Goal: Communication & Community: Answer question/provide support

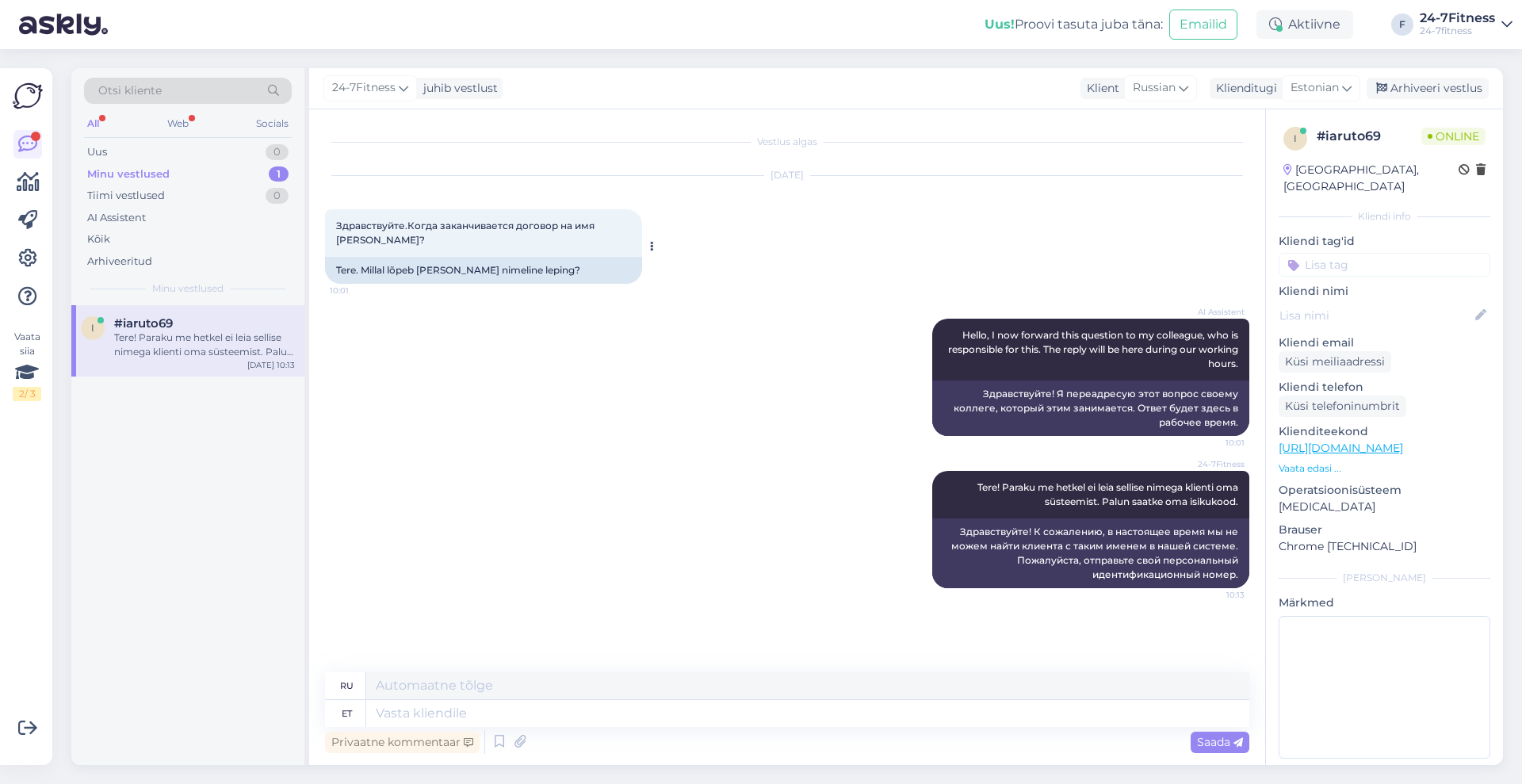
click at [597, 223] on span "Здравствуйте.Когда заканчивается договор на имя [PERSON_NAME]?" at bounding box center [467, 233] width 261 height 26
drag, startPoint x: 597, startPoint y: 221, endPoint x: 360, endPoint y: 242, distance: 237.9
click at [360, 242] on span "Здравствуйте.Когда заканчивается договор на имя [PERSON_NAME]?" at bounding box center [467, 233] width 261 height 26
copy span "[PERSON_NAME]"
click at [923, 527] on icon at bounding box center [923, 529] width 4 height 10
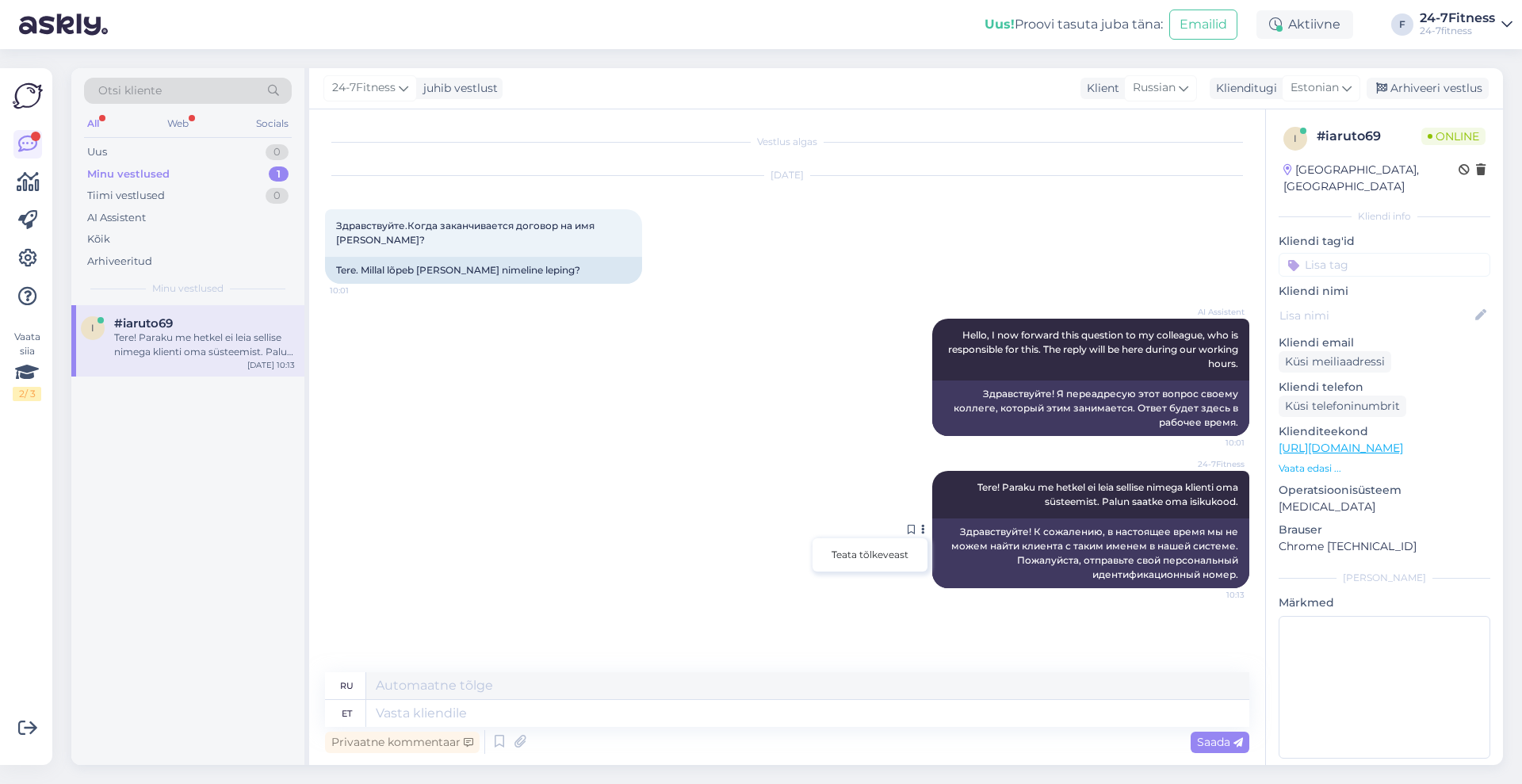
click at [1110, 503] on span "Tere! Paraku me hetkel ei leia sellise nimega klienti oma süsteemist. Palun saa…" at bounding box center [1108, 494] width 263 height 26
click at [1192, 465] on span "24-7Fitness" at bounding box center [1214, 464] width 59 height 12
click at [756, 721] on textarea at bounding box center [808, 713] width 883 height 27
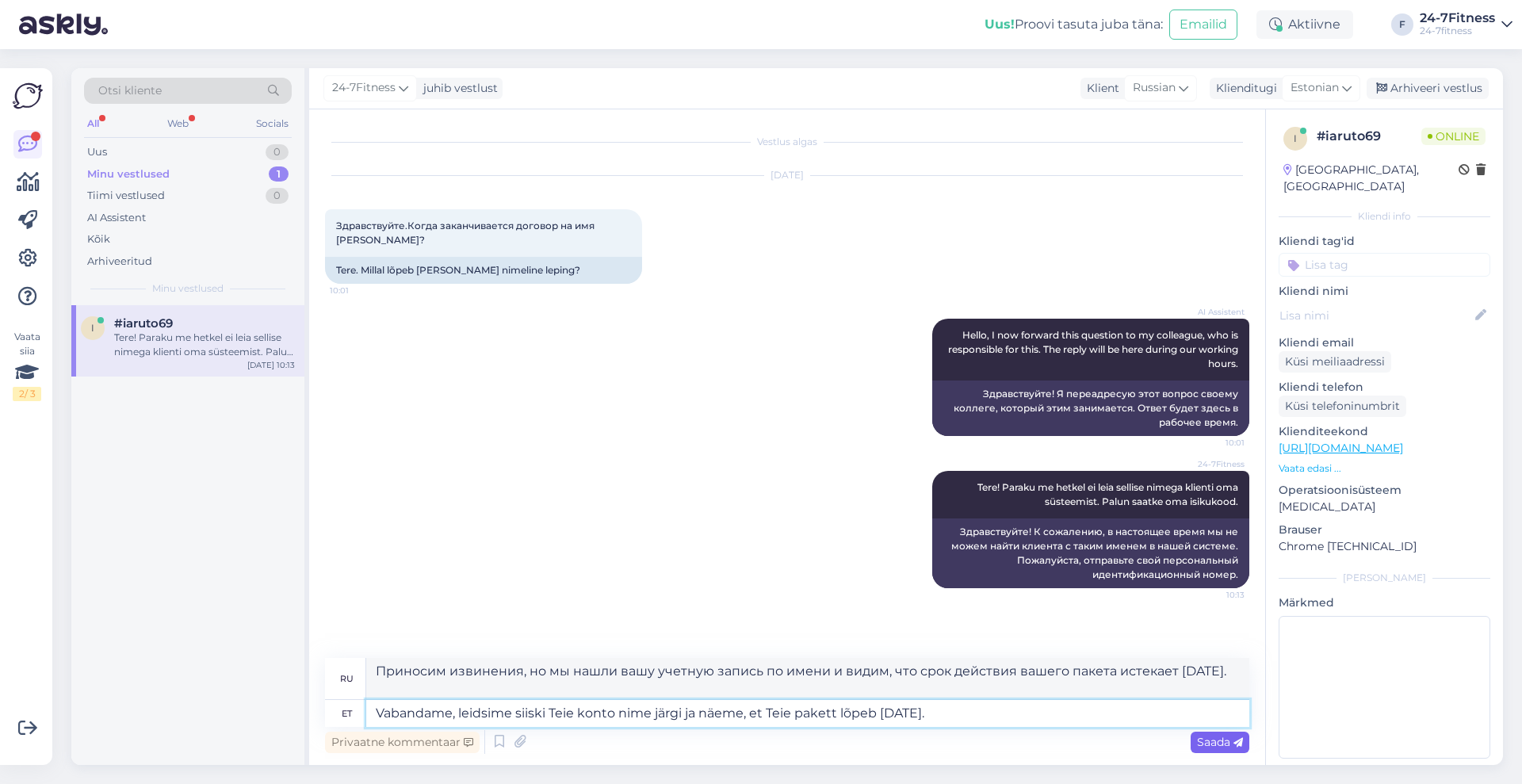
type textarea "Vabandame, leidsime siiski Teie konto nime järgi ja näeme, et Teie pakett lõpeb…"
click at [1200, 738] on span "Saada" at bounding box center [1220, 741] width 46 height 14
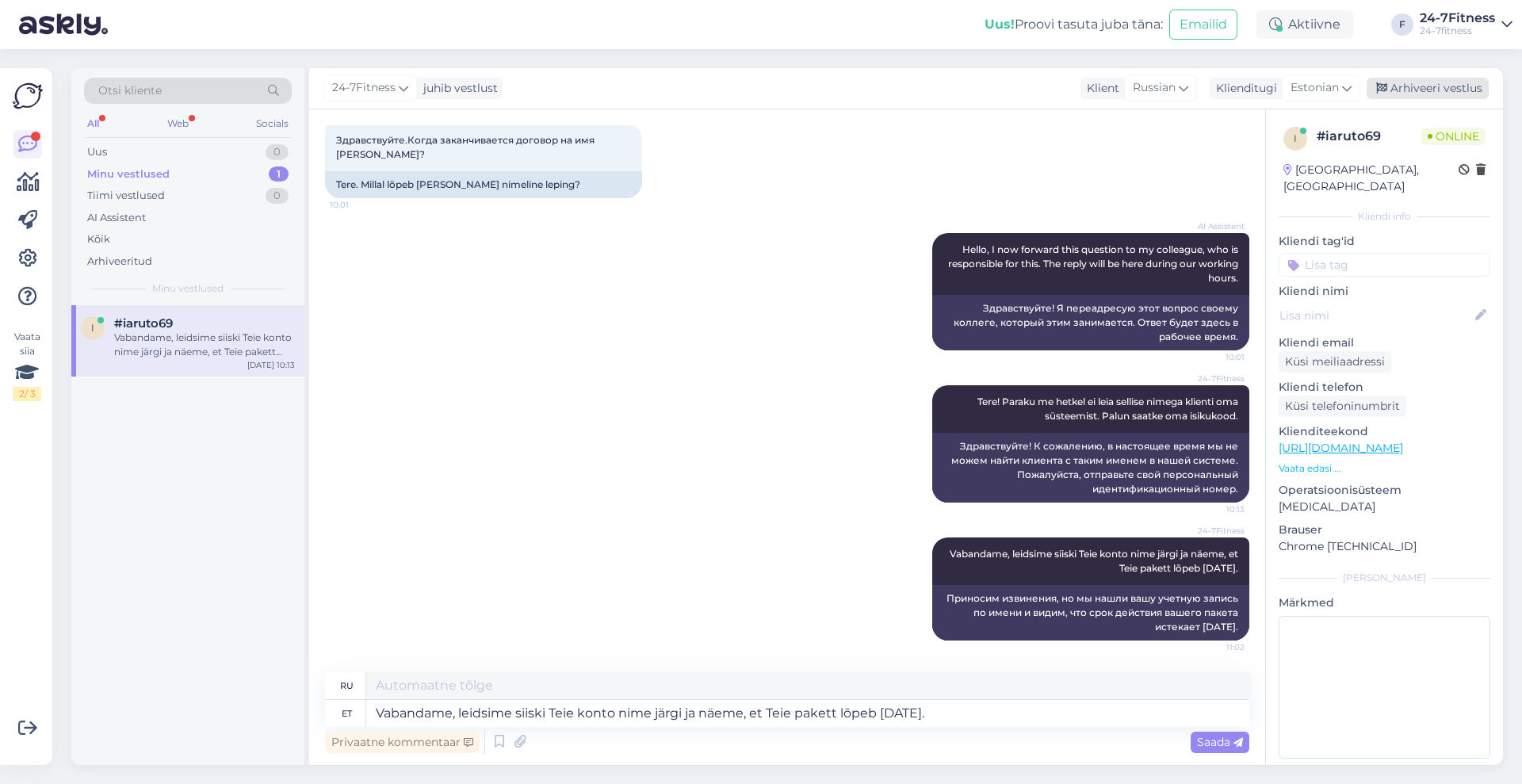
click at [1460, 84] on div "Arhiveeri vestlus" at bounding box center [1427, 88] width 122 height 22
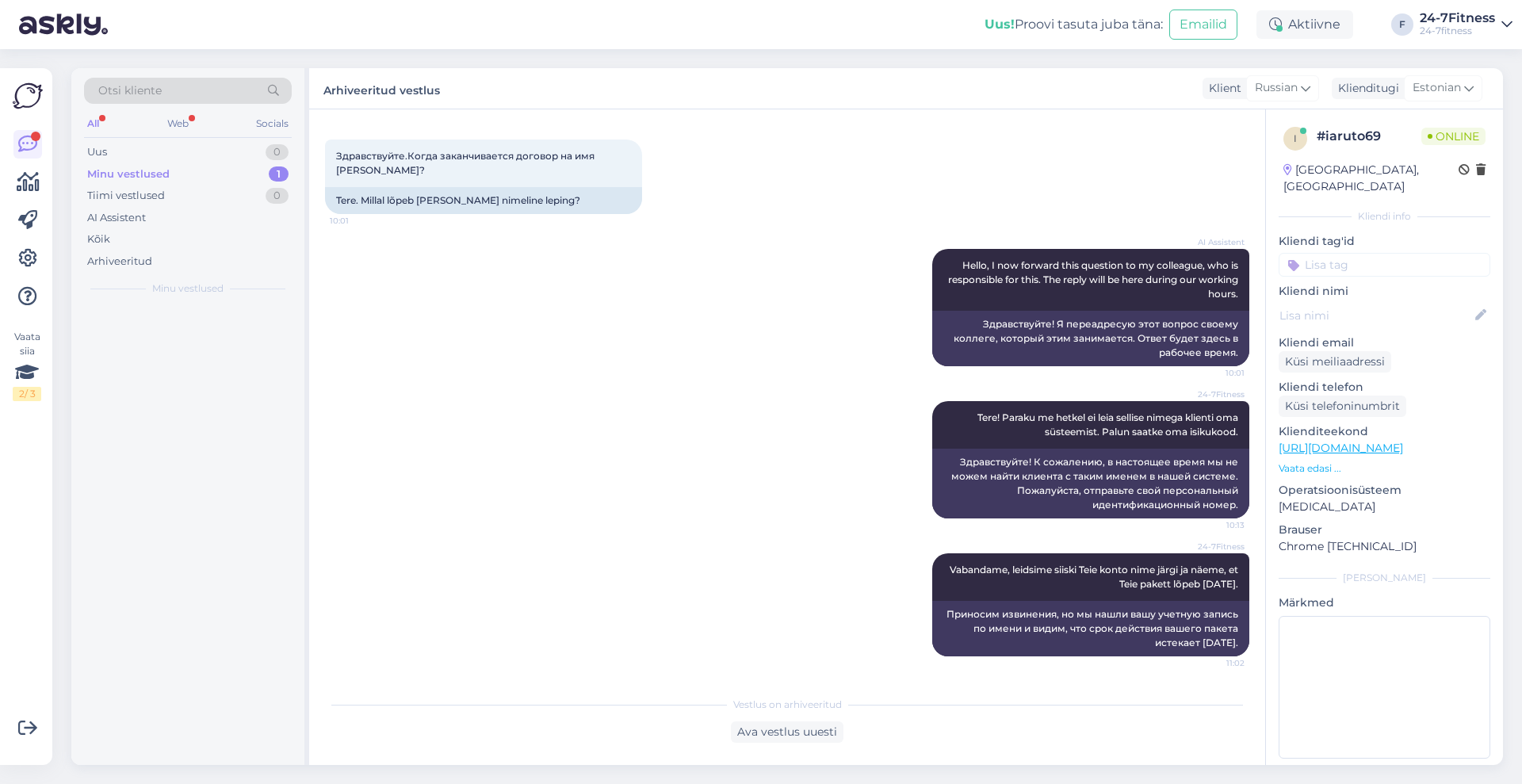
scroll to position [69, 0]
click at [141, 168] on div "Minu vestlused" at bounding box center [128, 175] width 83 height 16
click at [135, 154] on div "Uus 0" at bounding box center [188, 152] width 208 height 23
click at [207, 339] on div "I will forward this question to my colleague, who is responsible for this. The …" at bounding box center [204, 345] width 181 height 29
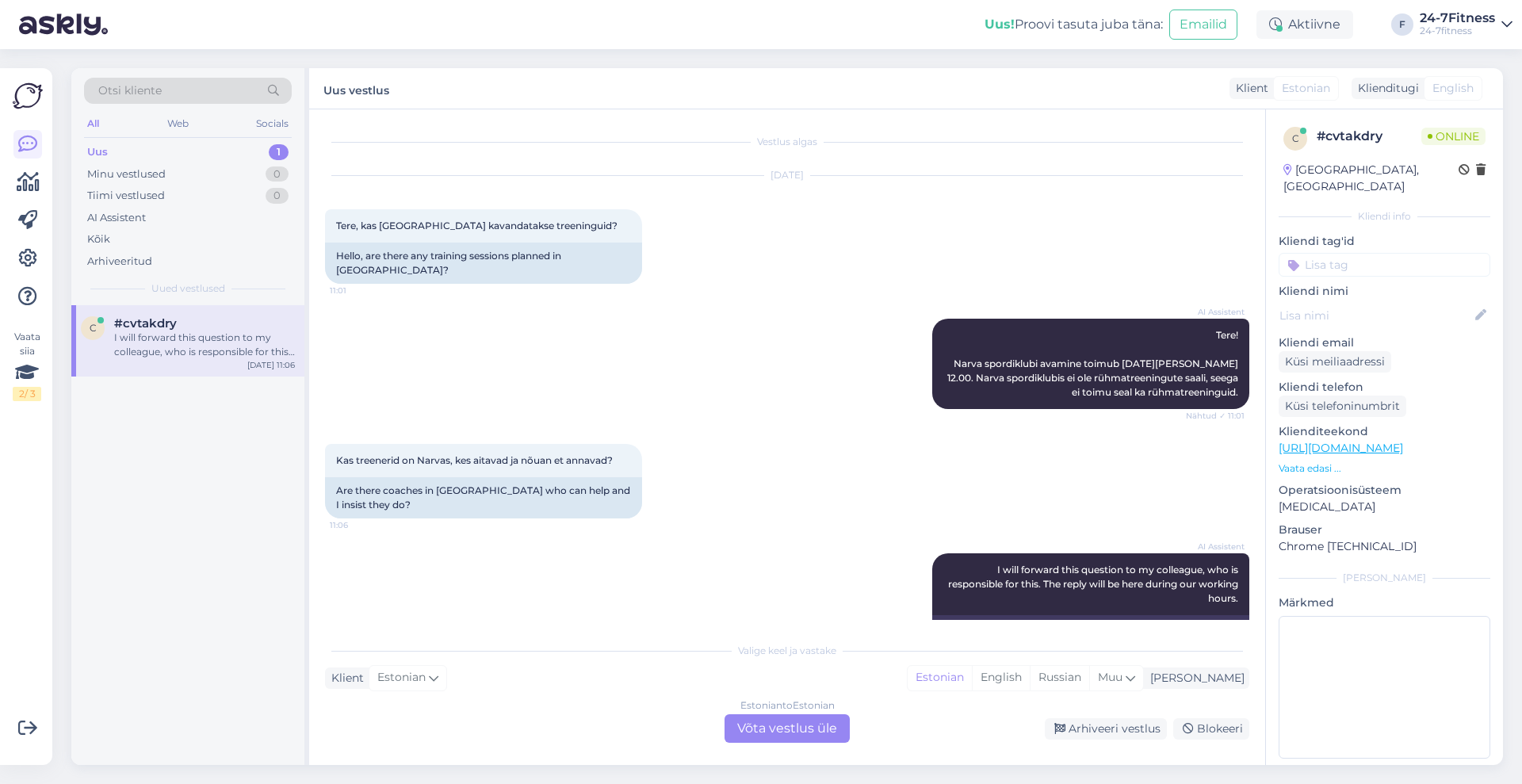
scroll to position [40, 0]
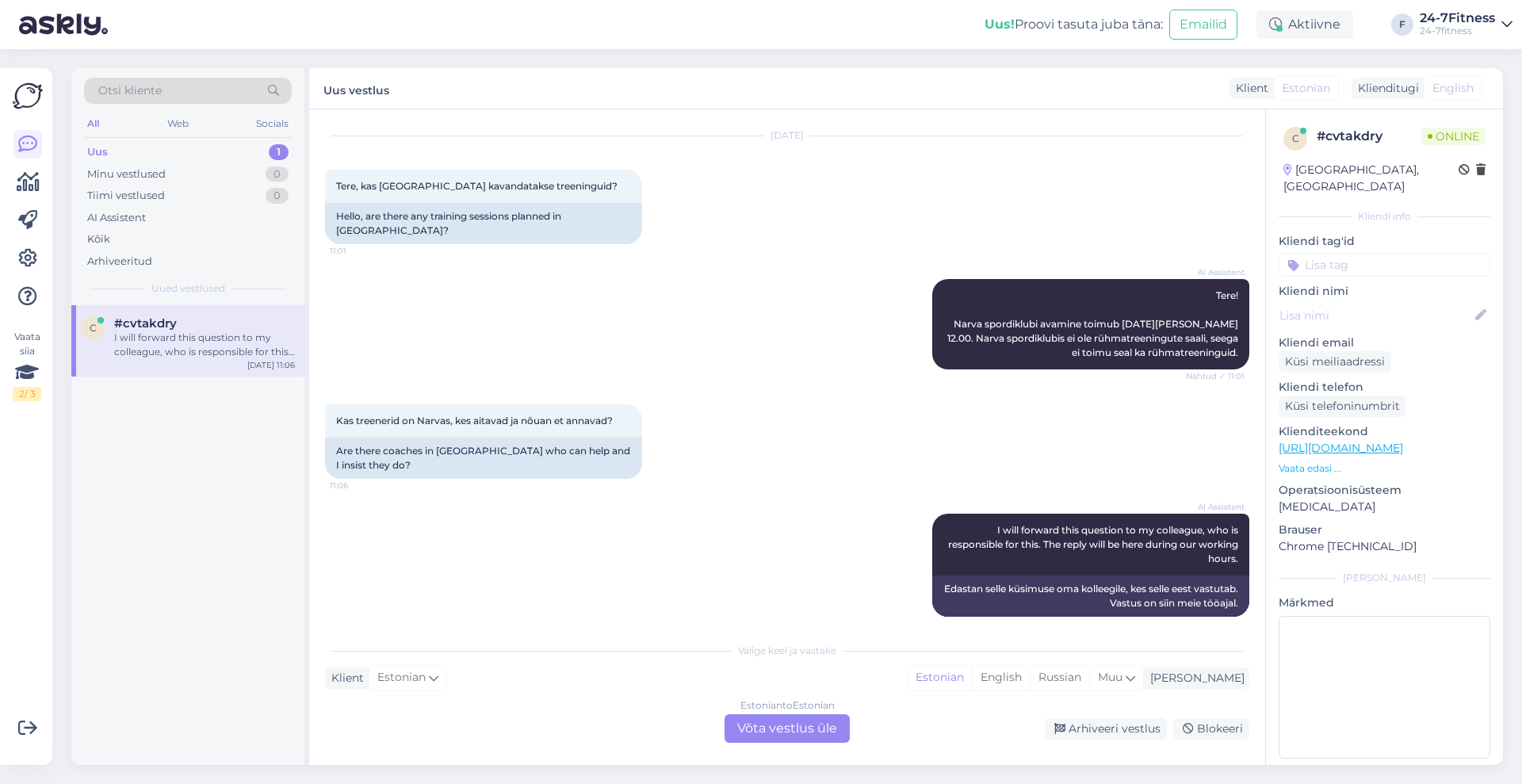
click at [787, 729] on div "Estonian to Estonian Võta vestlus üle" at bounding box center [787, 728] width 125 height 29
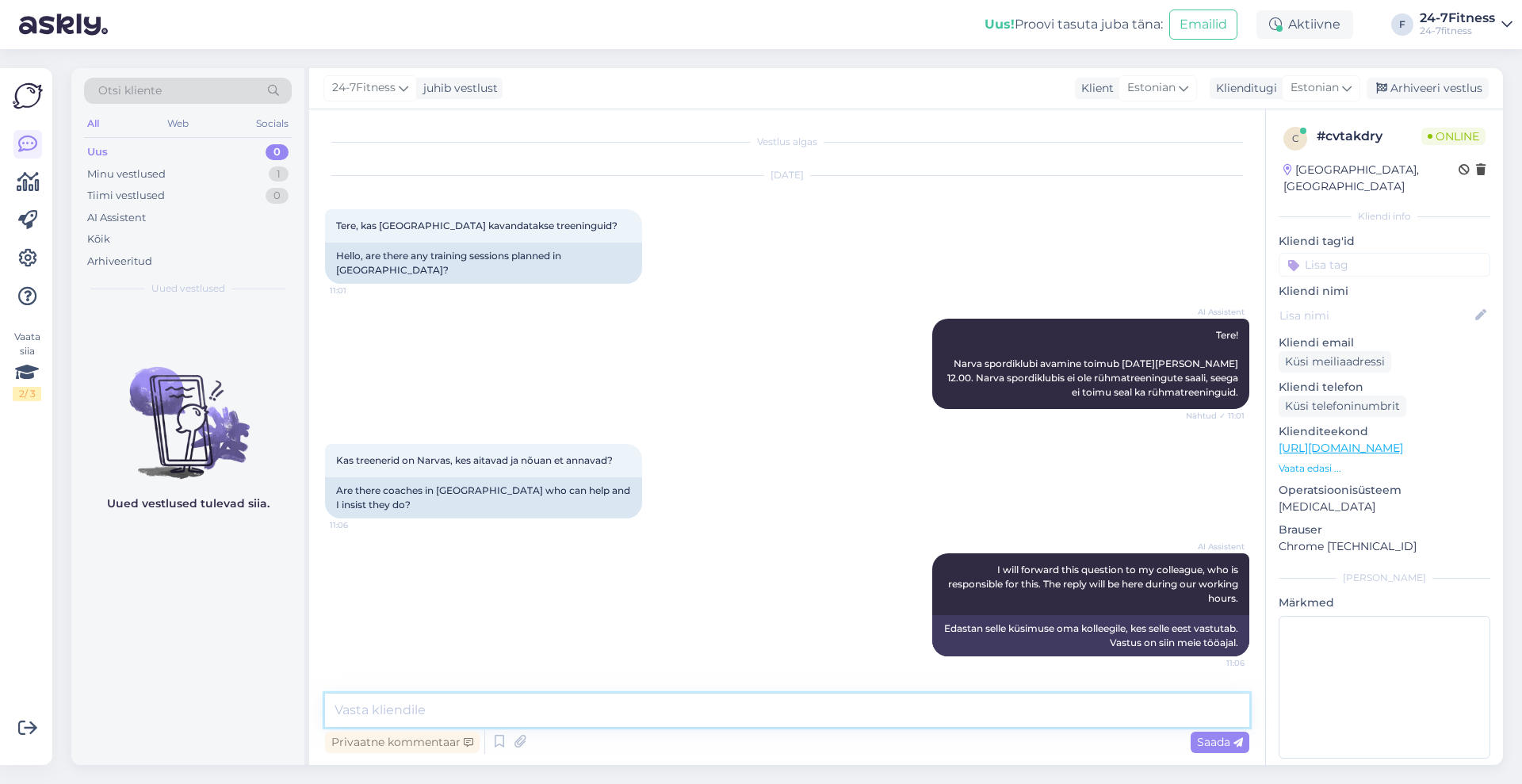
click at [778, 715] on textarea at bounding box center [787, 709] width 924 height 33
type textarea "Tere! Hetkel veel ei ole meilinfot [GEOGRAPHIC_DATA] tegutsevate personaaltreen…"
click at [1224, 740] on span "Saada" at bounding box center [1220, 741] width 46 height 14
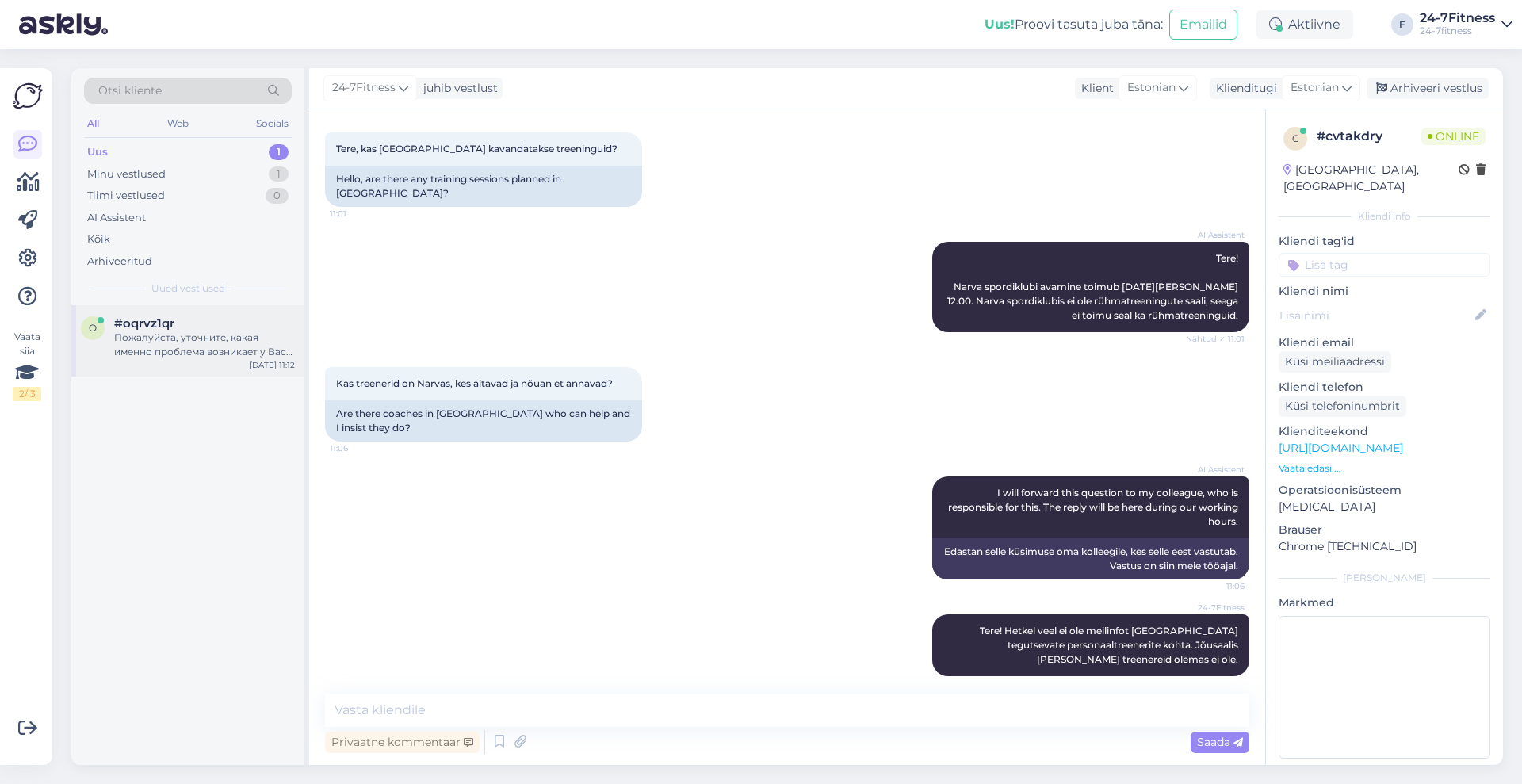
click at [208, 349] on div "Пожалуйста, уточните, какая именно проблема возникает у Вас при регистрации? Вы…" at bounding box center [204, 345] width 181 height 29
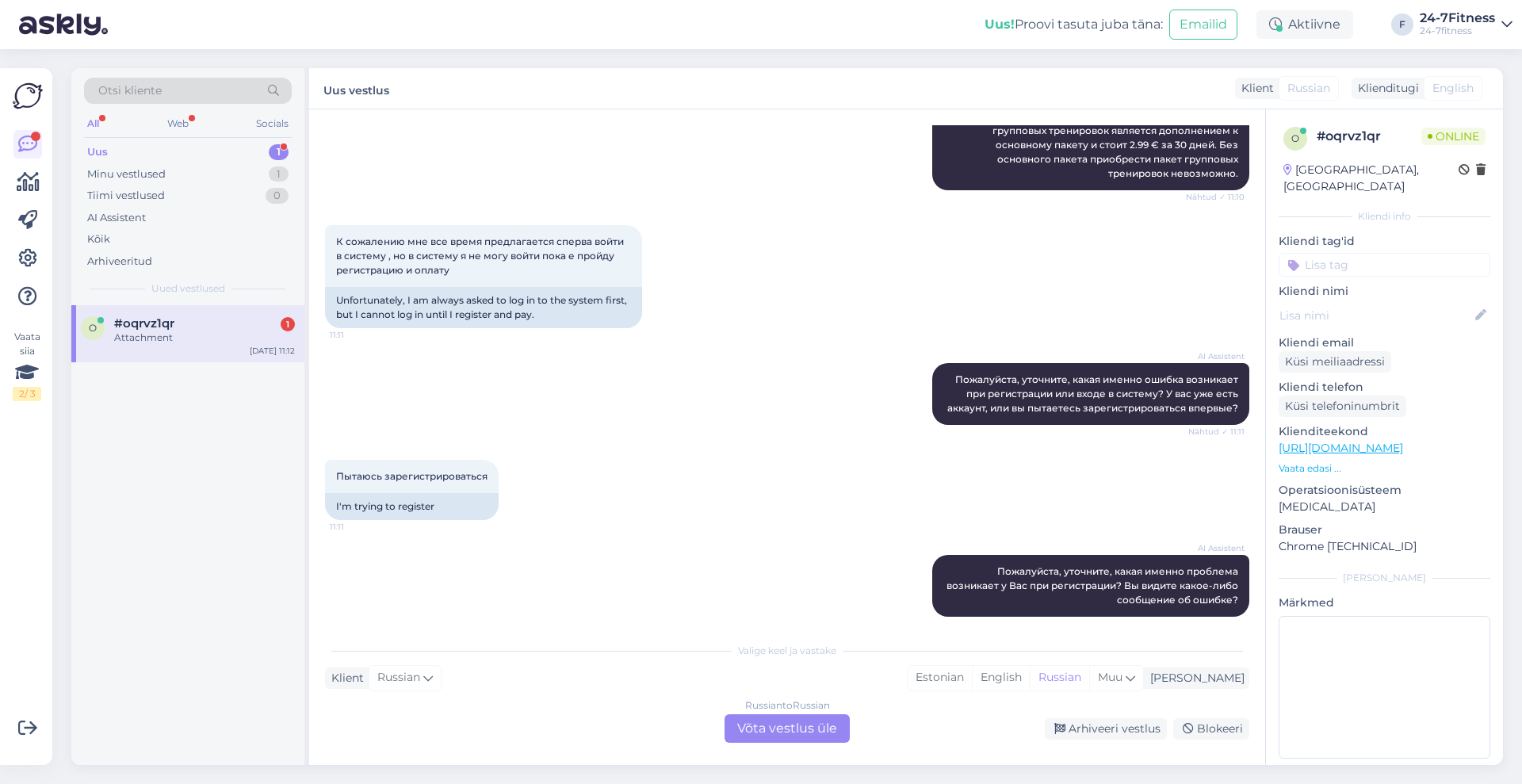
scroll to position [603, 0]
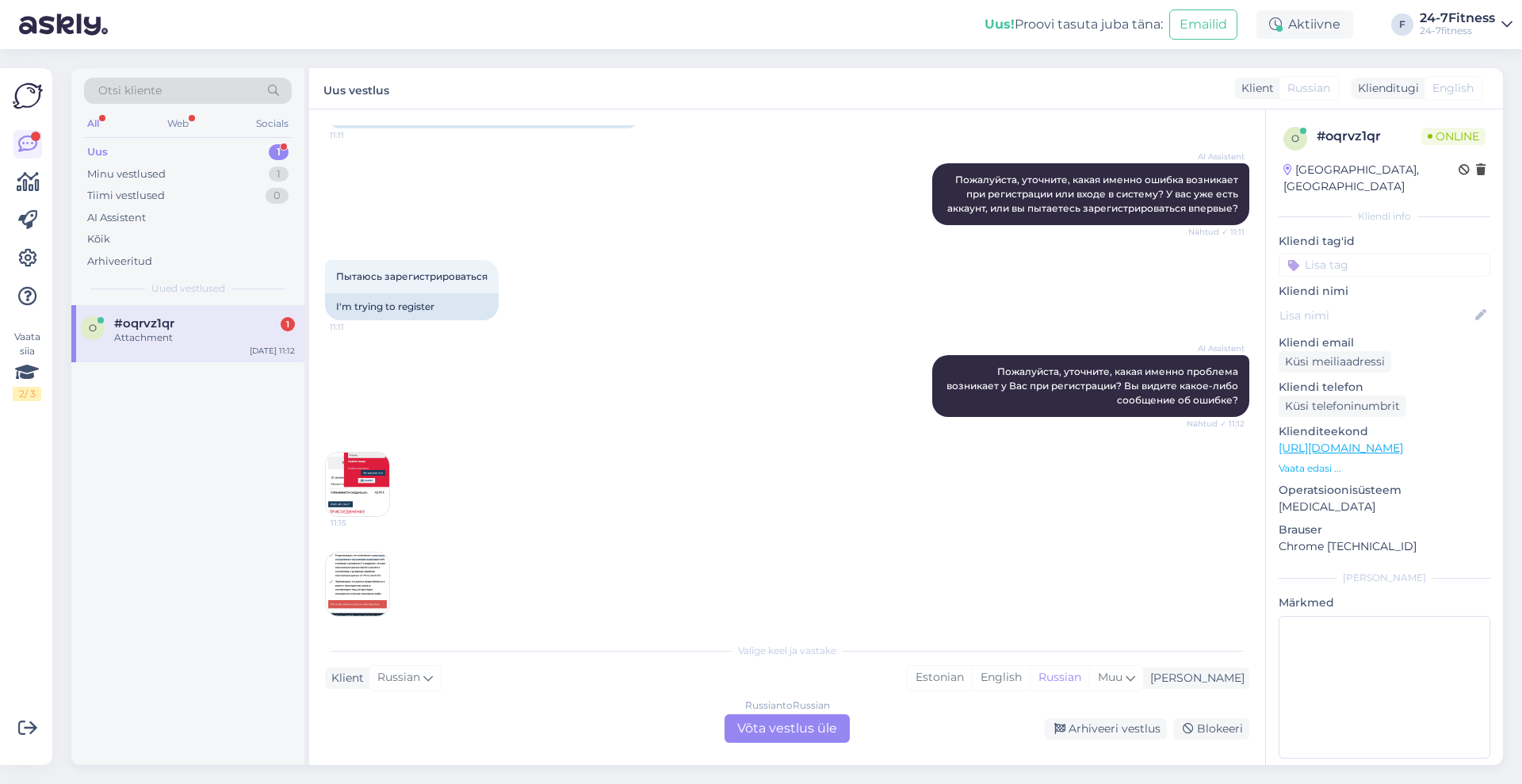
click at [372, 474] on img at bounding box center [357, 484] width 63 height 63
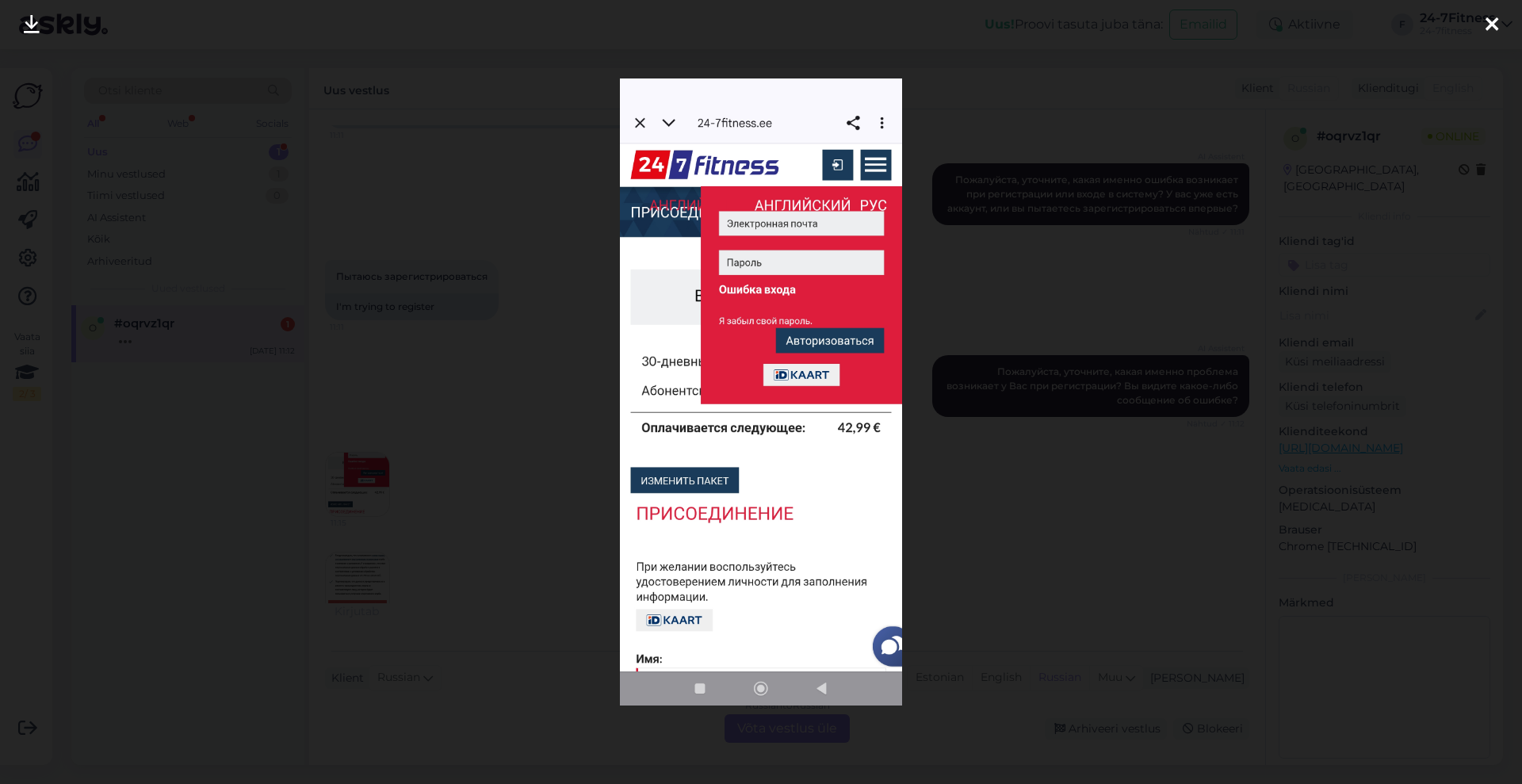
click at [1488, 23] on icon at bounding box center [1492, 25] width 13 height 21
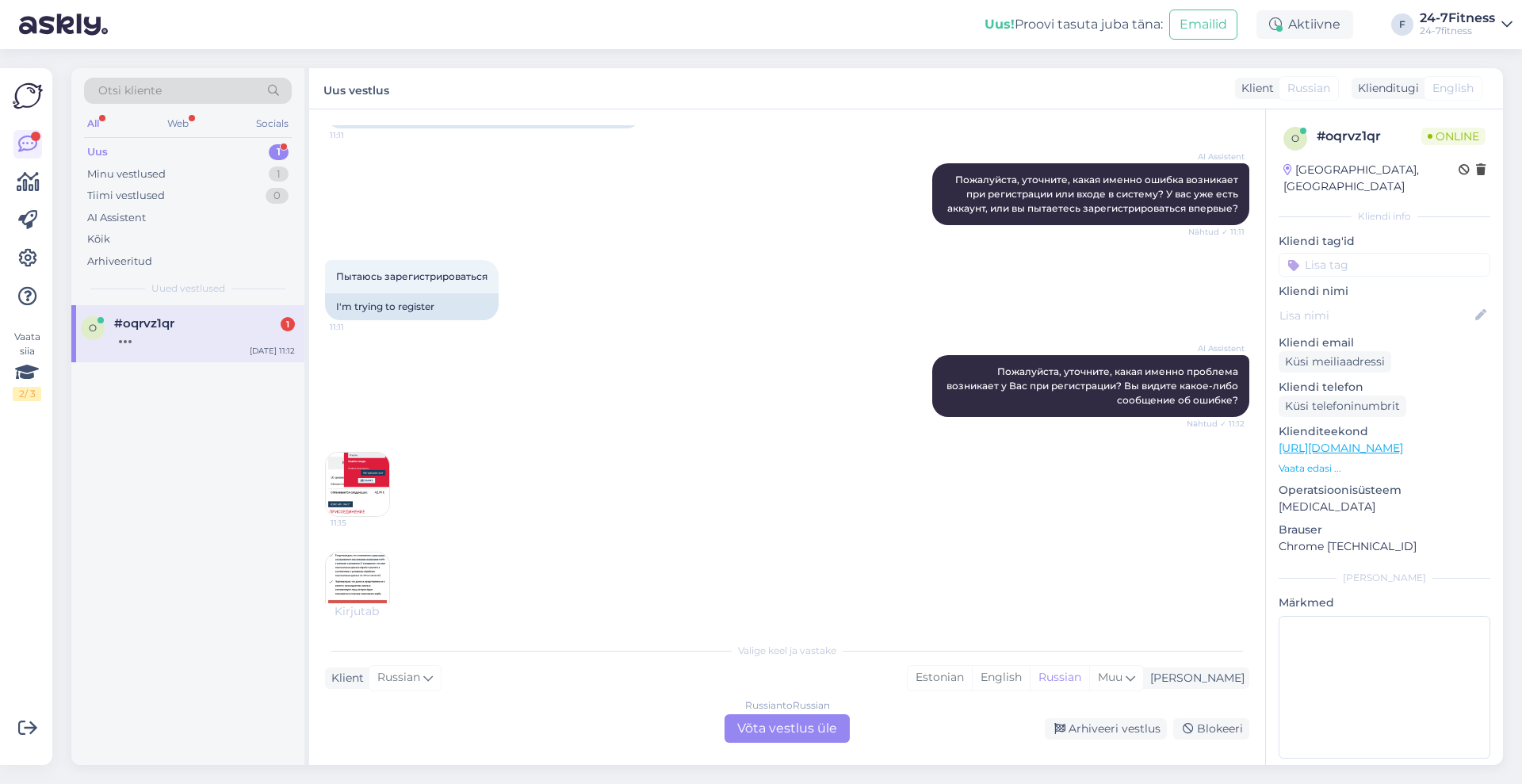
click at [346, 570] on img at bounding box center [357, 583] width 63 height 63
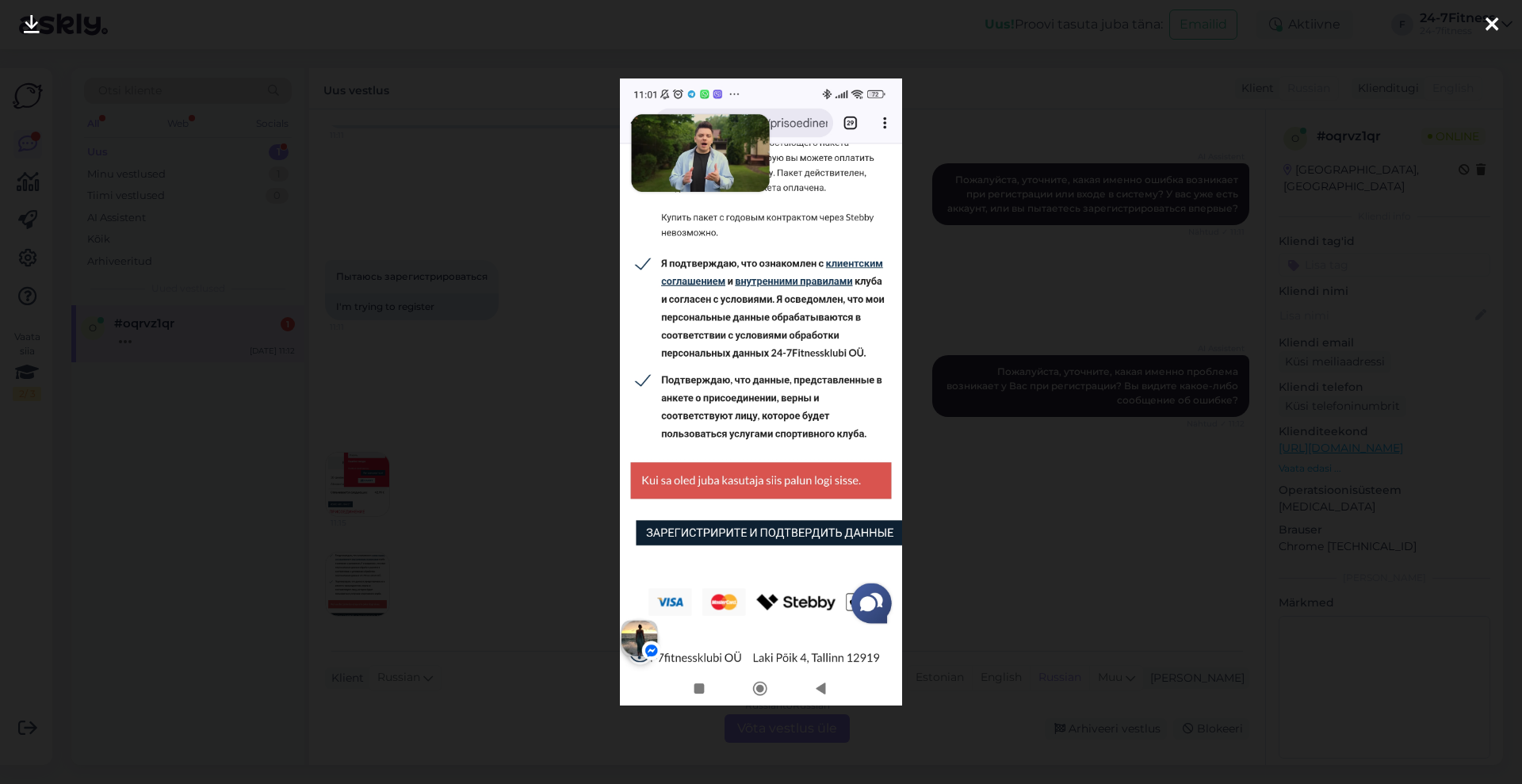
click at [1015, 362] on div at bounding box center [761, 392] width 1522 height 784
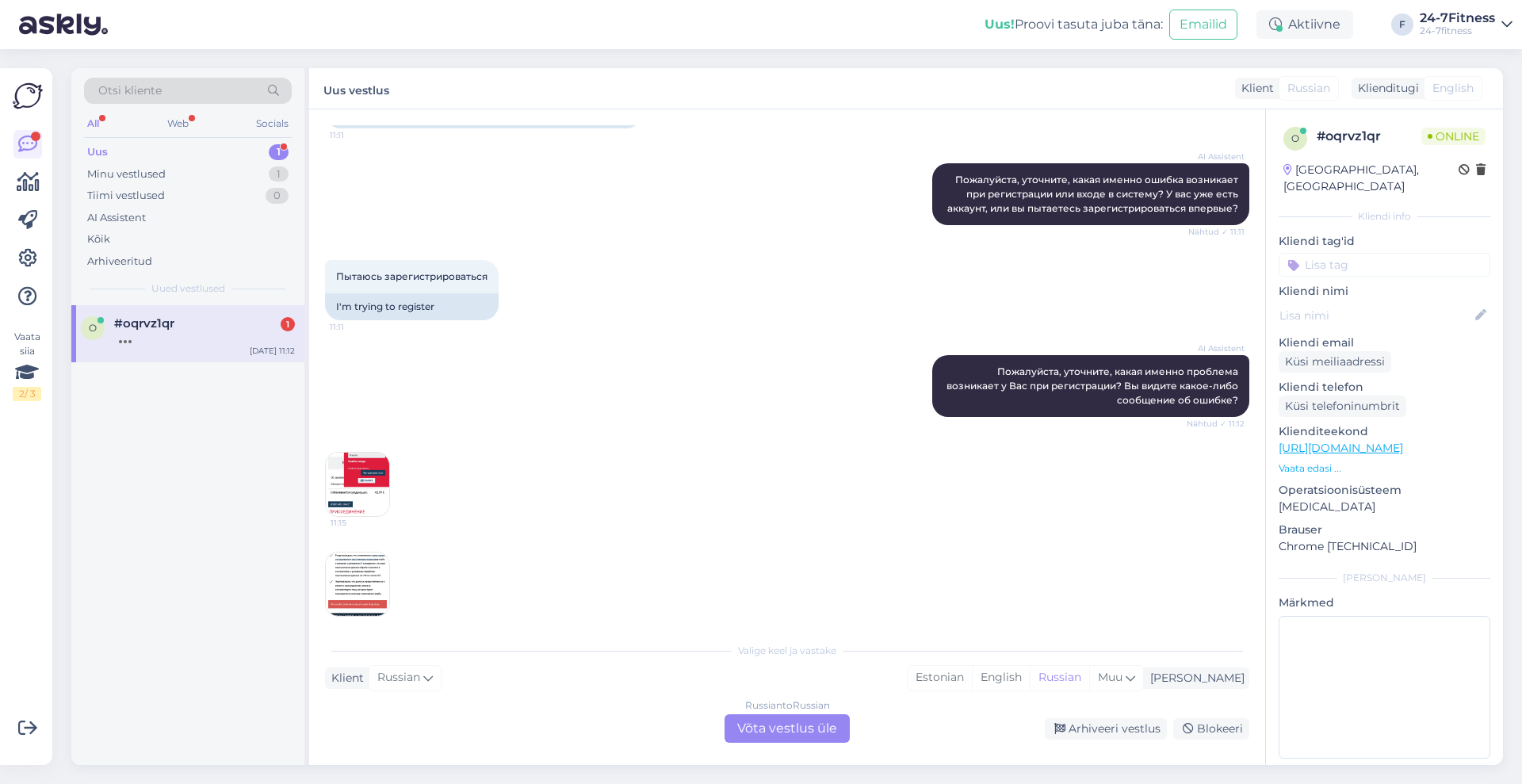
click at [374, 452] on img at bounding box center [357, 484] width 63 height 63
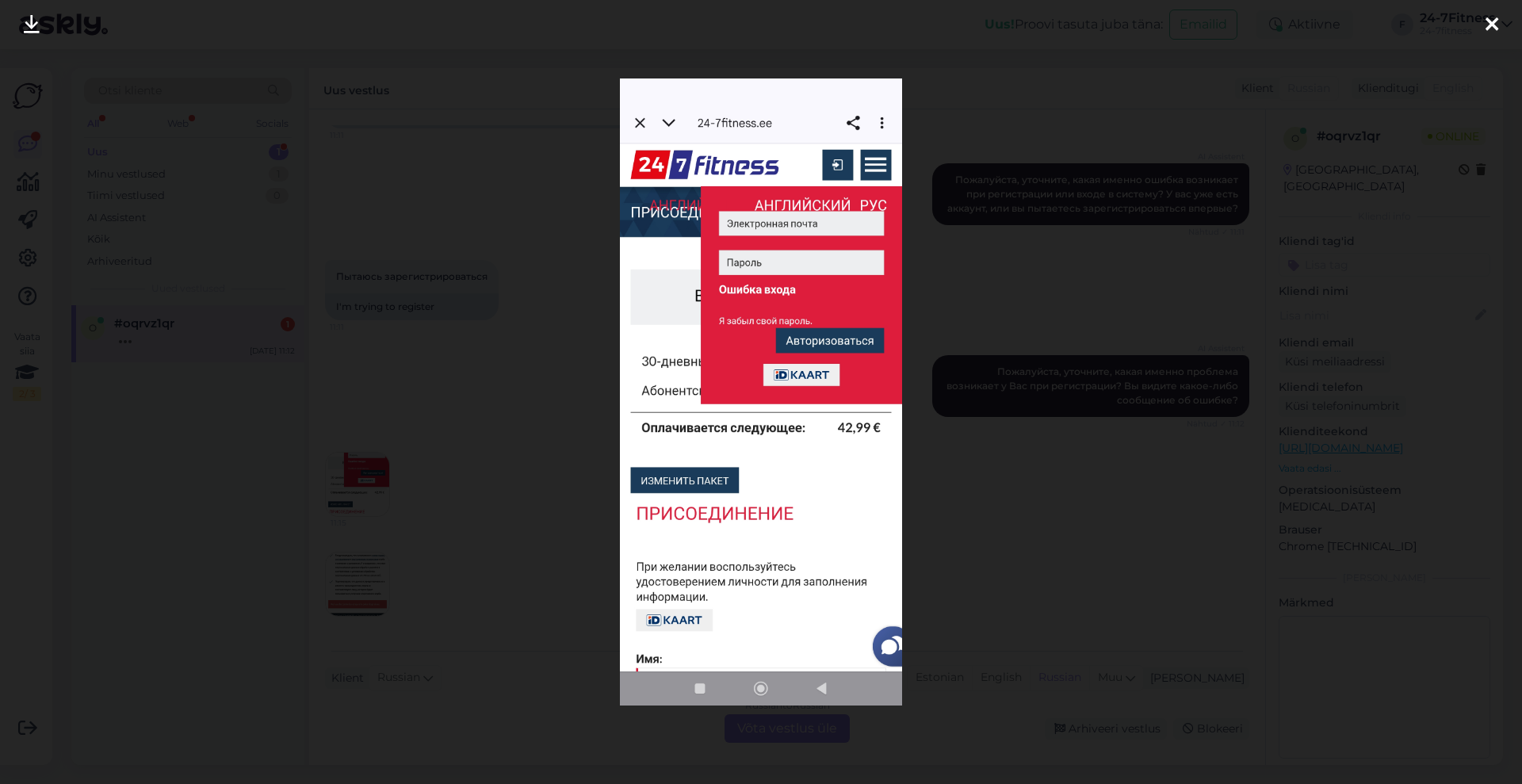
click at [1492, 22] on icon at bounding box center [1492, 25] width 13 height 21
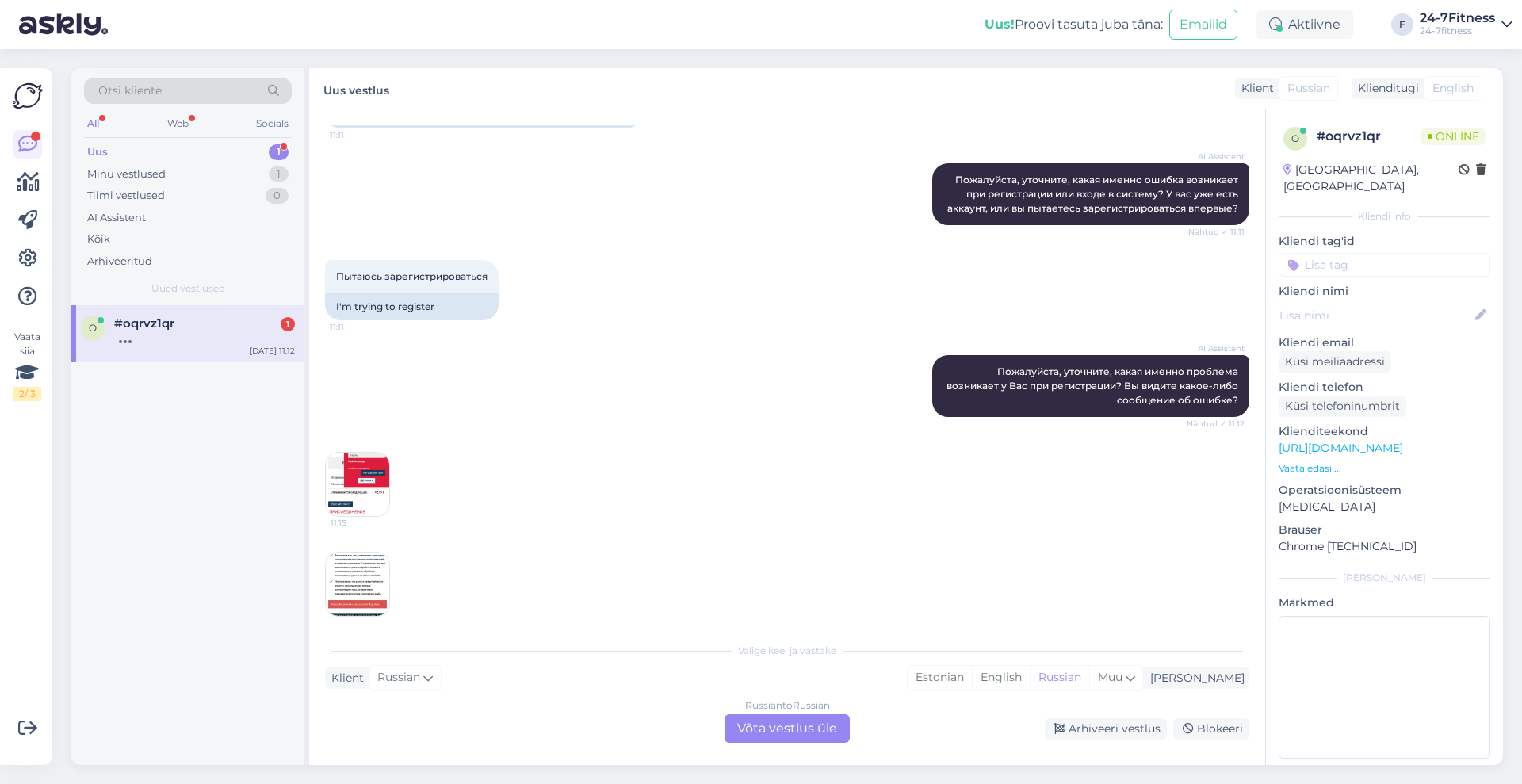
click at [803, 725] on div "Russian to Russian Võta vestlus üle" at bounding box center [787, 728] width 125 height 29
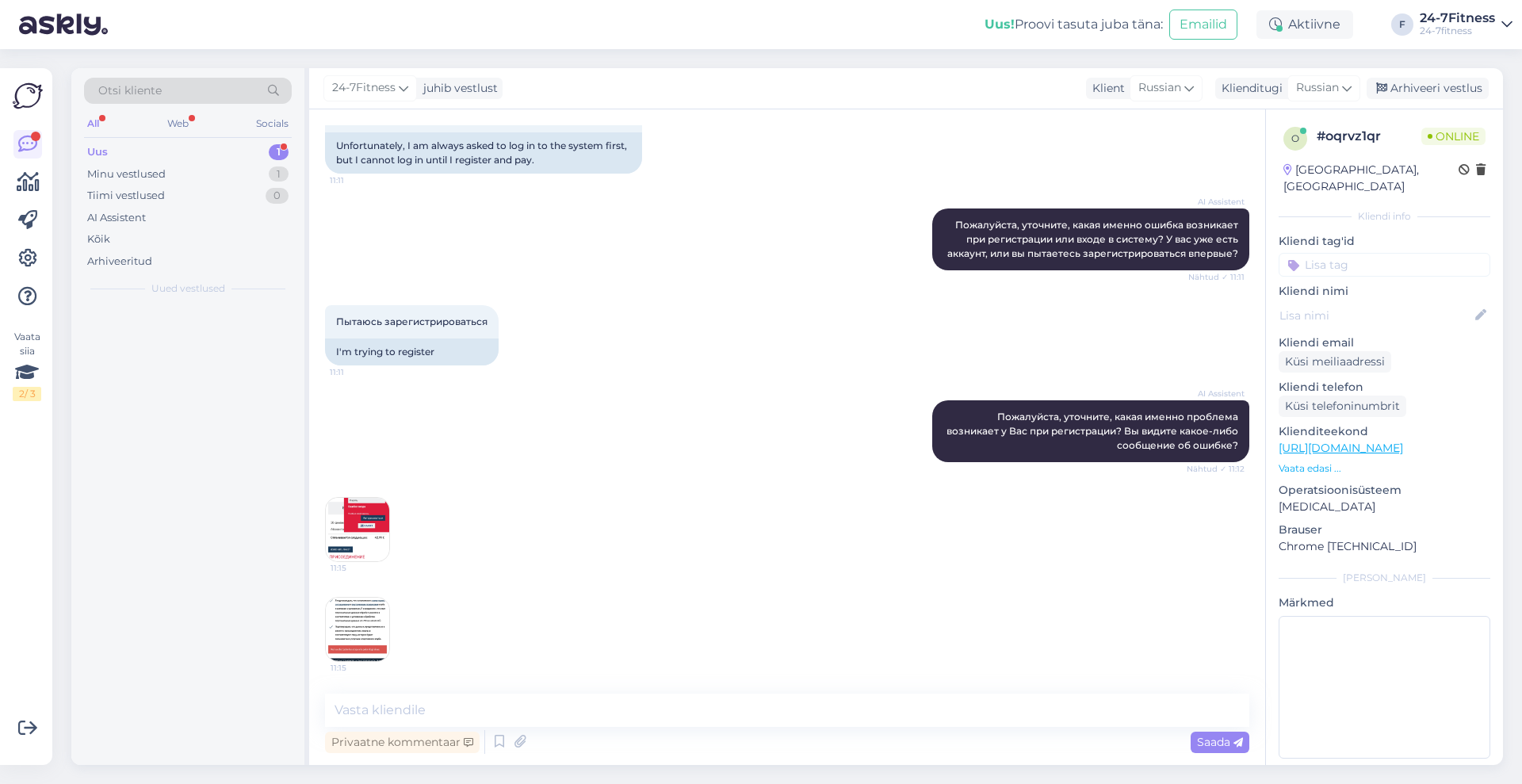
scroll to position [544, 0]
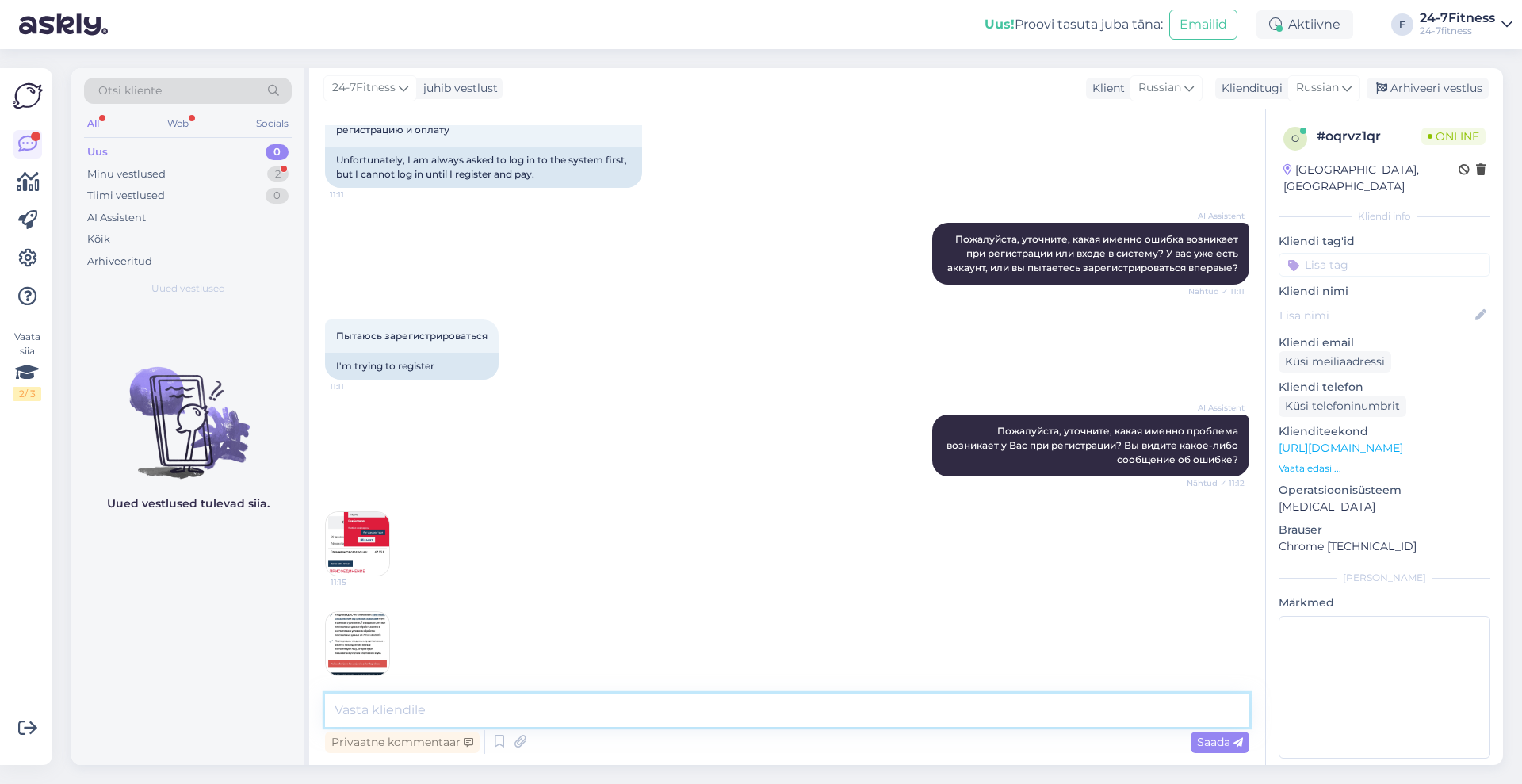
click at [786, 703] on textarea at bounding box center [787, 709] width 924 height 33
click at [1318, 86] on span "Russian" at bounding box center [1317, 88] width 43 height 17
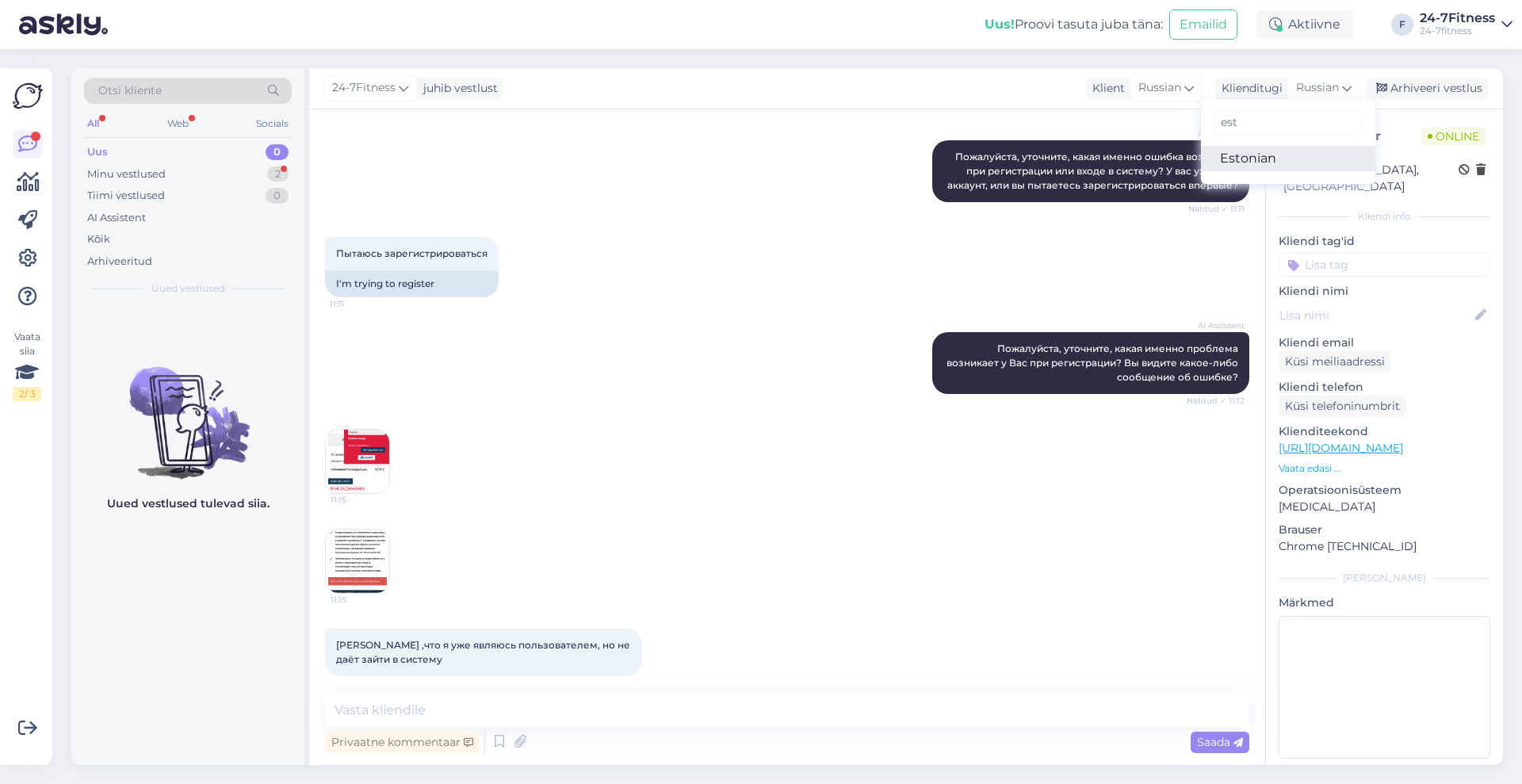
click at [1283, 157] on link "Estonian" at bounding box center [1288, 158] width 175 height 25
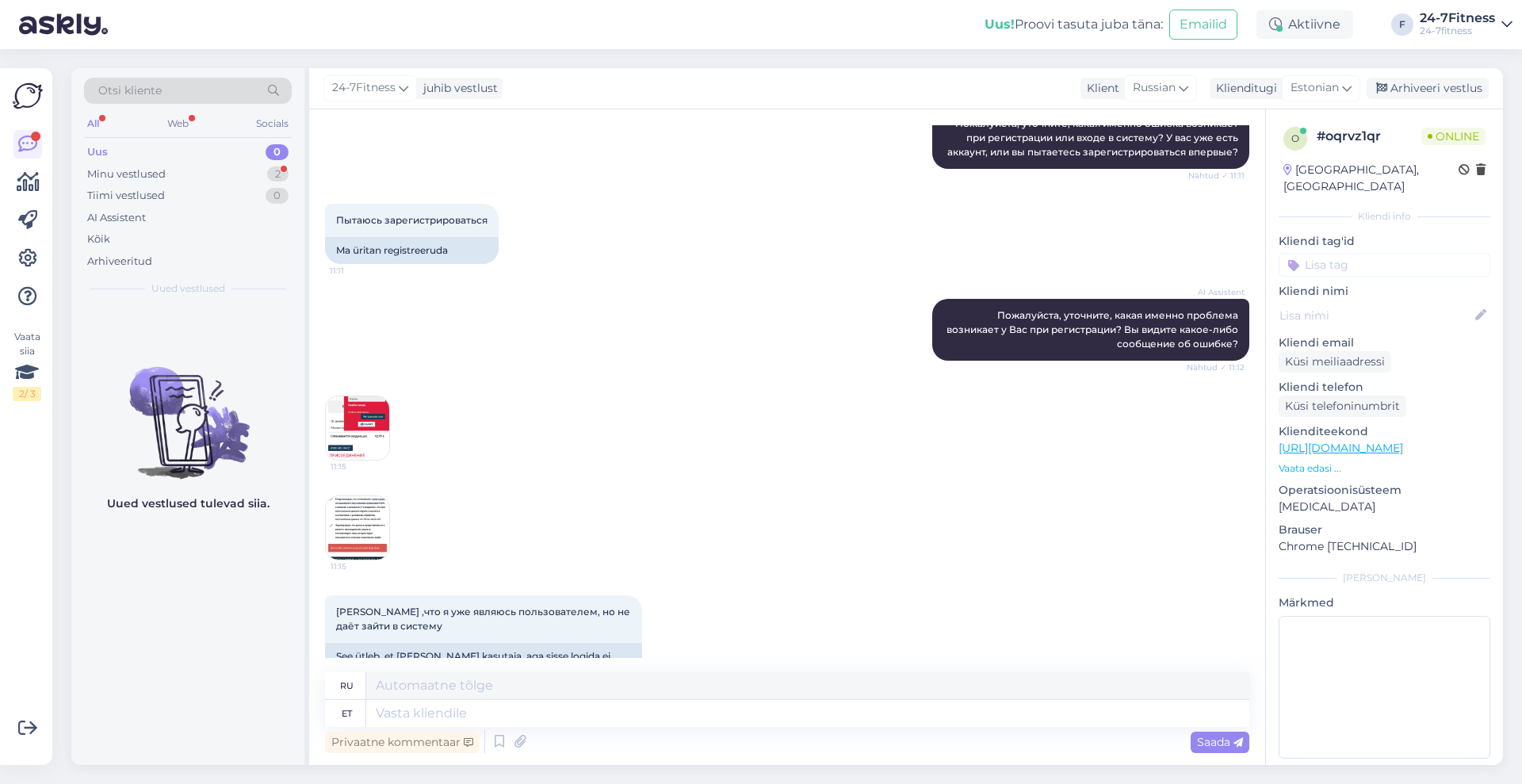
scroll to position [675, 0]
click at [576, 721] on textarea at bounding box center [808, 713] width 883 height 27
type textarea "[PERSON_NAME]"
type textarea "Паун"
type textarea "Paun saatke"
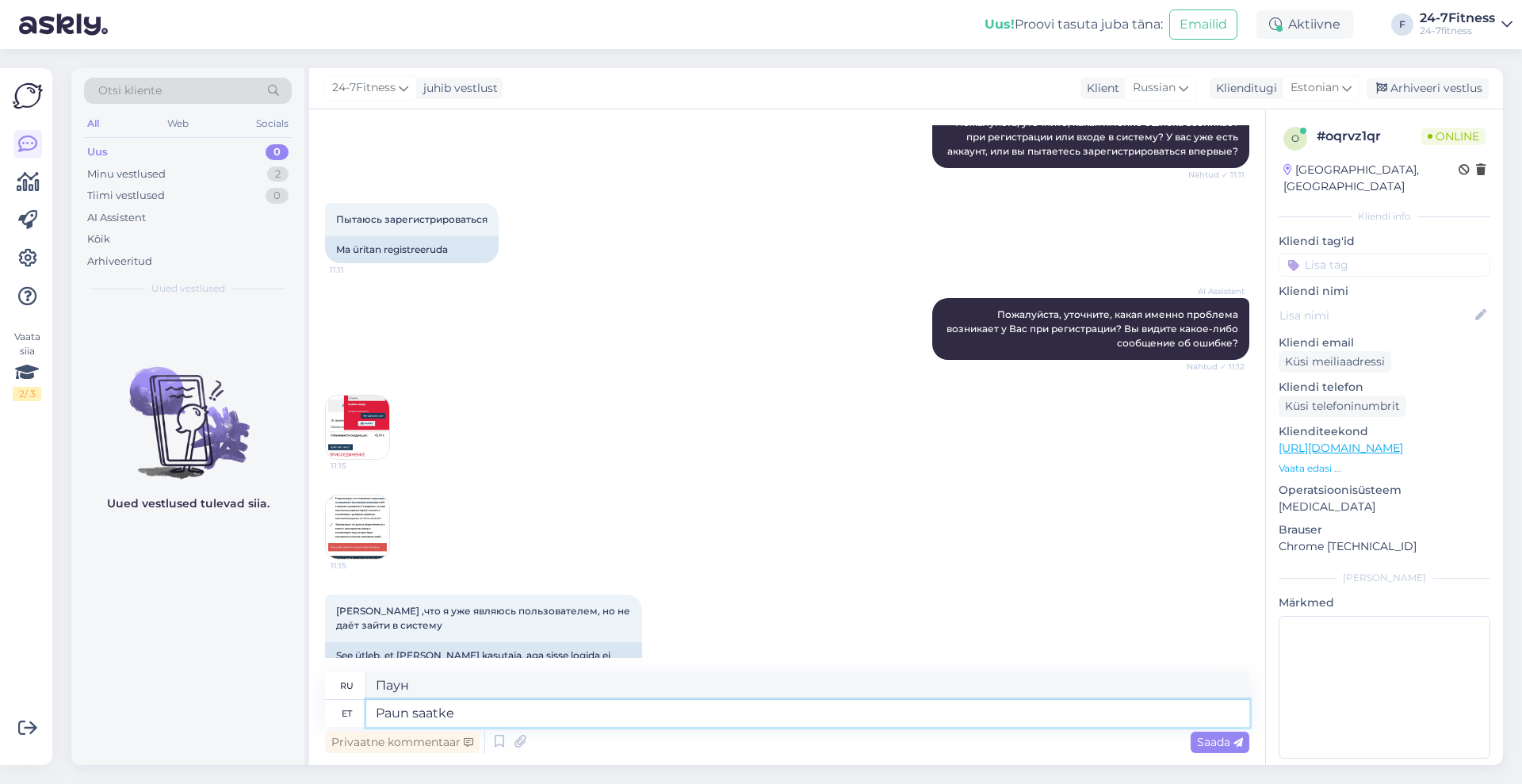
type textarea "Отправить посылку"
type textarea "Paun saatke enda isi"
type textarea "[PERSON_NAME], отправь свой."
type textarea "Paun saatke enda isikukood, et s"
type textarea "[PERSON_NAME], пришли мне свой личный идентификационный номер,"
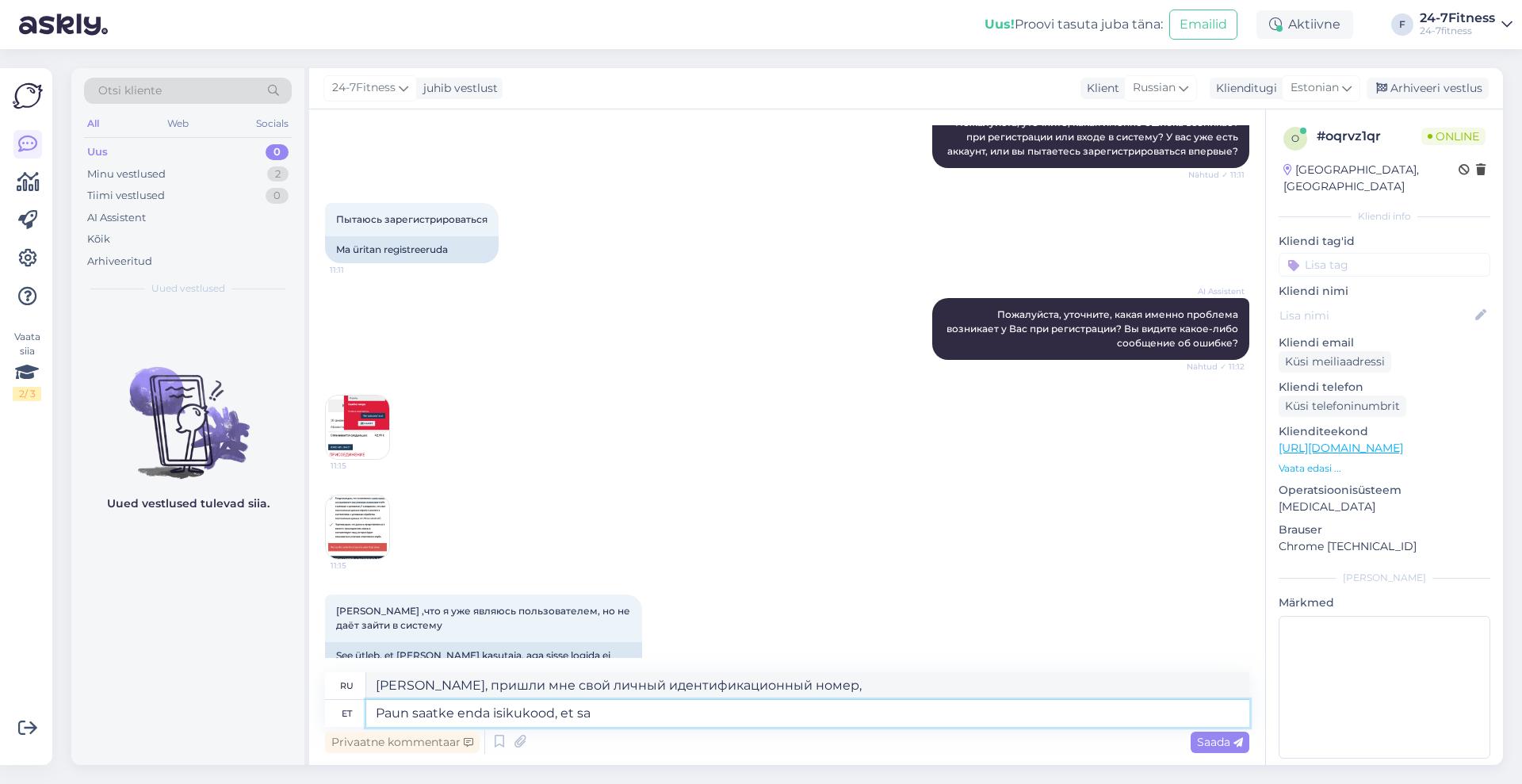
type textarea "Paun saatke enda isikukood, et saa"
type textarea "[PERSON_NAME], отправьте свой личный идентификационный номер"
type textarea "Paun saatke enda isikukood, et saaksime Te"
type textarea "[PERSON_NAME], отправь свой личный идентификационный номер, чтобы мы могли"
type textarea "Paun saatke enda isikukood, et saaksime Teie kon"
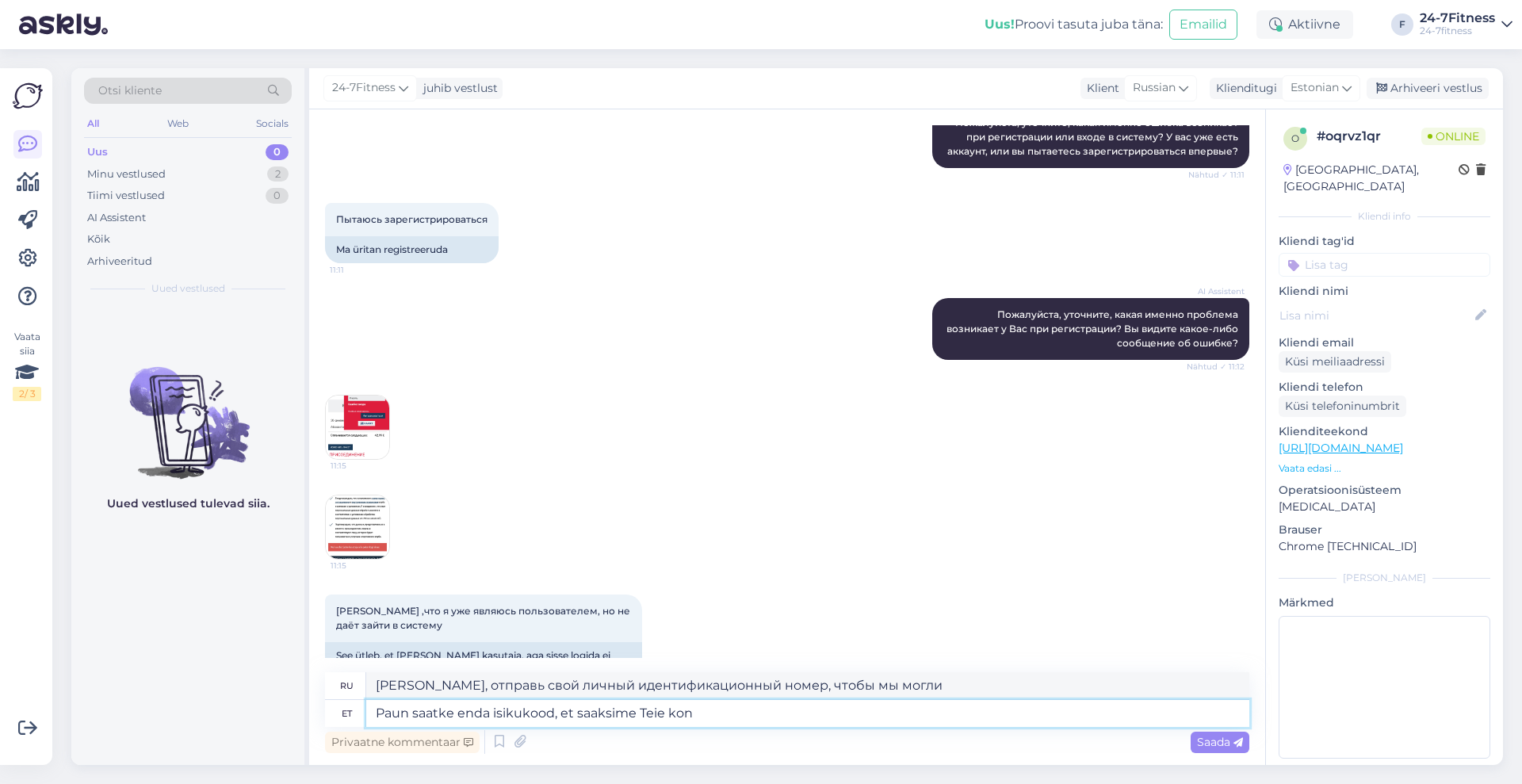
type textarea "[PERSON_NAME], пришлите нам свой личный идентификационный номер, чтобы мы могли…"
type textarea "Paun saatke enda isikukood, et saaksime Teie konto"
type textarea "[PERSON_NAME], отправьте нам свой личный идентификационный номер, чтобы мы могл…"
type textarea "Paun saatke enda isikukood, et saaksime Teie konto üle va"
type textarea "[PERSON_NAME], пришлите нам свой личный идентификационный номер, чтобы мы могли…"
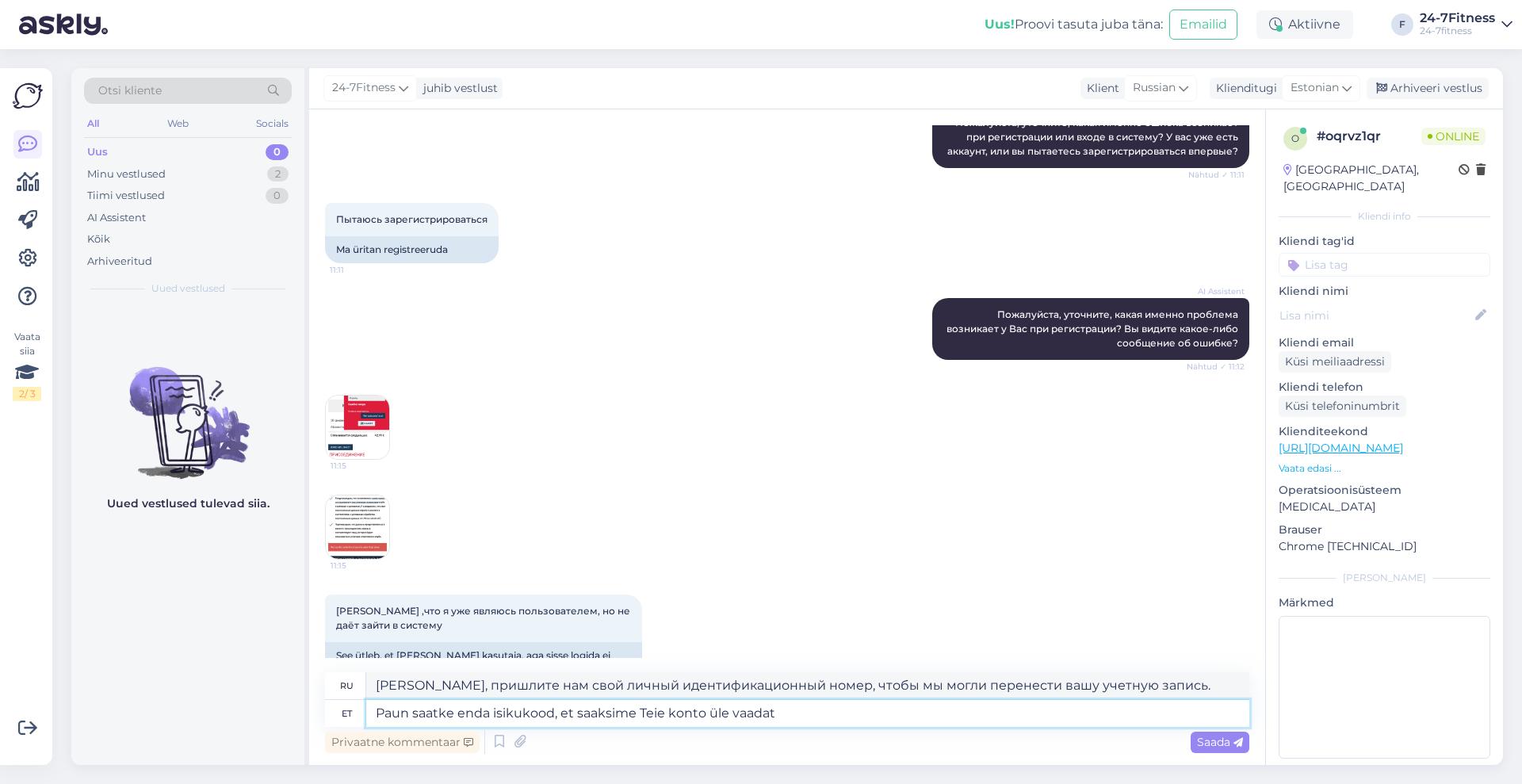
type textarea "Paun saatke enda isikukood, et saaksime Teie konto üle vaadata"
type textarea "[PERSON_NAME], пожалуйста, пришлите нам свой персональный идентификационный ном…"
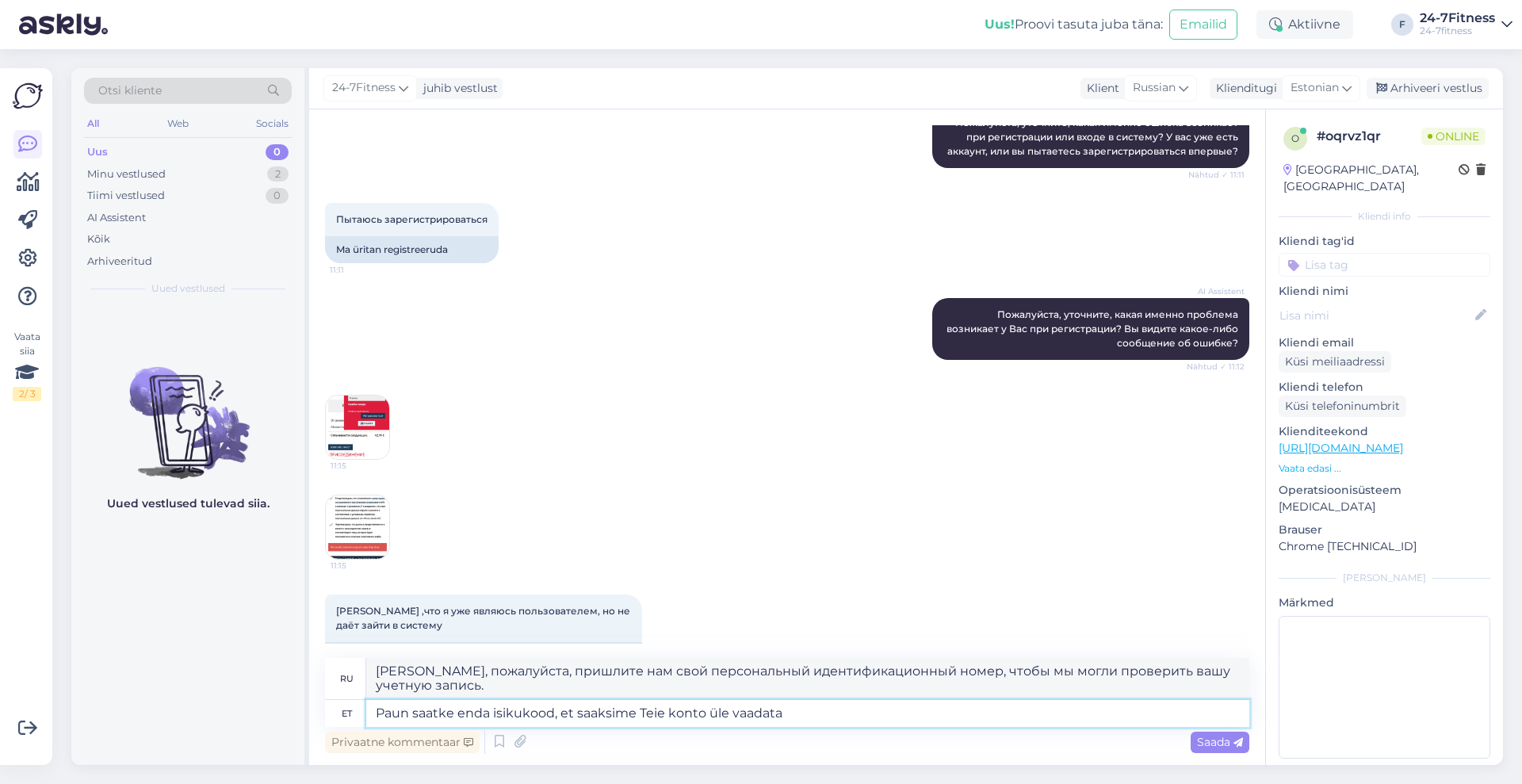
type textarea "Paun saatke enda isikukood, et saaksime Teie konto üle vaadata"
click at [1228, 728] on div "Privaatne kommentaar Saada" at bounding box center [787, 741] width 924 height 30
click at [1228, 737] on span "Saada" at bounding box center [1220, 741] width 46 height 14
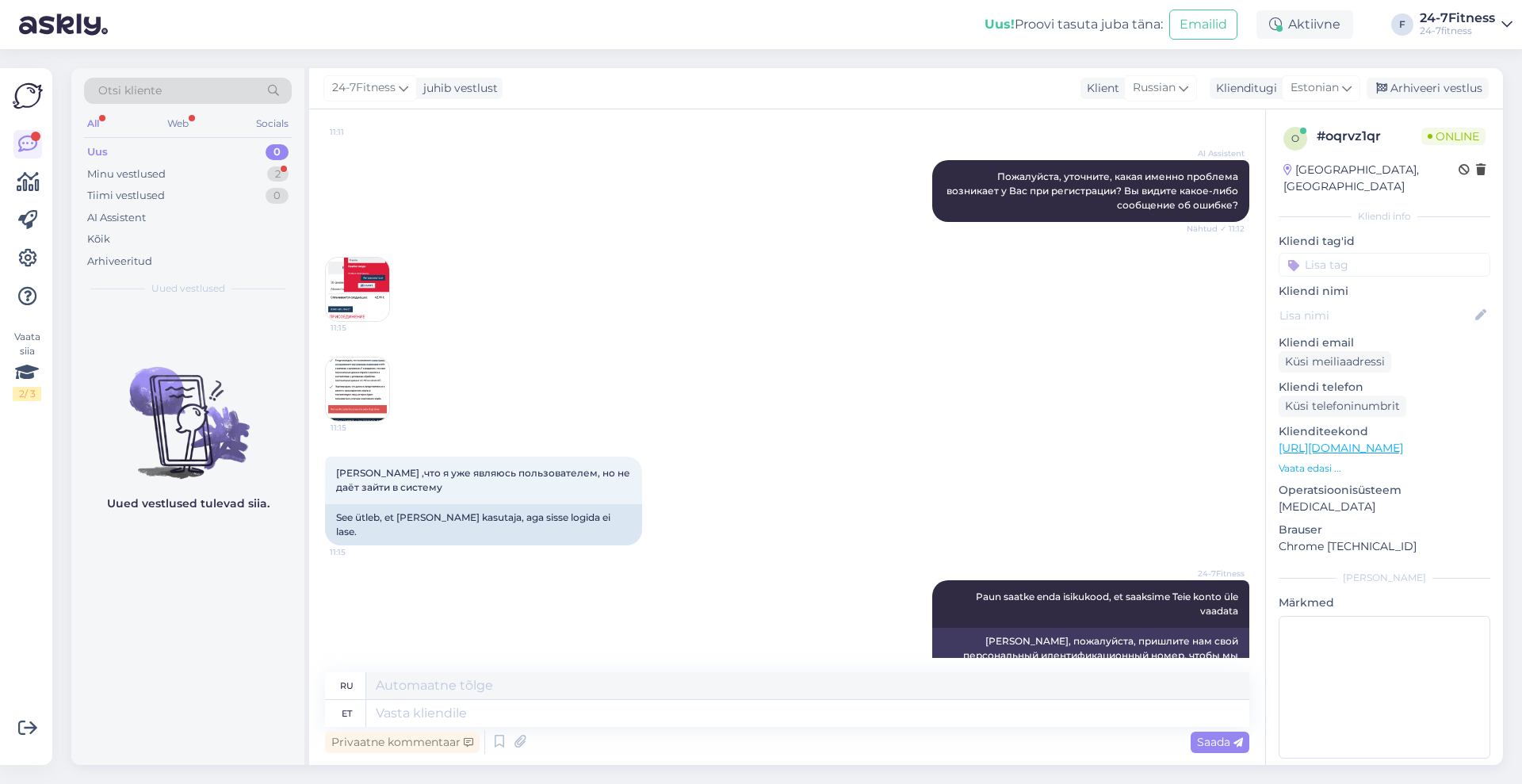
scroll to position [908, 0]
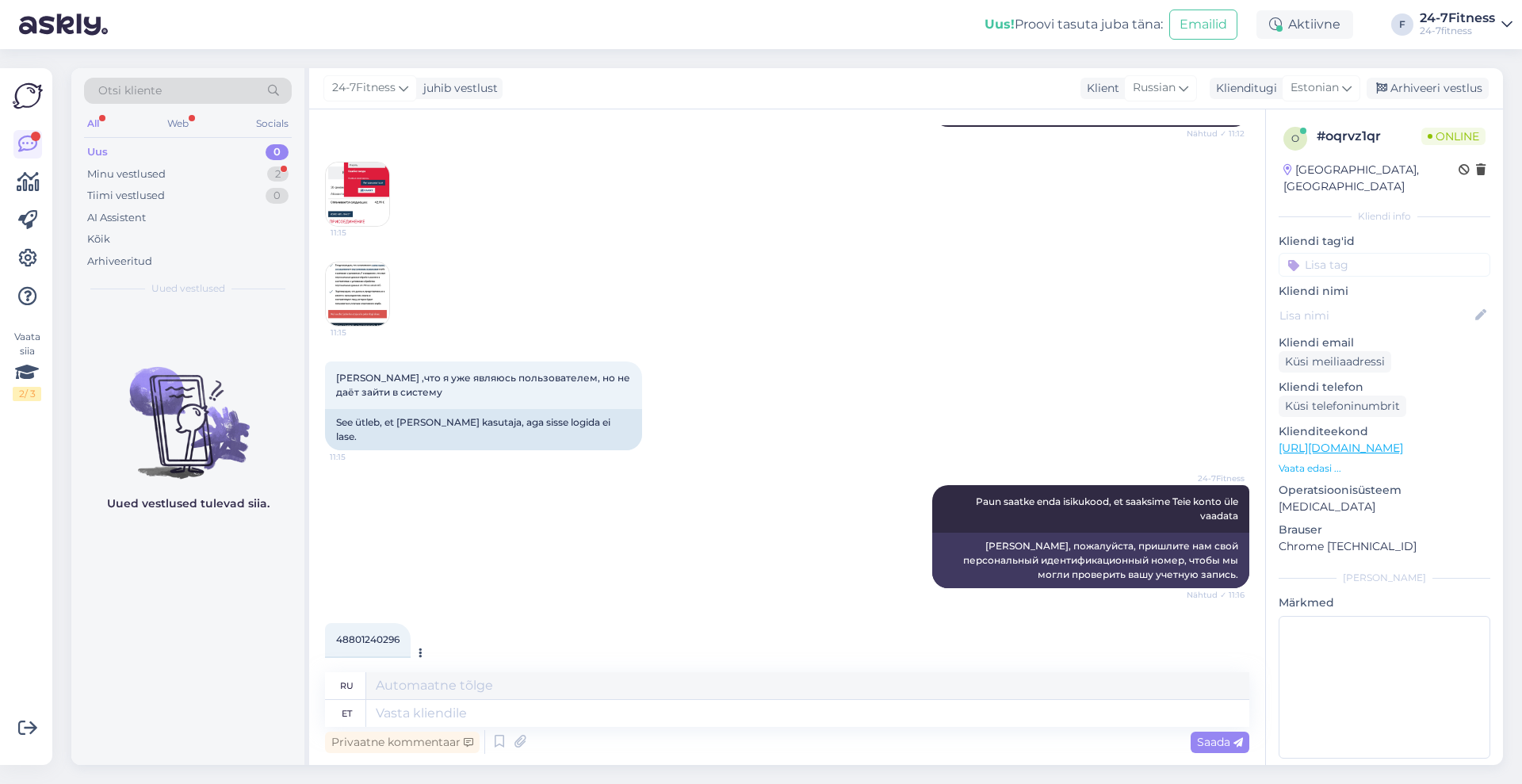
click at [349, 633] on span "48801240296" at bounding box center [367, 639] width 63 height 12
copy div "48801240296 11:16"
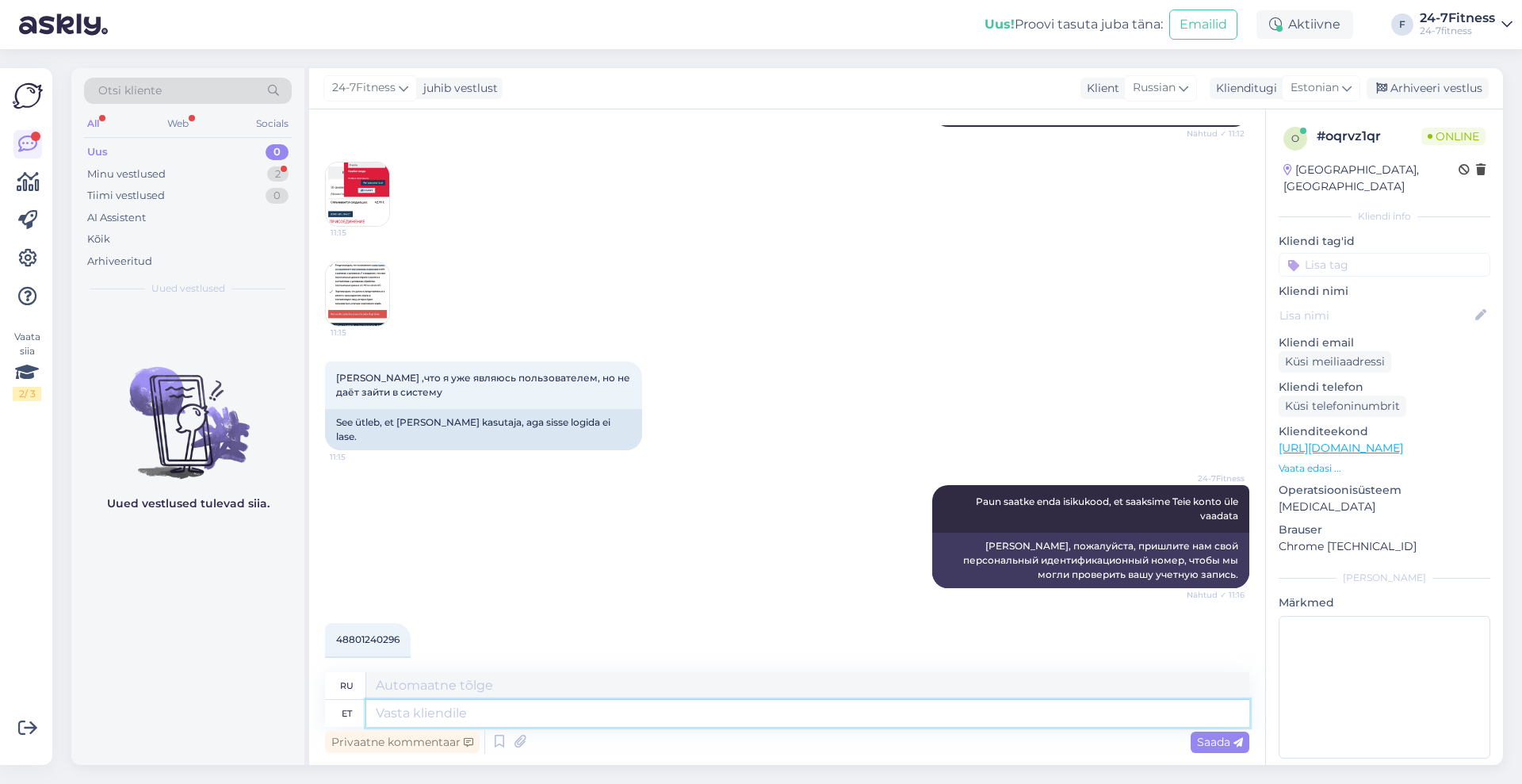
click at [564, 721] on textarea at bounding box center [808, 713] width 883 height 27
type textarea "Näeme, e"
type textarea "Посмотрим,"
type textarea "Näeme, et"
type textarea "Мы видим, что"
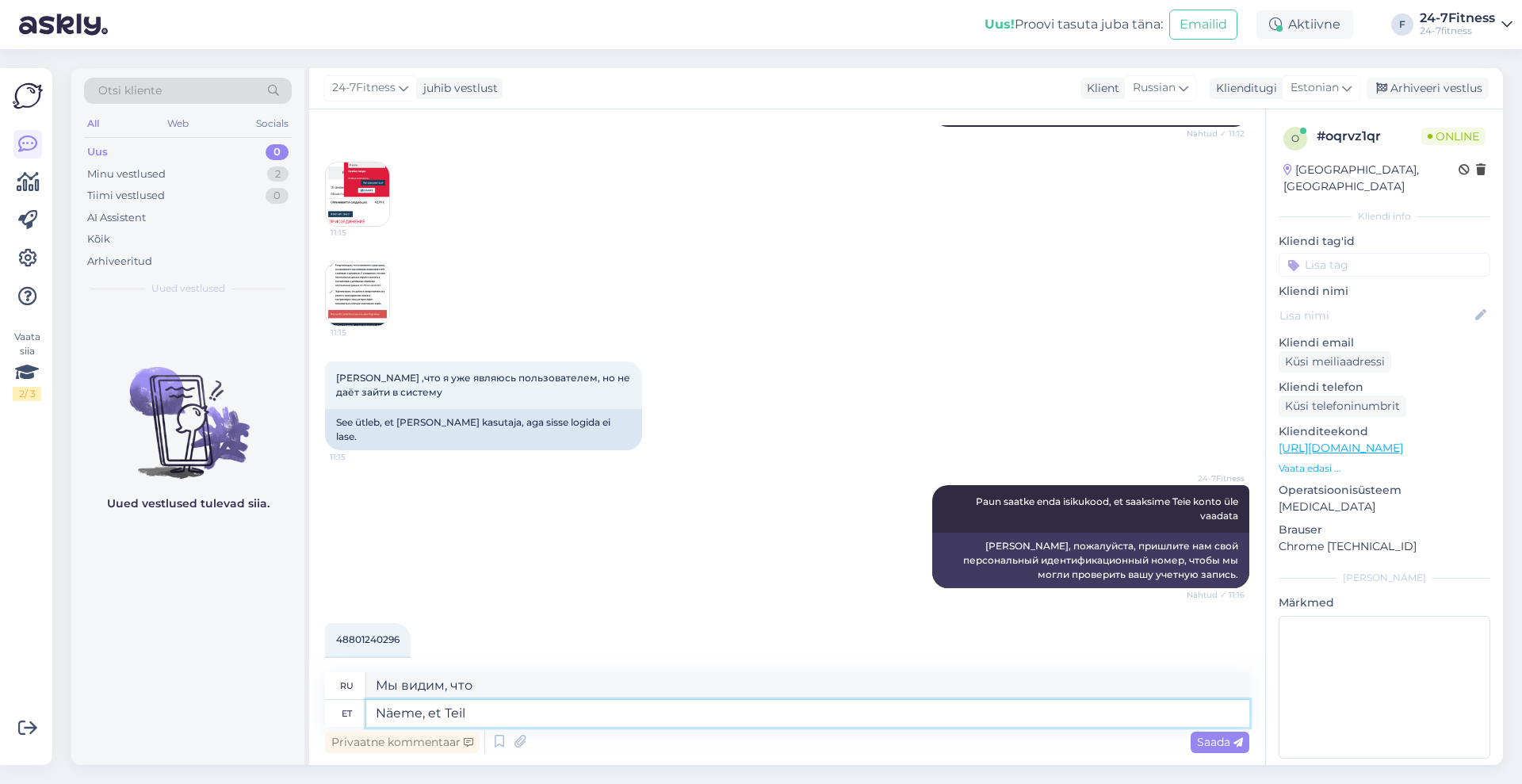
type textarea "Näeme, et Teil o"
type textarea "Мы видим, что вы"
type textarea "Näeme, et Teil on mei"
type textarea "Мы видим, что у вас есть"
type textarea "Näeme, et Teil on meie"
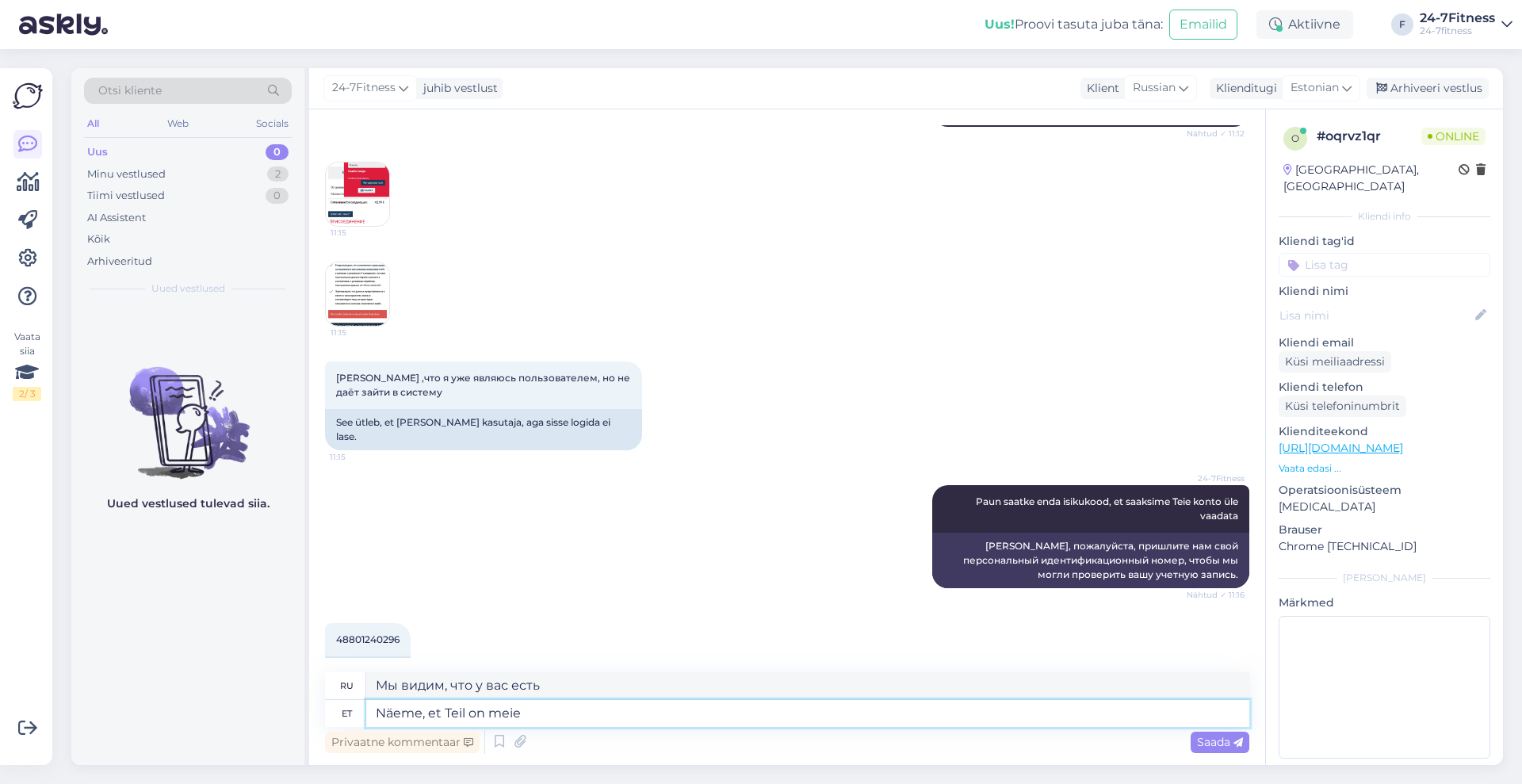
type textarea "Мы видим, что мы у вас есть."
type textarea "Näeme, et Teil on meie süsteemis ol"
type textarea "Мы видим, что у вас есть в нашей системе"
type textarea "Näeme, et Teil on meie süsteemis olemas ko"
type textarea "Мы видим, что он есть в нашей системе."
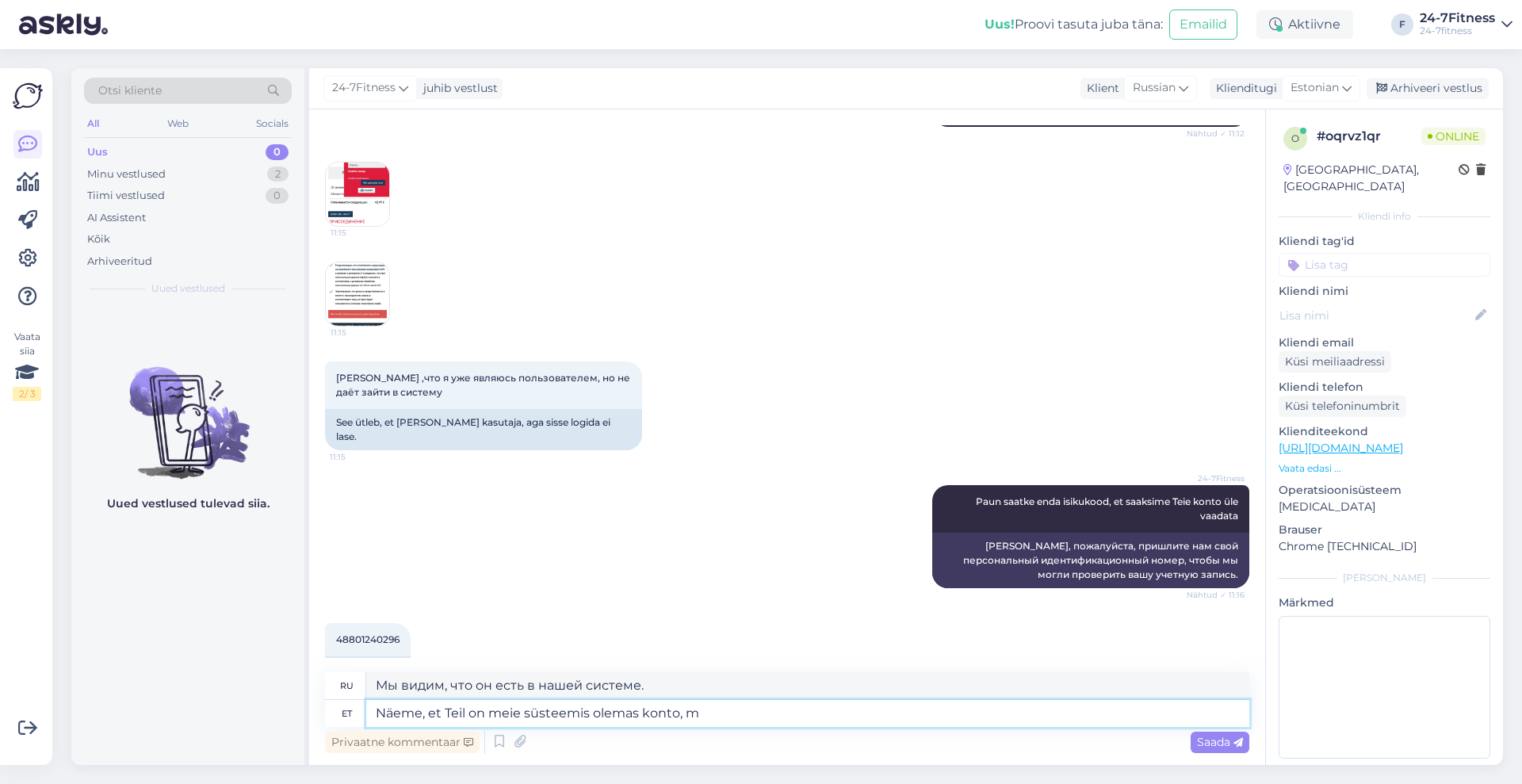
type textarea "Näeme, et Teil on meie süsteemis olemas konto, mi"
type textarea "Мы видим, что у вас есть аккаунт в нашей системе,"
type textarea "Näeme, et Teil on meie süsteemis olemas konto, mis on"
type textarea "Мы видим, что у вас есть учетная запись в нашей системе, которая"
type textarea "Näeme, et Teil on meie süsteemis olemas konto, mis on seotud e"
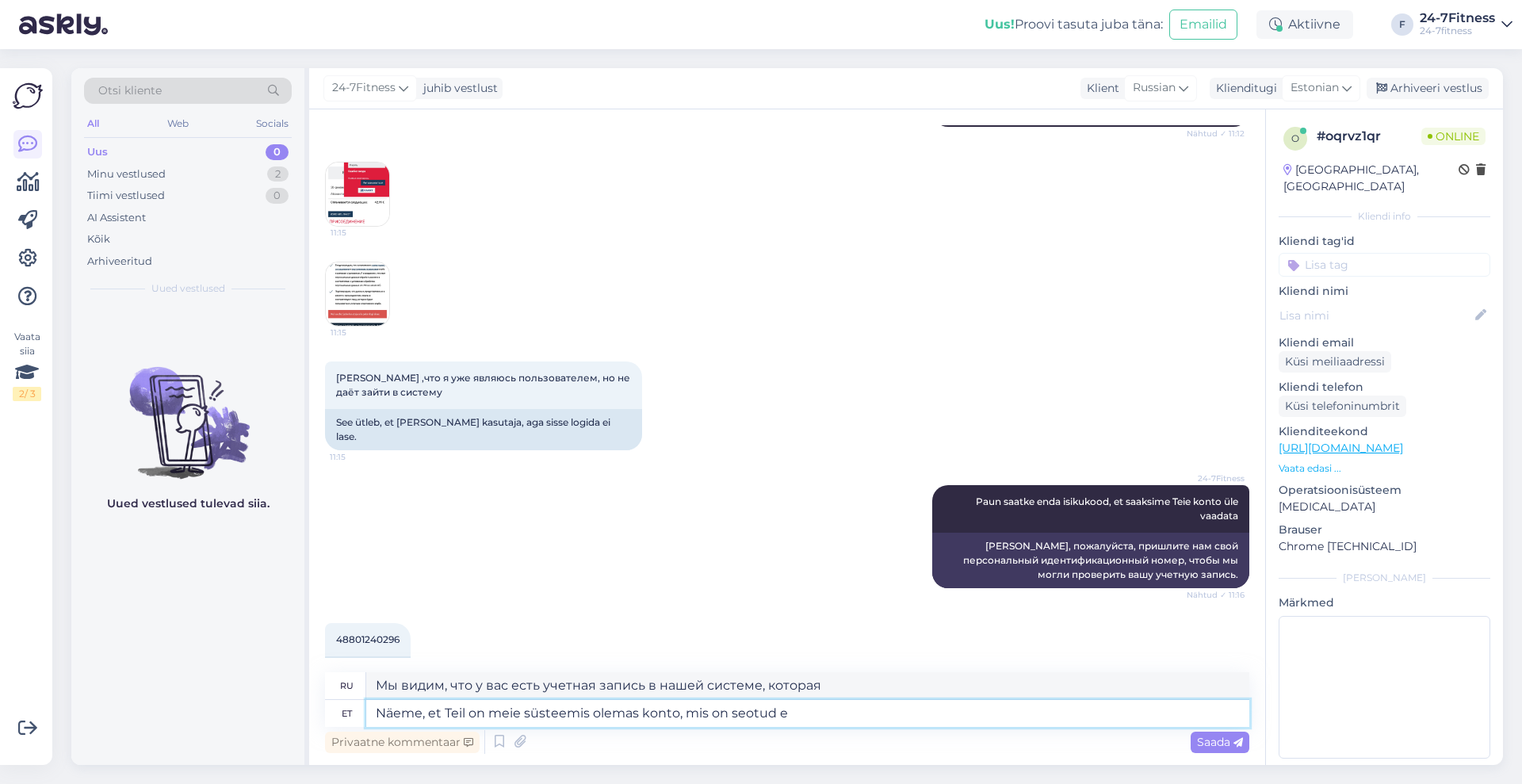
type textarea "Мы видим, что у вас есть учетная запись в нашей системе, которая связана с"
type textarea "Näeme, et Teil on meie süsteemis olemas konto, mis on seotud e-post a"
type textarea "Мы видим, что у вас есть учетная запись в нашей системе, связанная с адресом эл…"
paste textarea "[EMAIL_ADDRESS][DOMAIN_NAME]"
type textarea "Näeme, et Teil on meie süsteemis olemas konto, mis on seotud e-post aadressiga …"
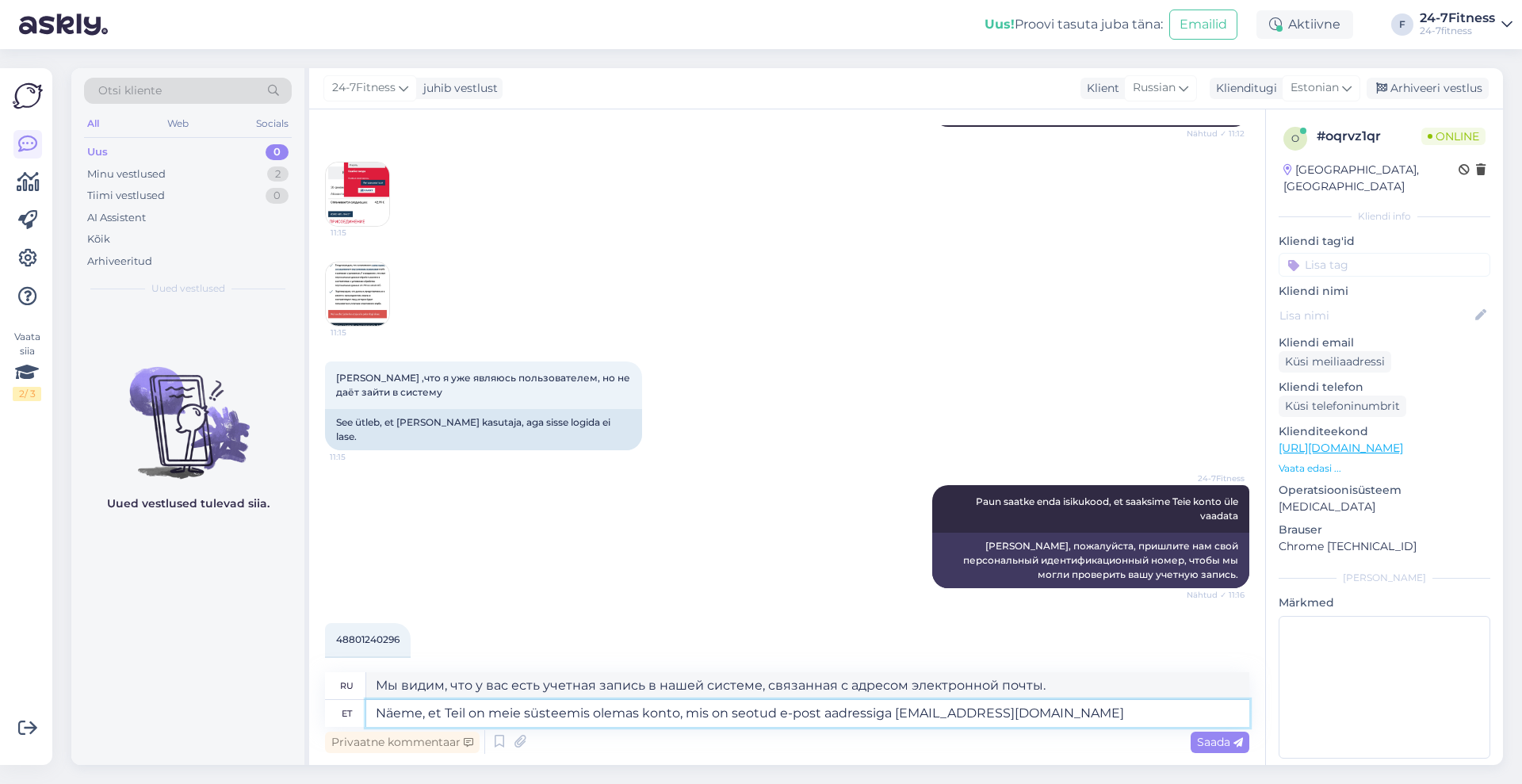
type textarea "Мы видим, что у вас есть учетная запись в нашей системе, связанная с адресом эл…"
type textarea "Näeme, et Teil on meie süsteemis olemas konto, mis on seotud e-post aadressiga …"
click at [1217, 740] on span "Saada" at bounding box center [1220, 741] width 46 height 14
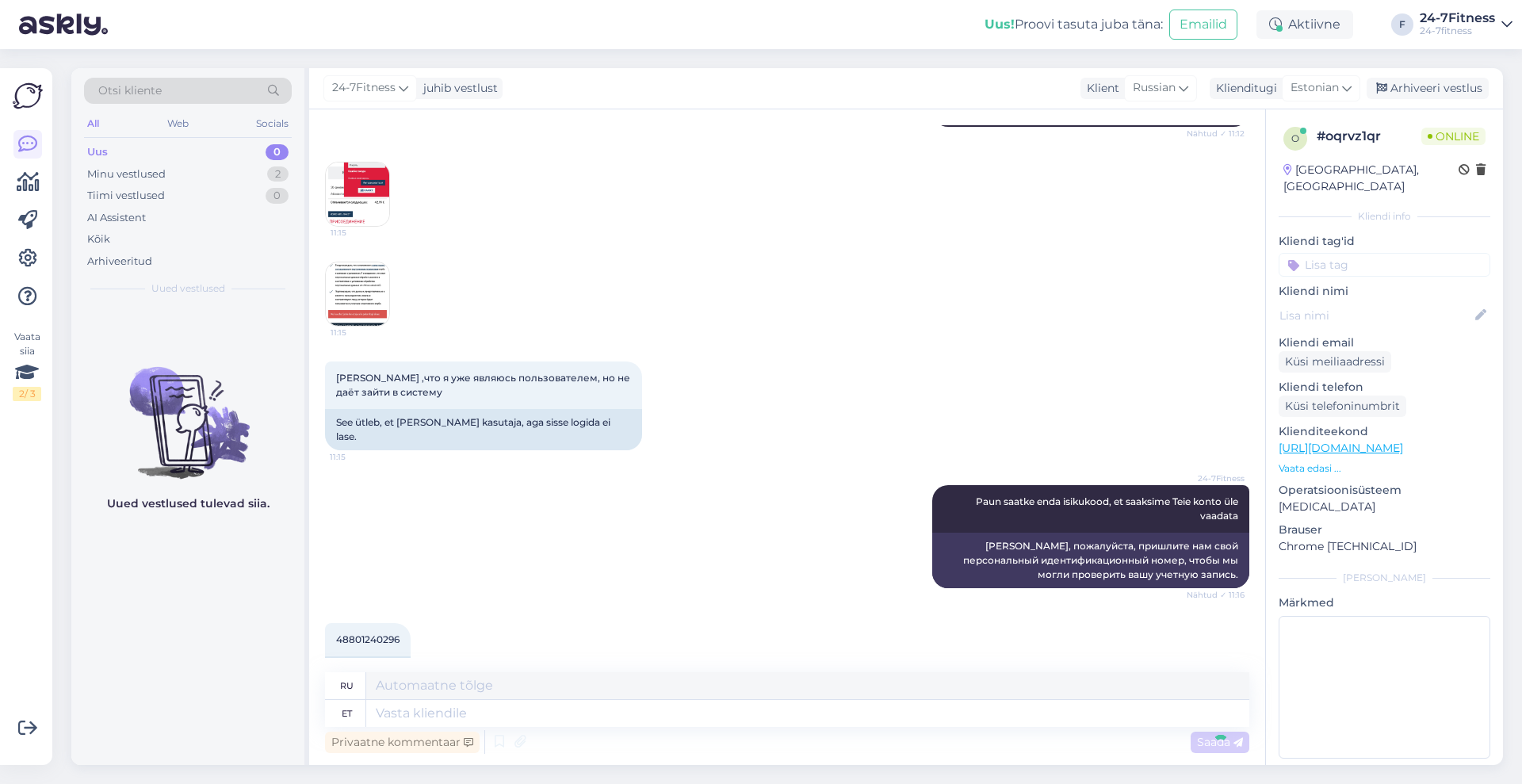
scroll to position [1046, 0]
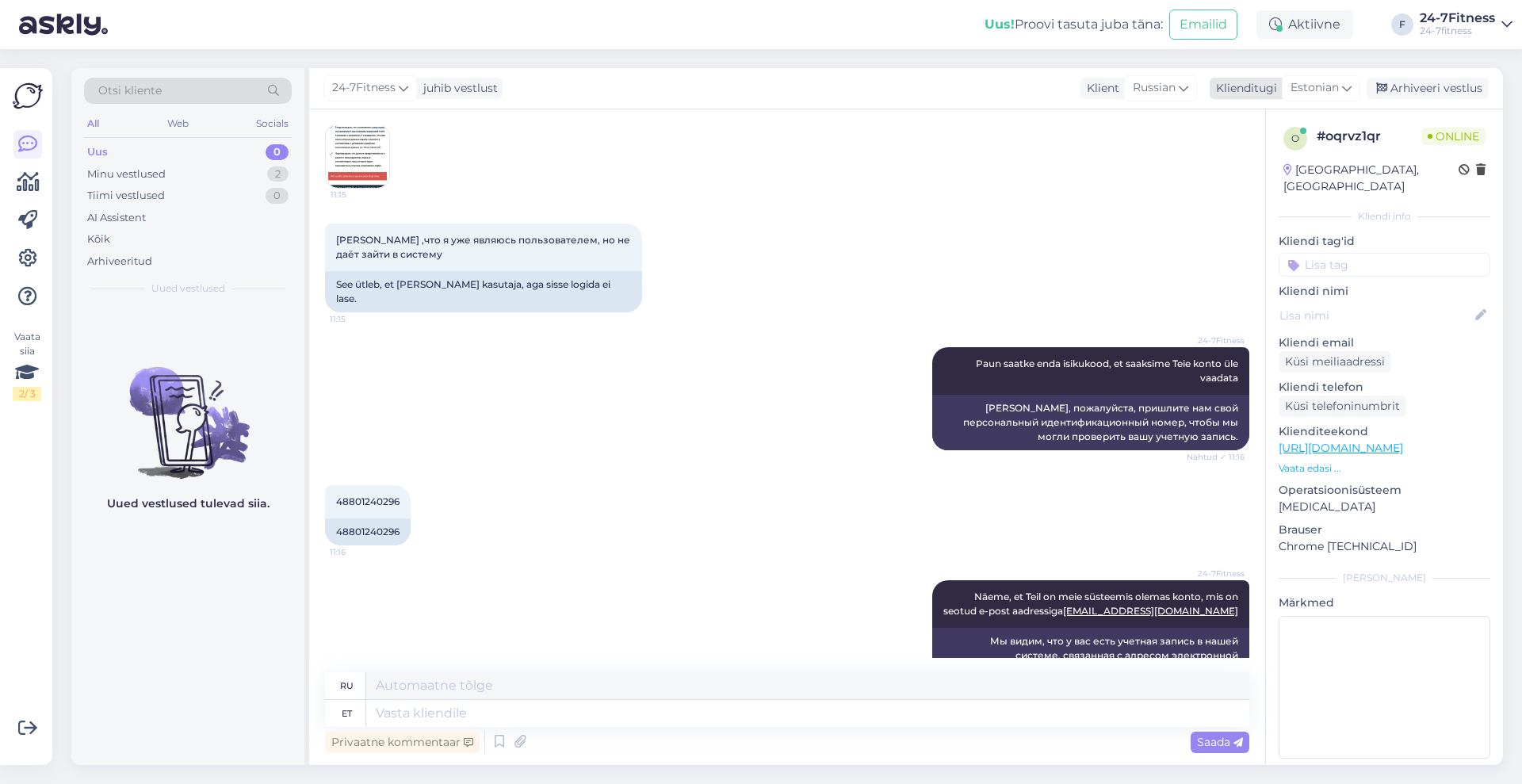
click at [1320, 84] on span "Estonian" at bounding box center [1315, 88] width 49 height 17
click at [1282, 120] on input "est" at bounding box center [1285, 122] width 149 height 24
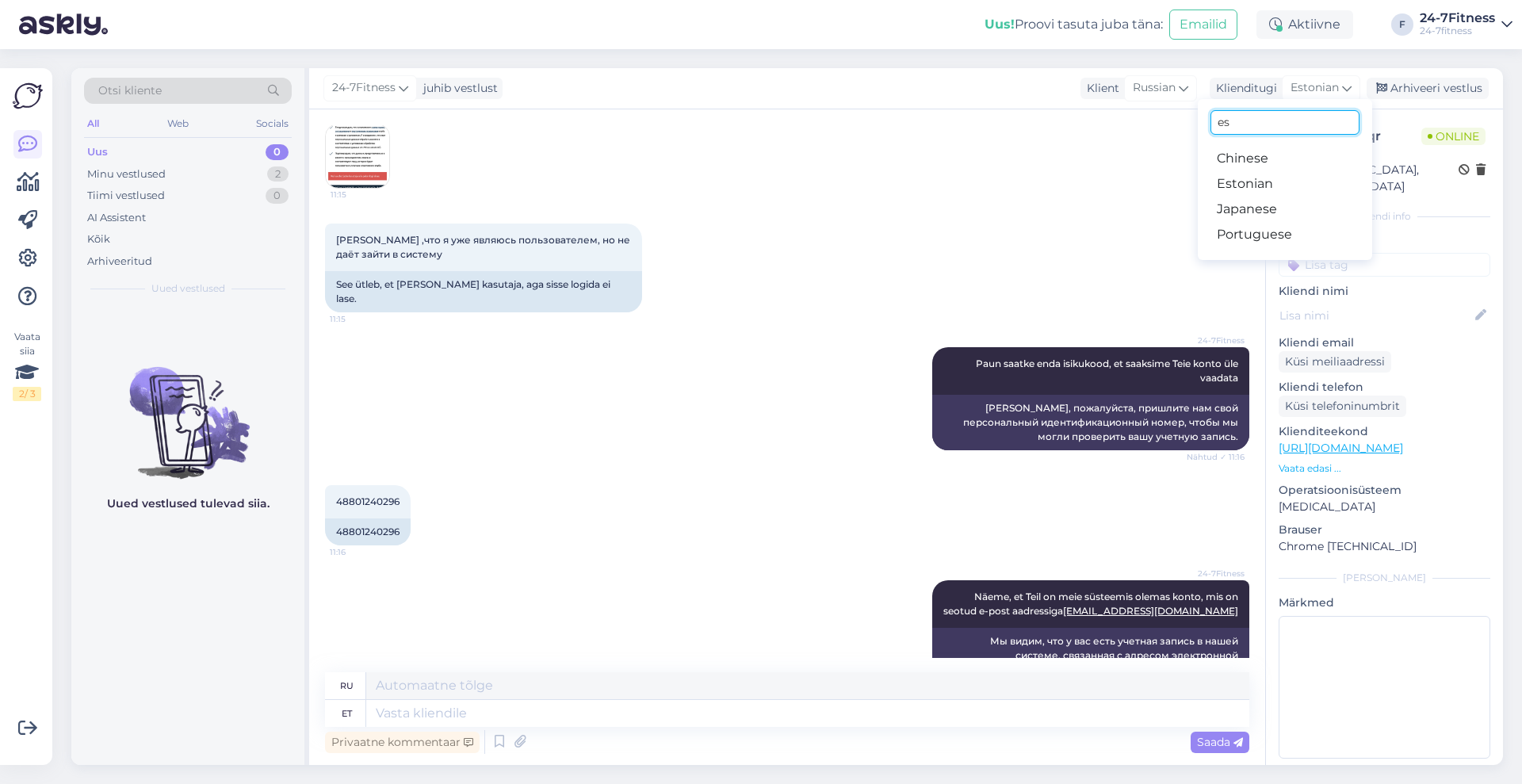
type input "e"
type input "ru"
click at [1250, 192] on link "Russian" at bounding box center [1285, 183] width 175 height 25
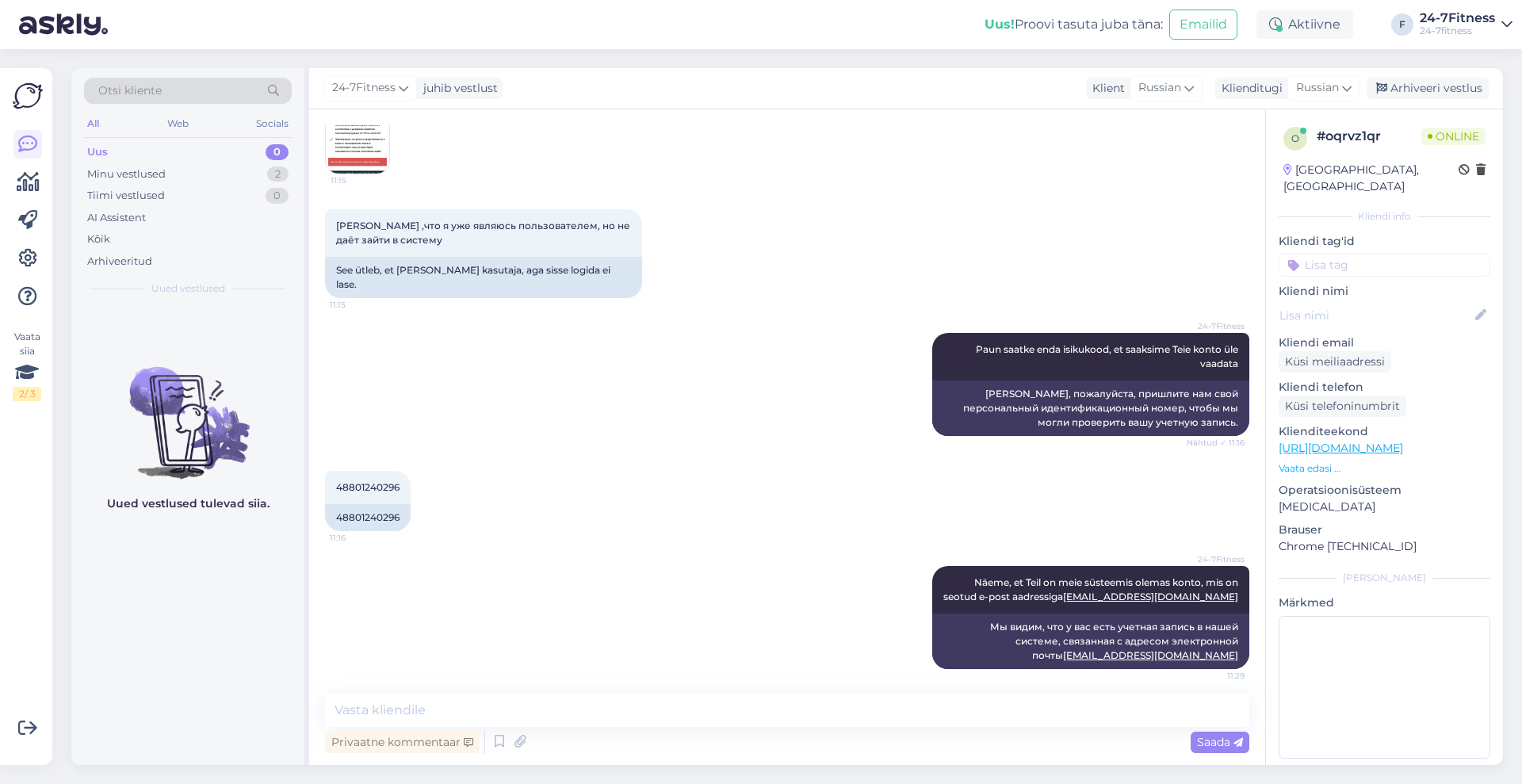
scroll to position [1024, 0]
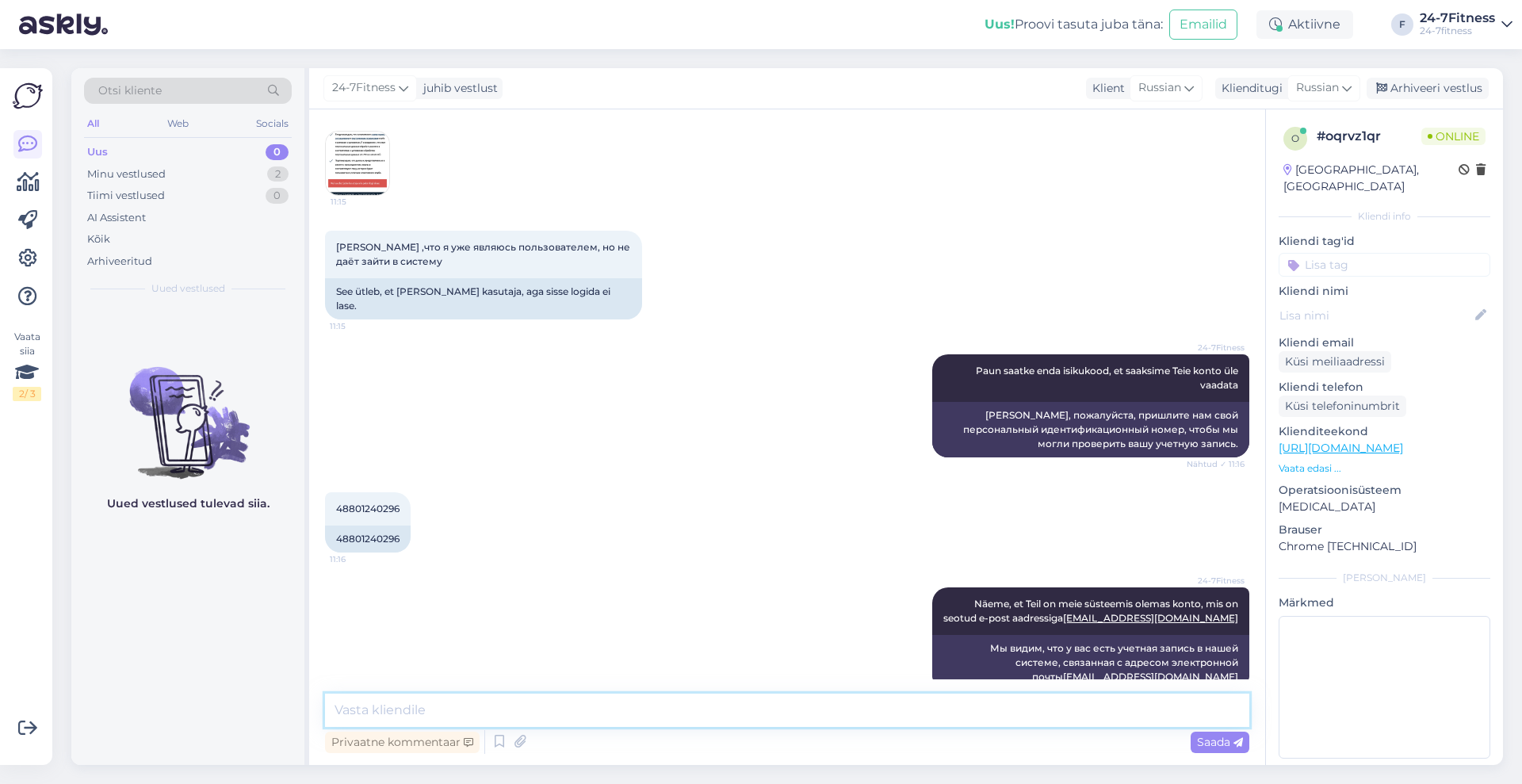
click at [637, 722] on textarea at bounding box center [787, 709] width 924 height 33
paste textarea "Если Вы забыли пароль, пожалуйста, нажмите в разделе входа «Забыл пароль» и вве…"
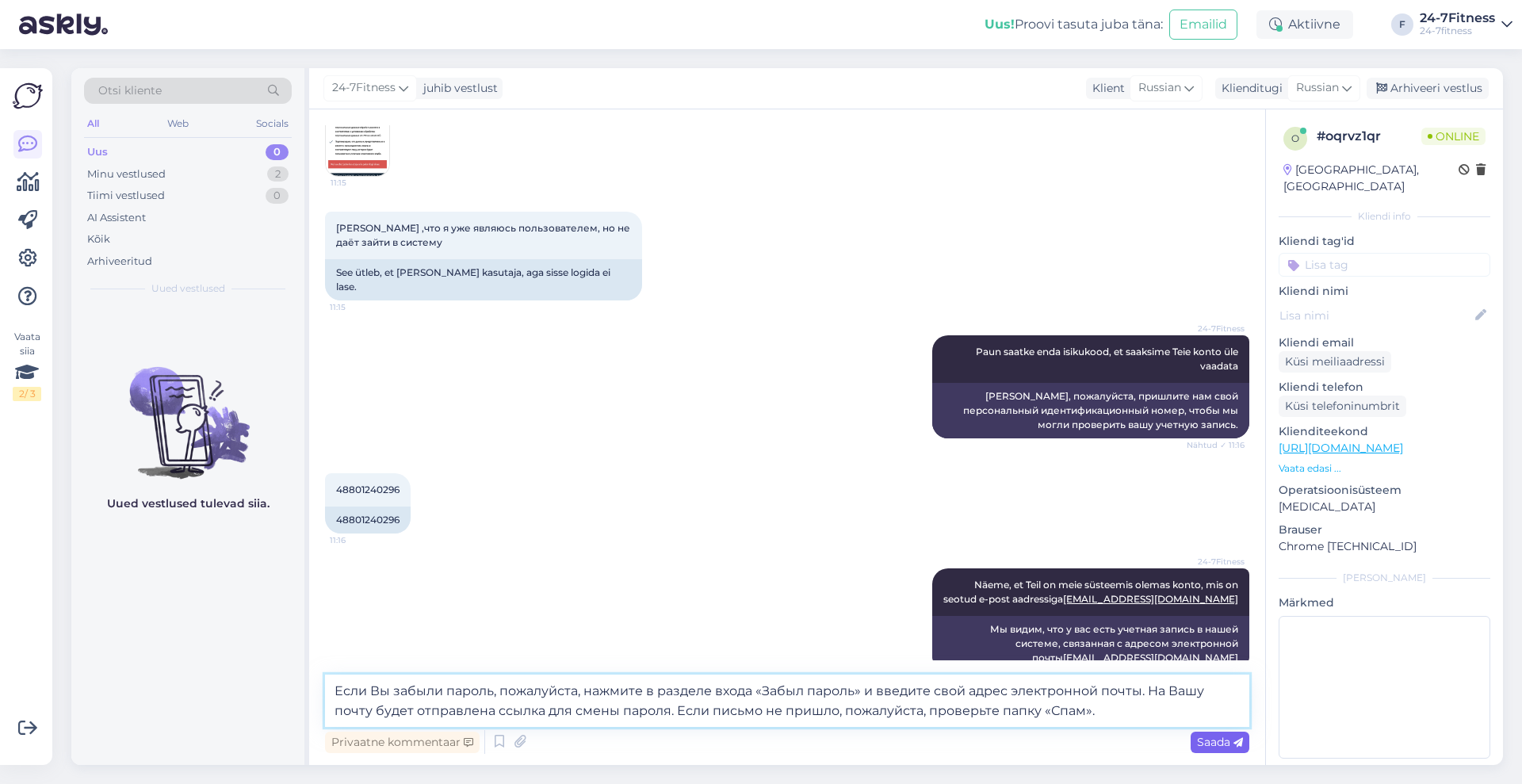
type textarea "Если Вы забыли пароль, пожалуйста, нажмите в разделе входа «Забыл пароль» и вве…"
click at [1221, 737] on span "Saada" at bounding box center [1220, 741] width 46 height 14
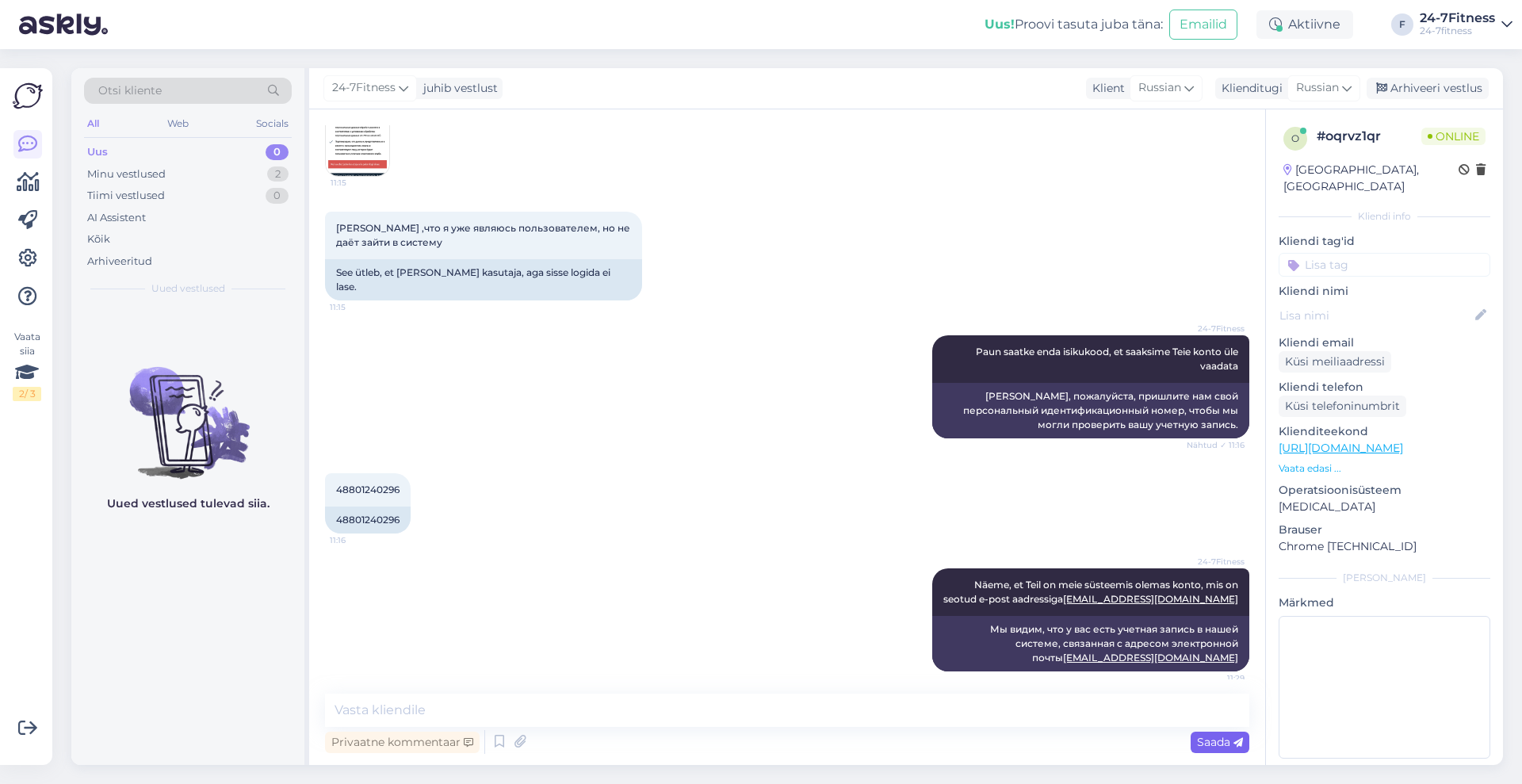
scroll to position [1150, 0]
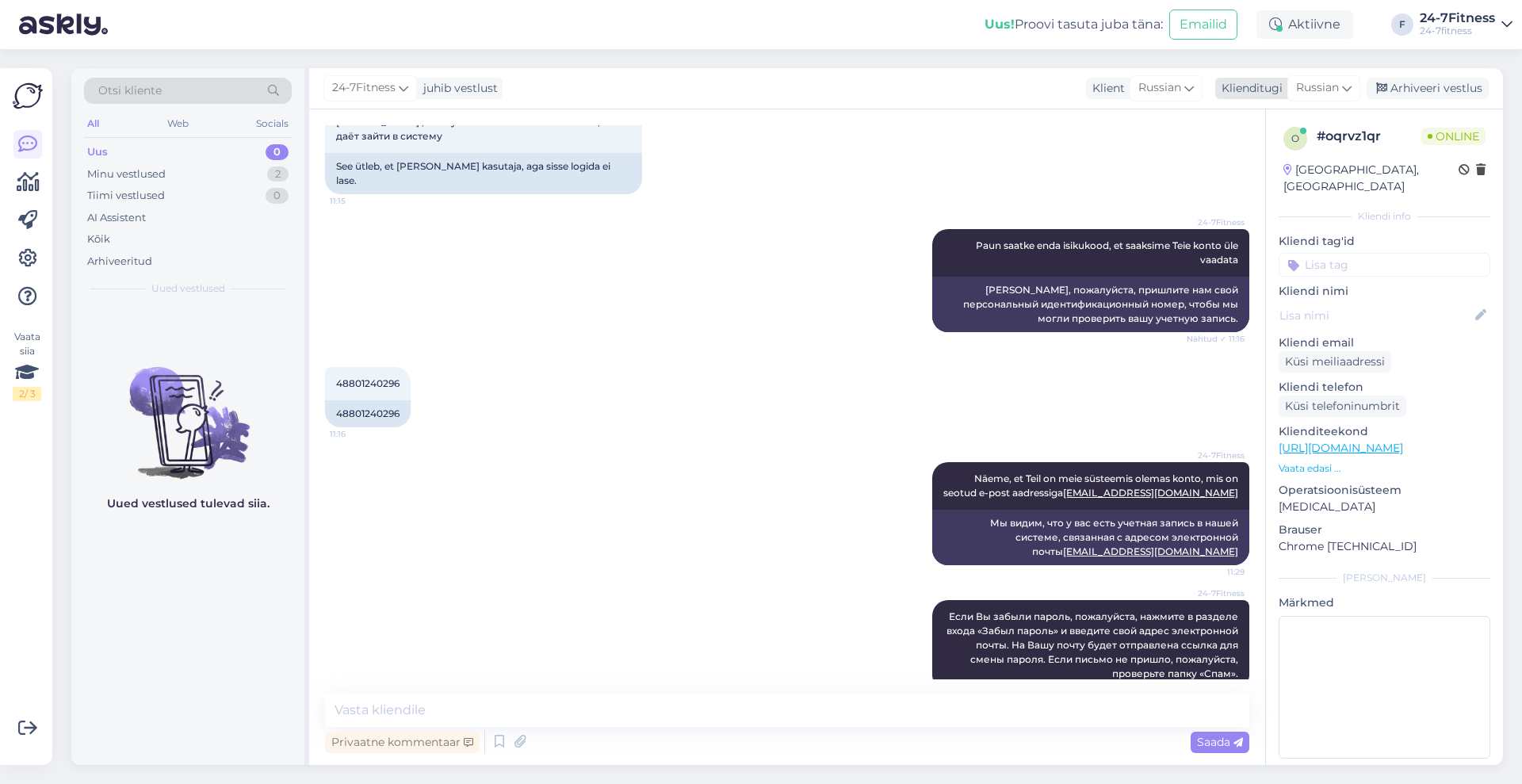
click at [1330, 86] on span "Russian" at bounding box center [1317, 88] width 43 height 17
drag, startPoint x: 1299, startPoint y: 121, endPoint x: 1168, endPoint y: 128, distance: 131.2
click at [1168, 128] on div "24-7Fitness juhib vestlust Klient Russian Klienditugi Russian ru Belarusian Rus…" at bounding box center [906, 416] width 1194 height 696
click at [1338, 82] on span "Russian" at bounding box center [1317, 88] width 43 height 17
type input "est"
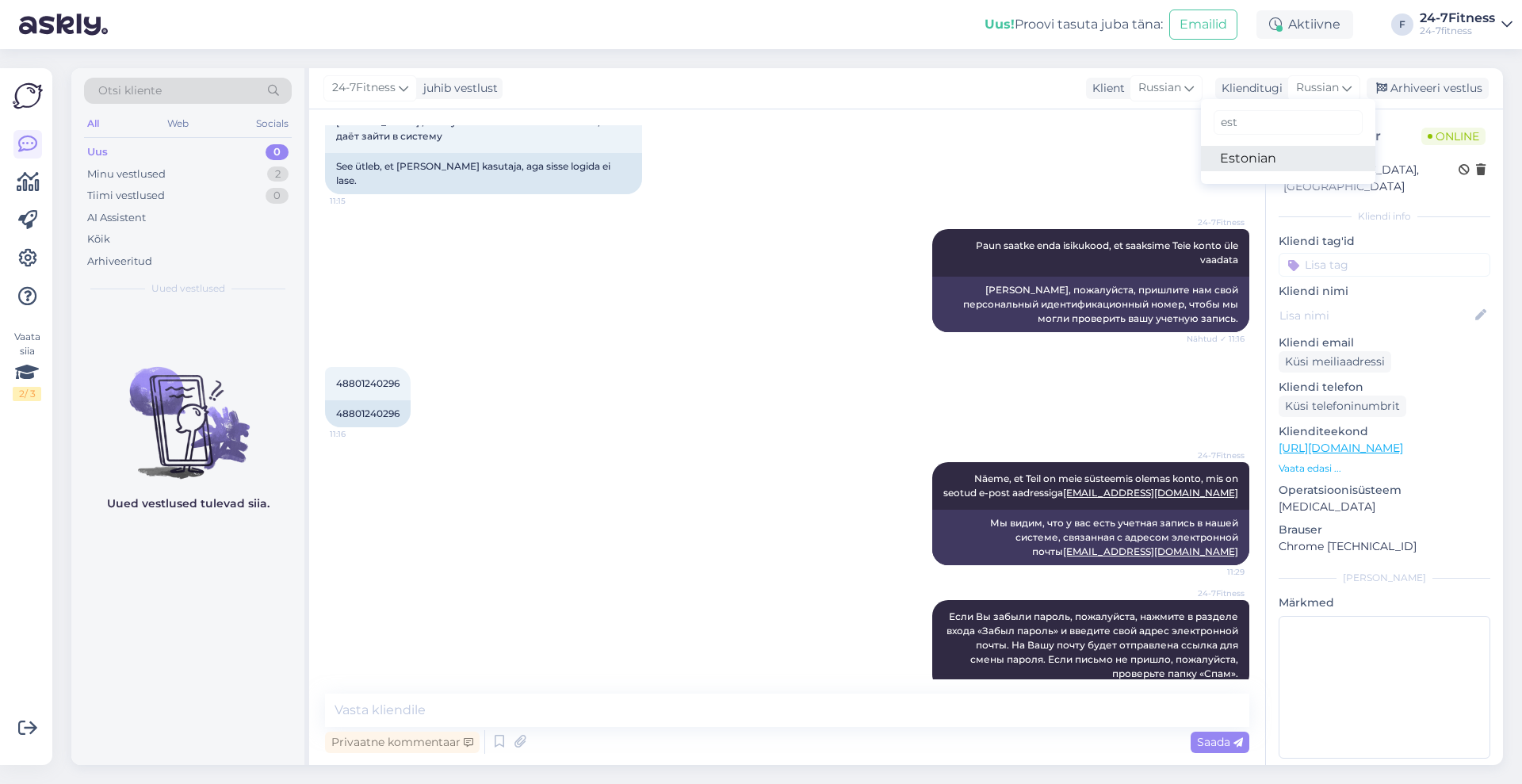
click at [1249, 160] on link "Estonian" at bounding box center [1288, 158] width 175 height 25
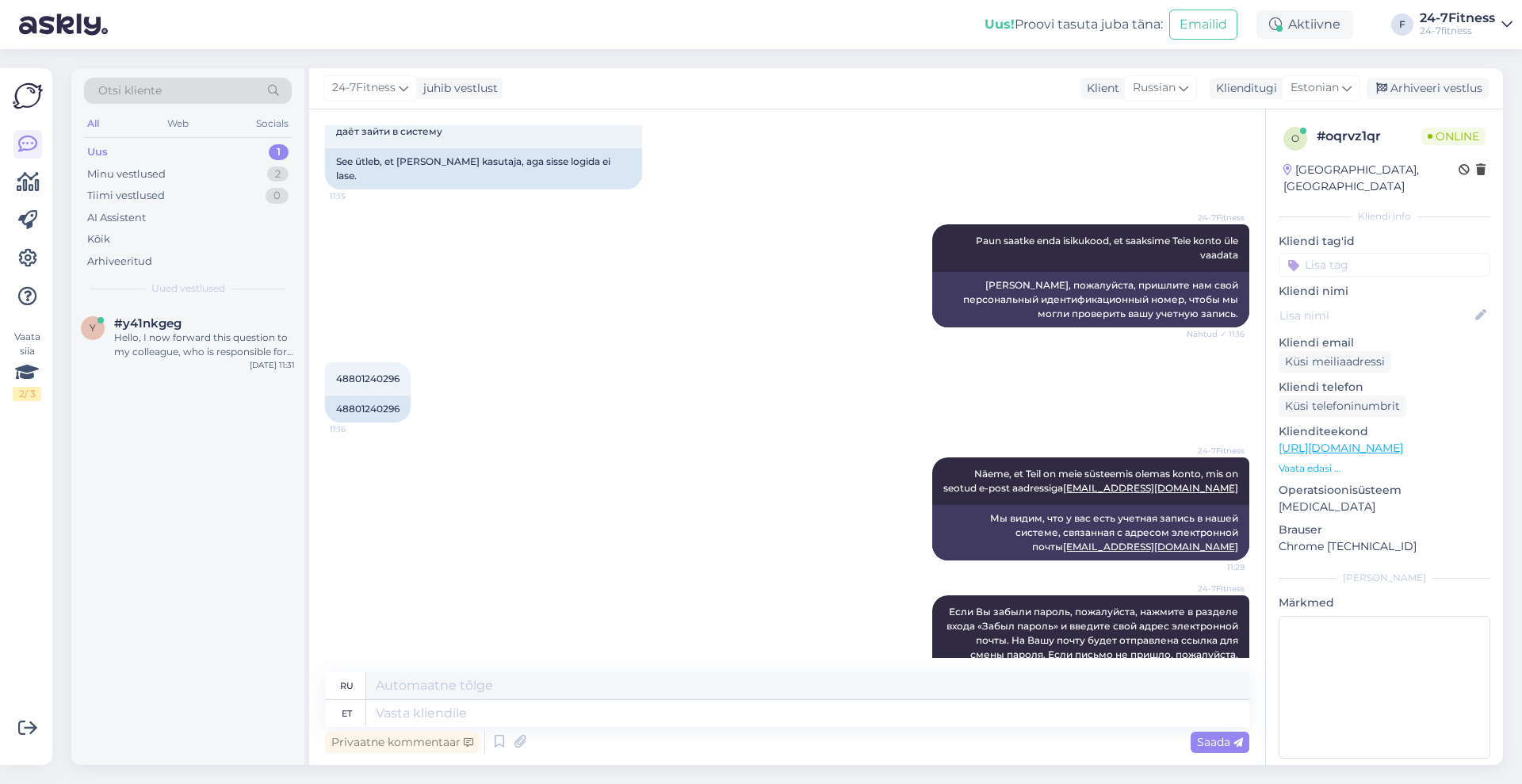
scroll to position [1171, 0]
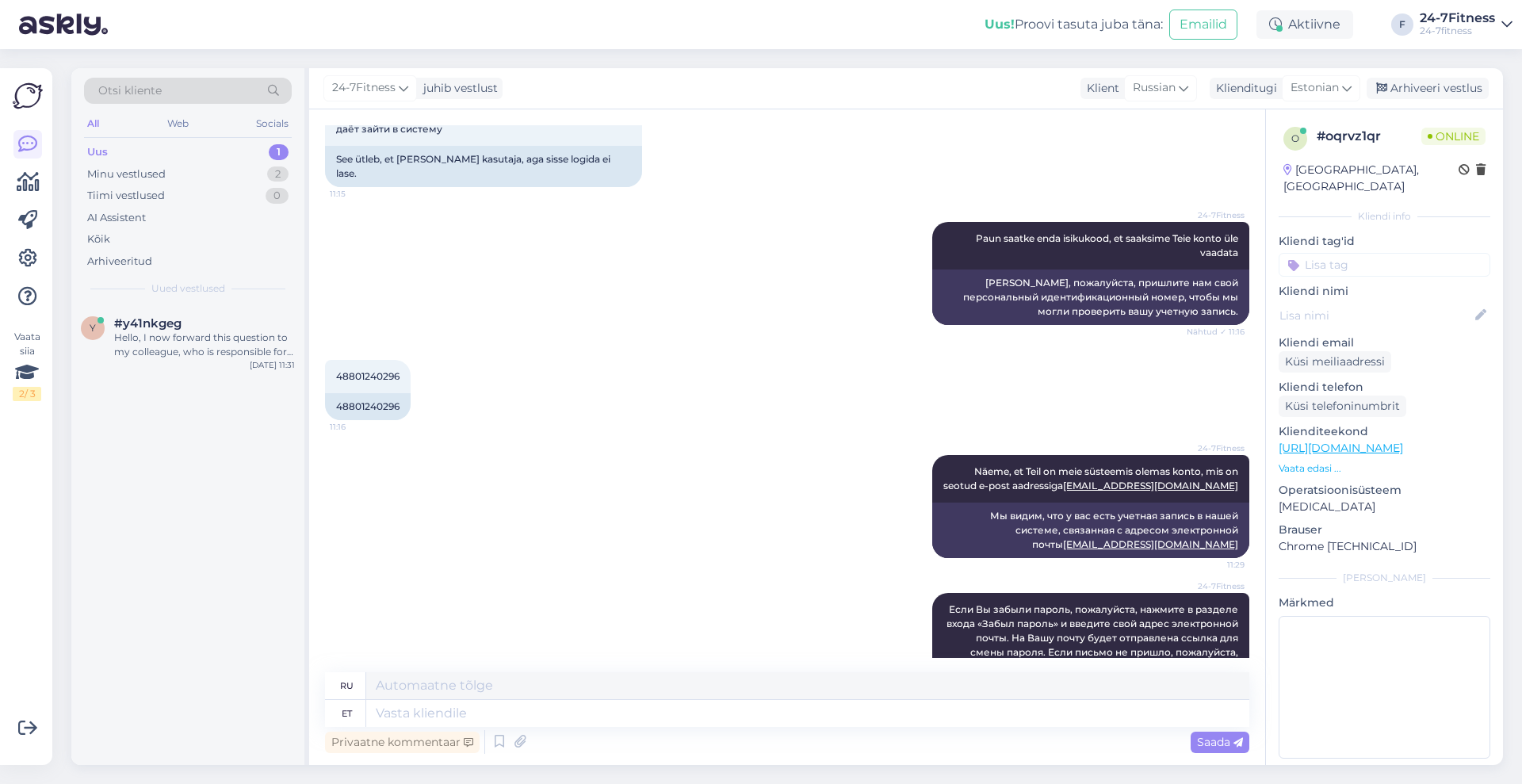
click at [137, 160] on div "Uus 1" at bounding box center [188, 152] width 208 height 23
click at [137, 151] on div "Uus 1" at bounding box center [188, 152] width 208 height 23
click at [203, 358] on div "Hello, I now forward this question to my colleague, who is responsible for this…" at bounding box center [204, 345] width 181 height 29
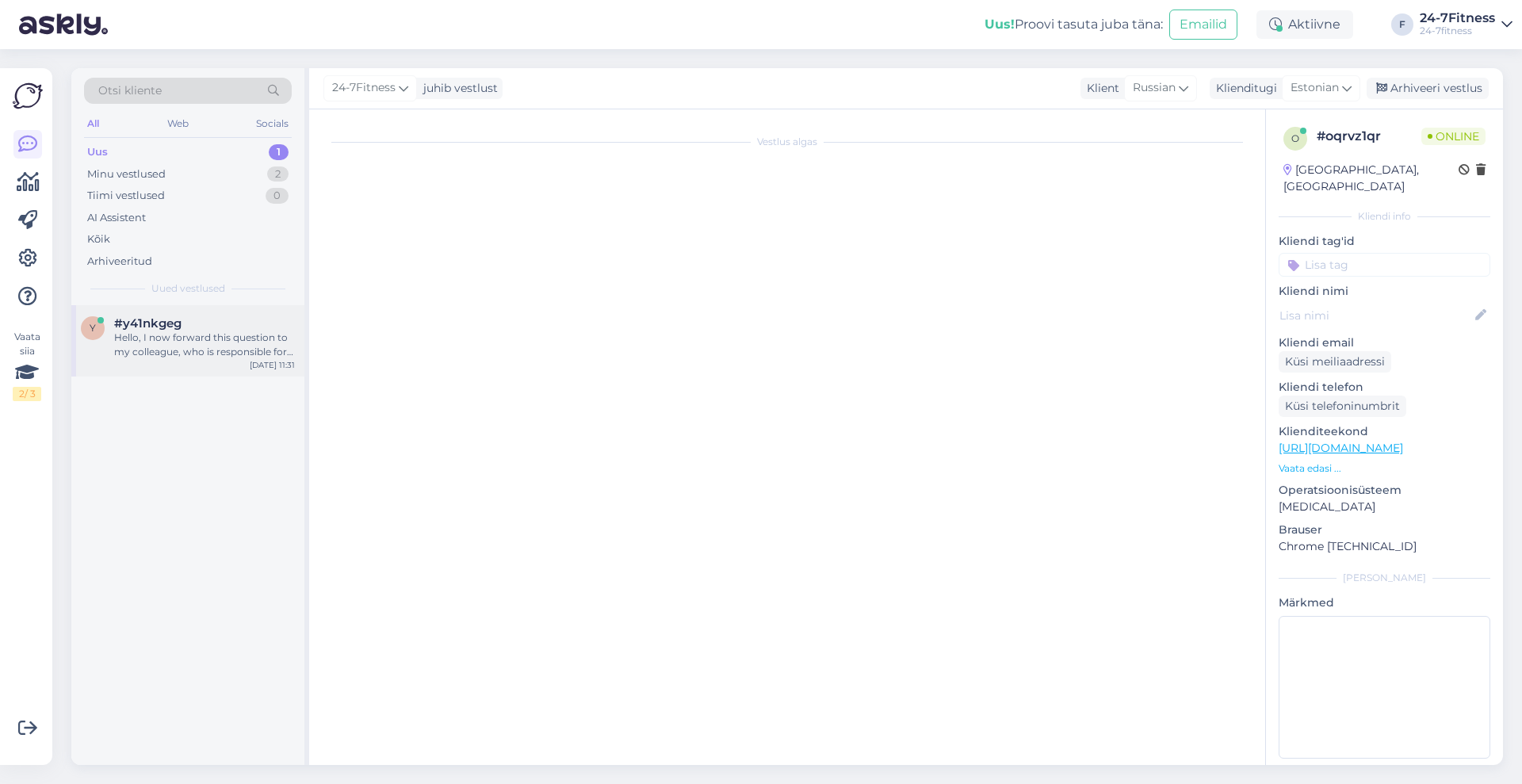
scroll to position [0, 0]
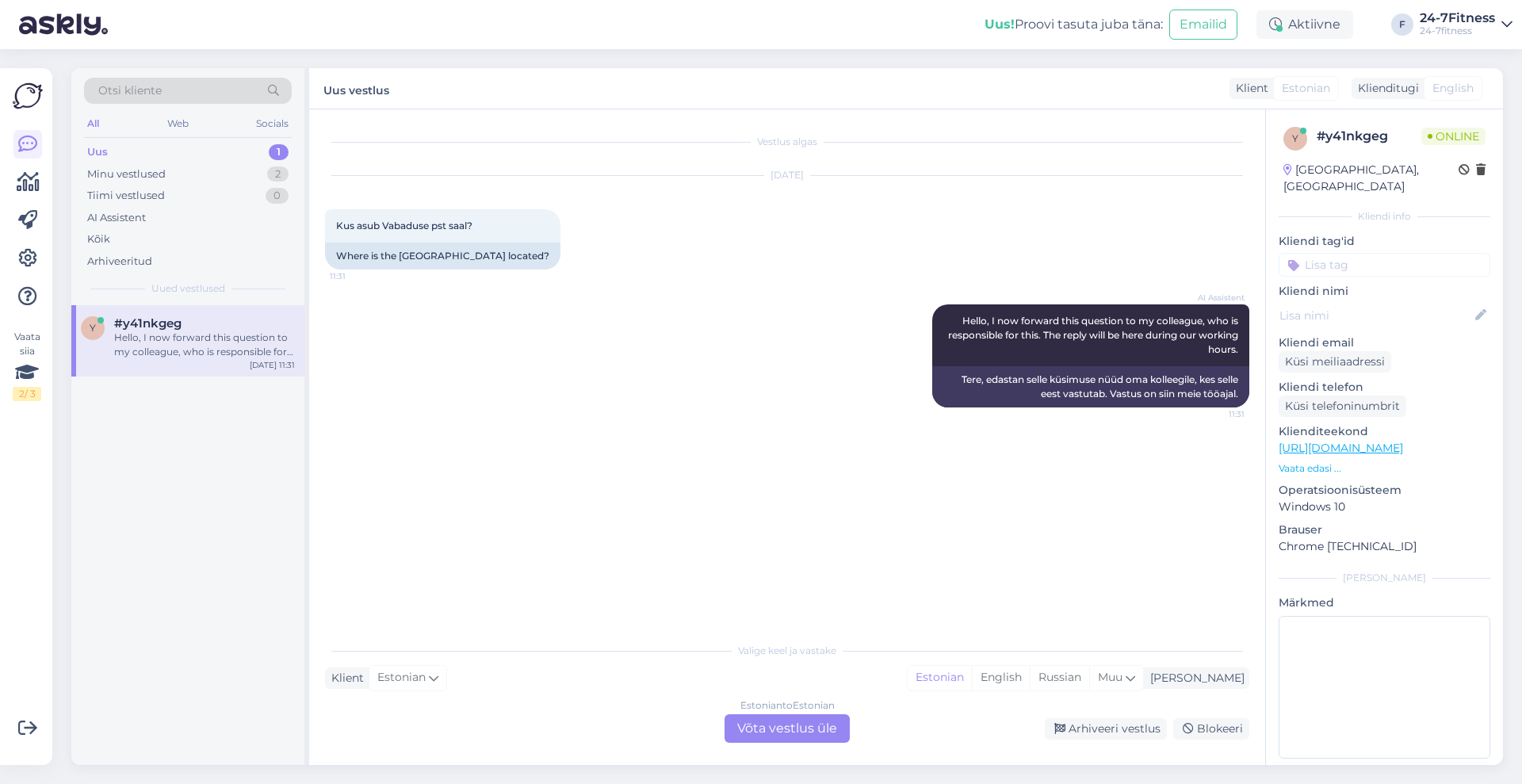
click at [765, 729] on div "Estonian to Estonian Võta vestlus üle" at bounding box center [787, 728] width 125 height 29
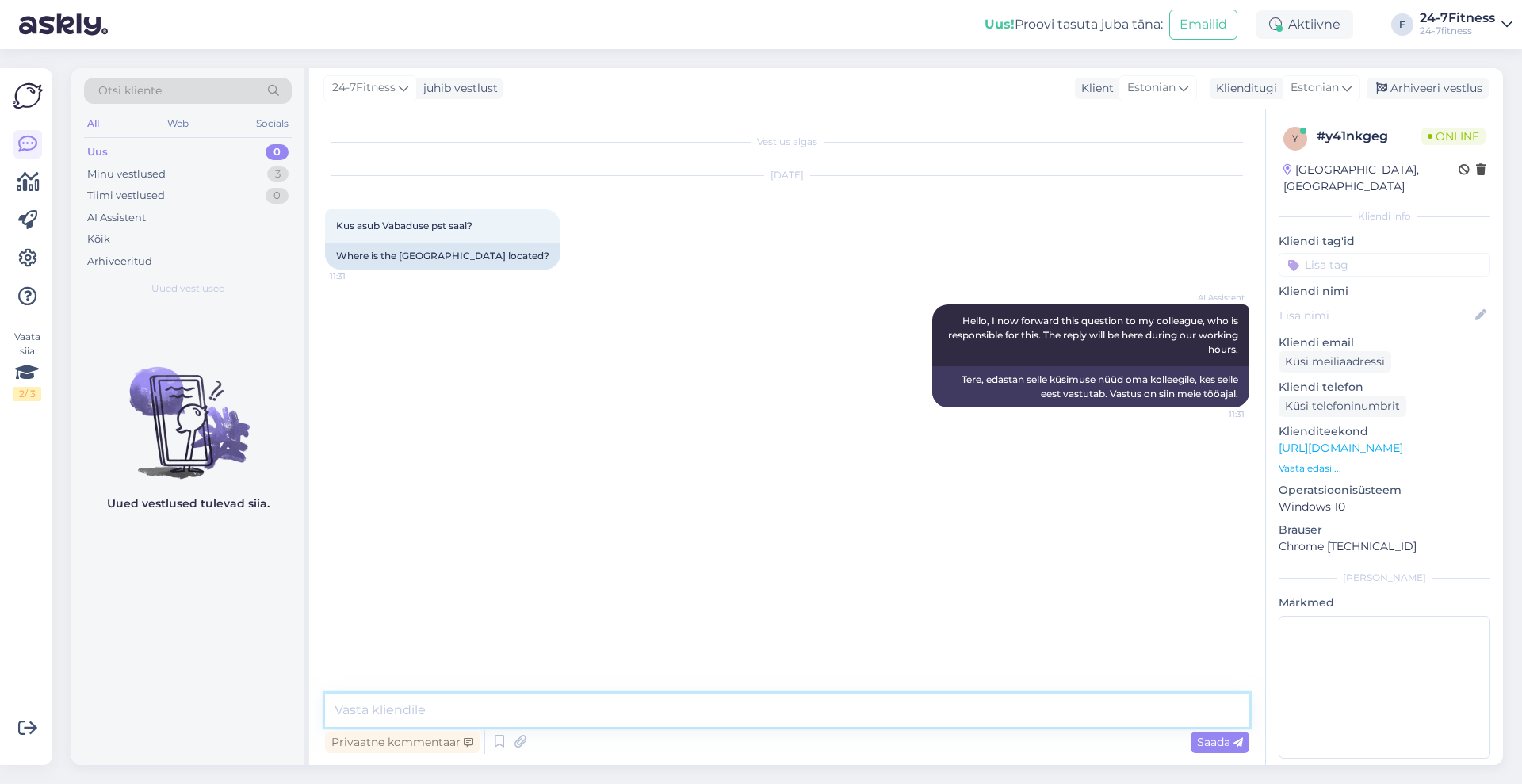
click at [590, 708] on textarea at bounding box center [787, 709] width 924 height 33
paste textarea "Vabaduse pst 174B, Manta maja"
type textarea "Tere! Spordiklubi asub Vabaduse pst 174B, Manta majas"
click at [1204, 737] on span "Saada" at bounding box center [1220, 741] width 46 height 14
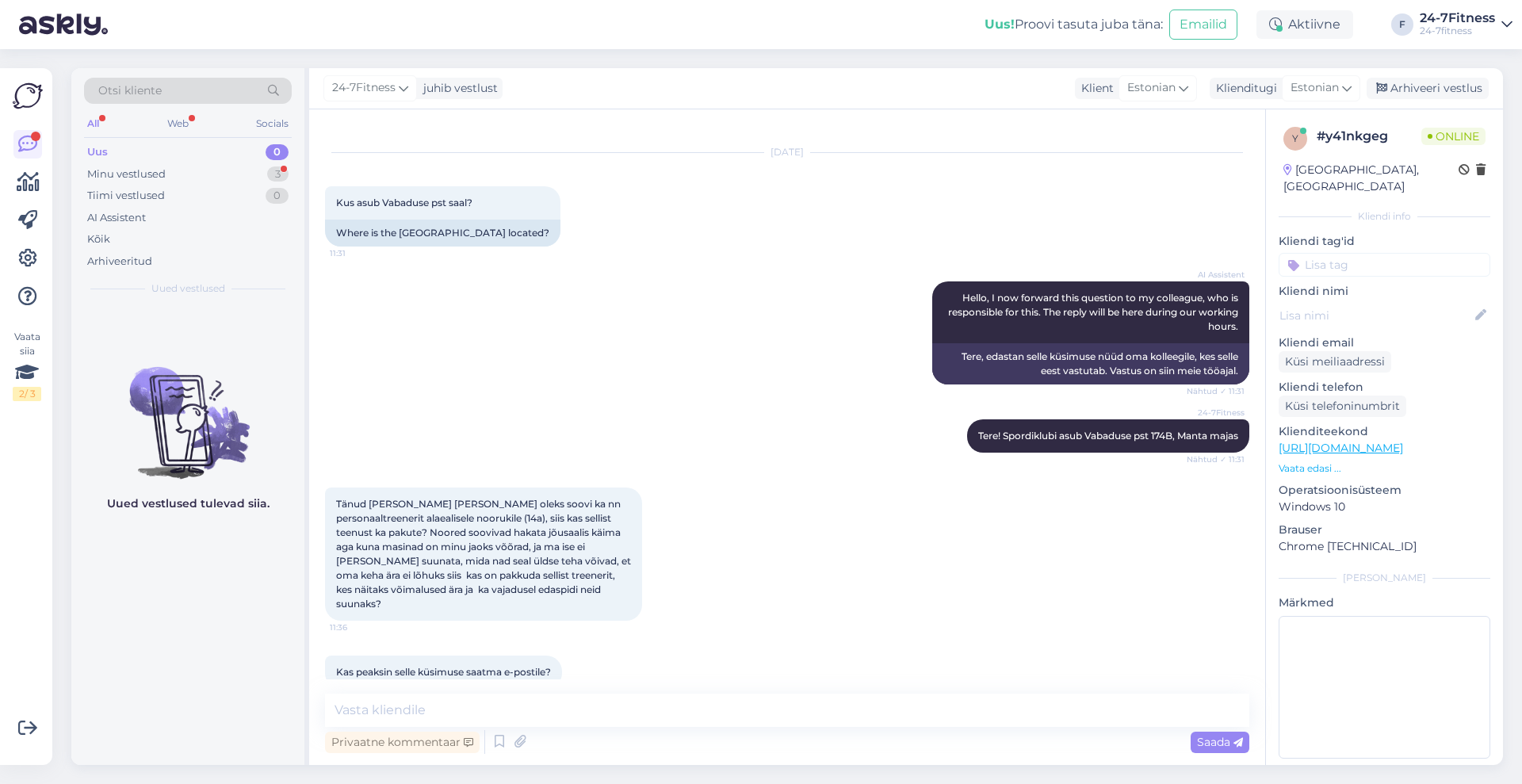
scroll to position [36, 0]
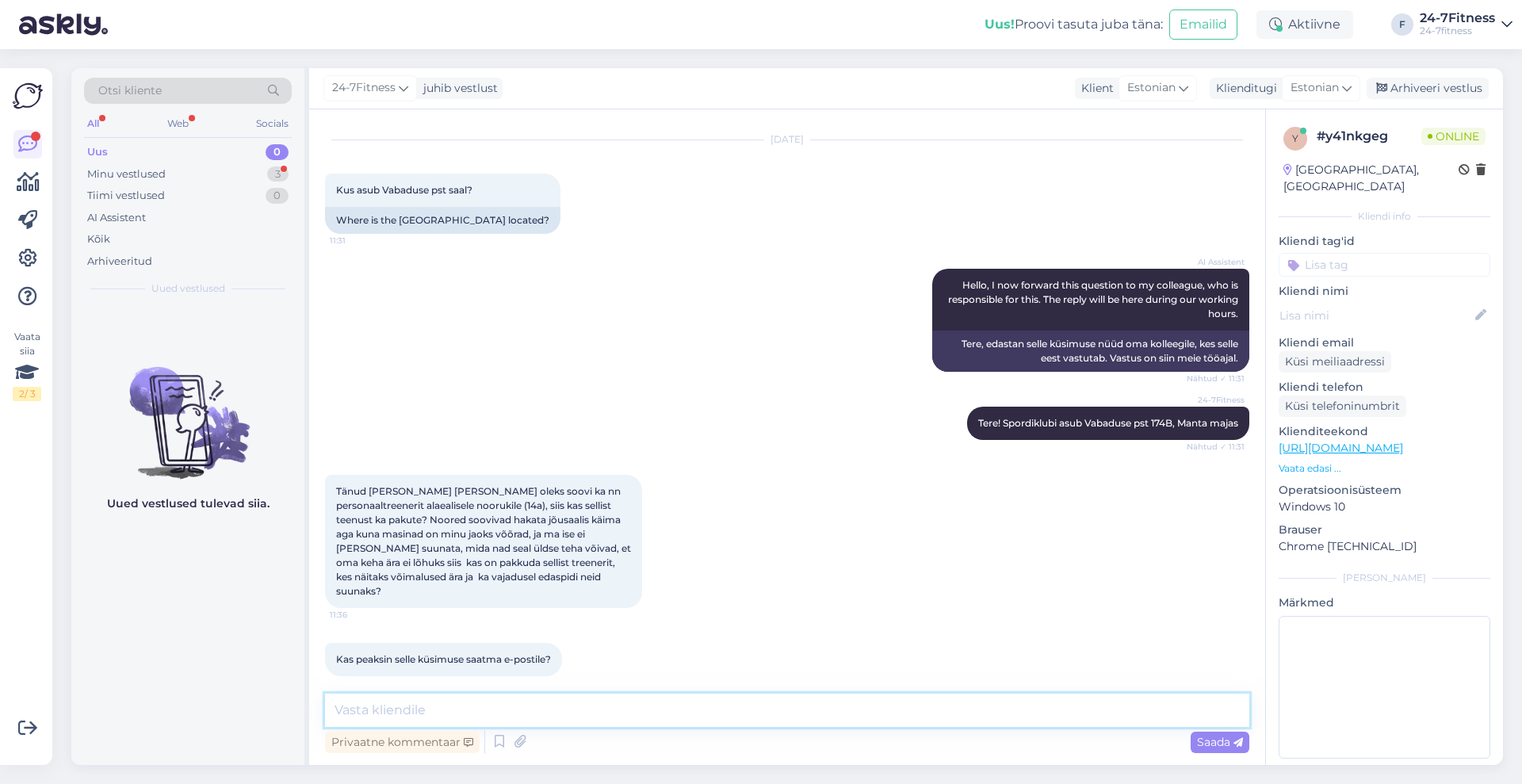
click at [566, 721] on textarea at bounding box center [787, 709] width 924 height 33
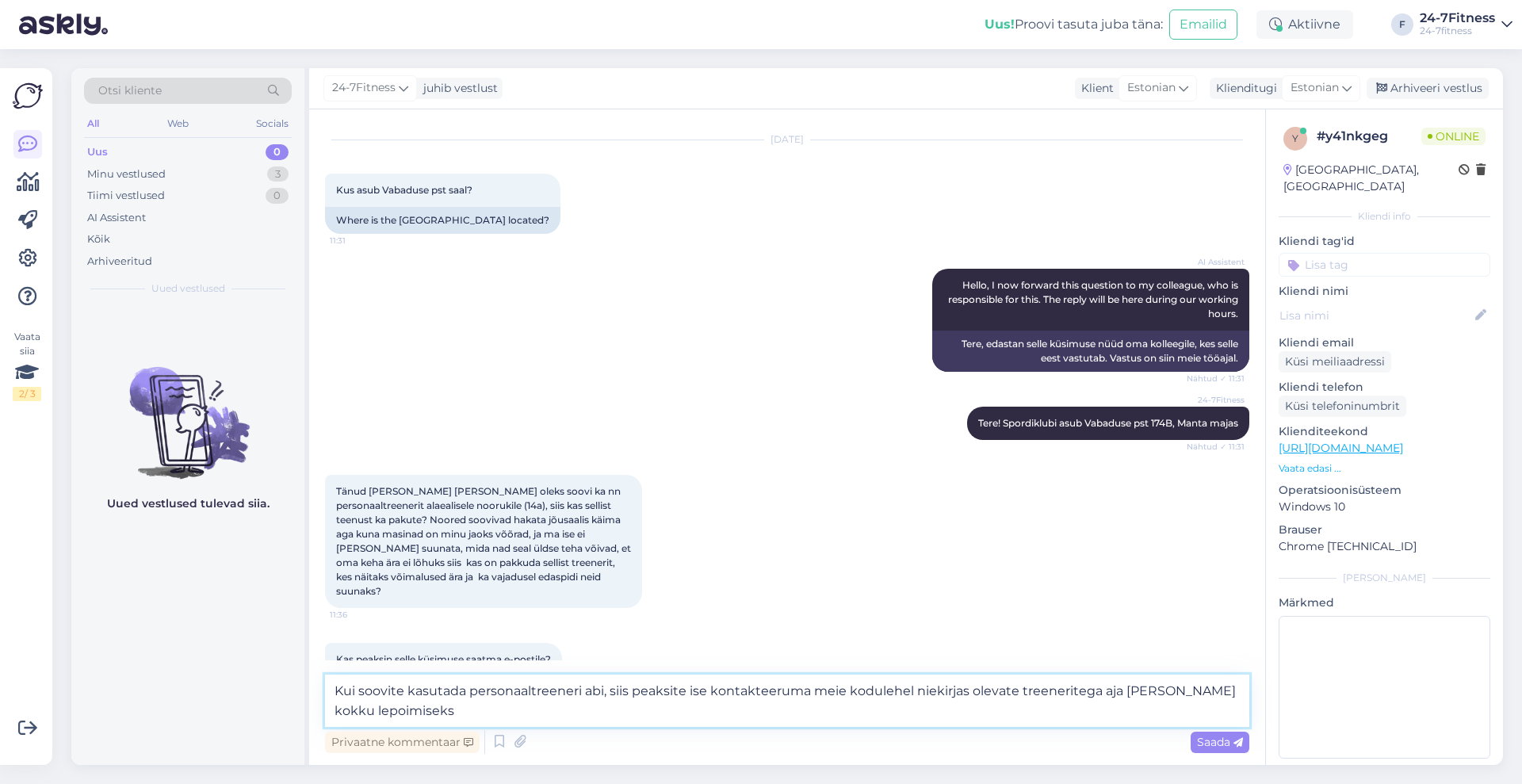
click at [356, 716] on textarea "Kui soovite kasutada personaaltreeneri abi, siis peaksite ise kontakteeruma mei…" at bounding box center [787, 701] width 924 height 52
click at [429, 709] on textarea "Kui soovite kasutada personaaltreeneri abi, siis peaksite ise kontakteeruma mei…" at bounding box center [787, 701] width 924 height 52
type textarea "Kui soovite kasutada personaaltreeneri abi, siis peaksite ise kontakteeruma mei…"
click at [1224, 746] on span "Saada" at bounding box center [1220, 741] width 46 height 14
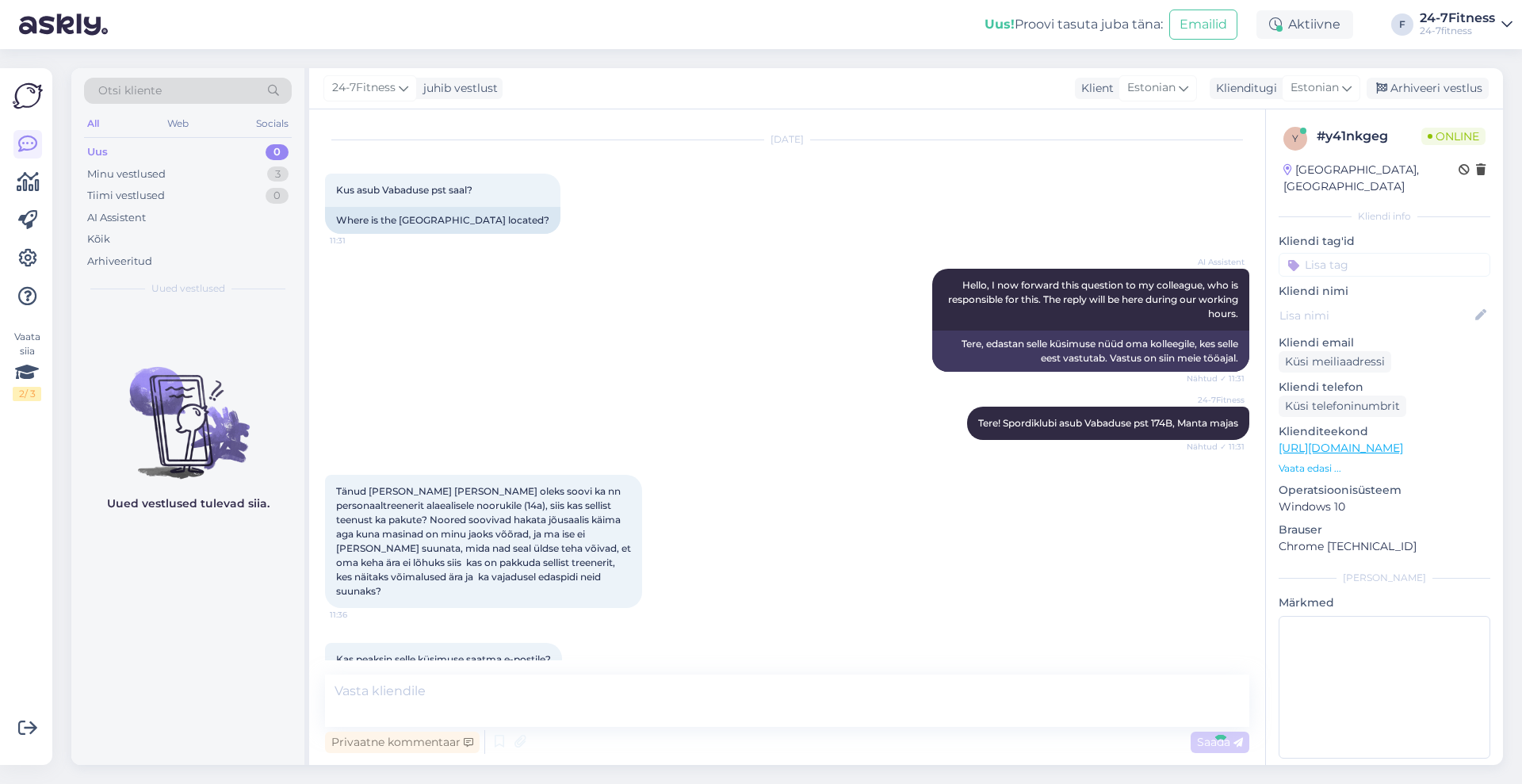
scroll to position [132, 0]
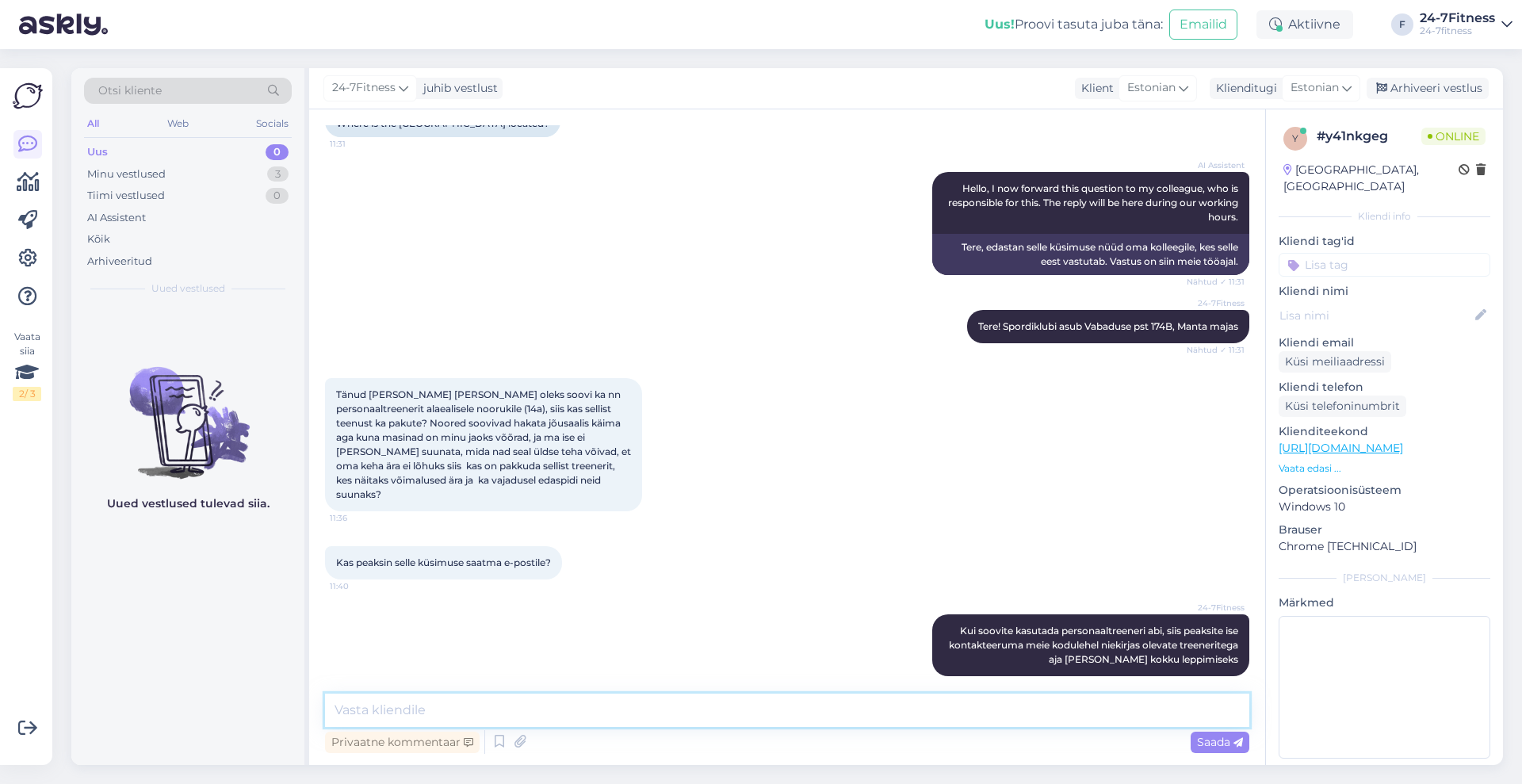
click at [612, 706] on textarea at bounding box center [787, 709] width 924 height 33
paste textarea "[URL][DOMAIN_NAME]"
type textarea "[URL][DOMAIN_NAME]"
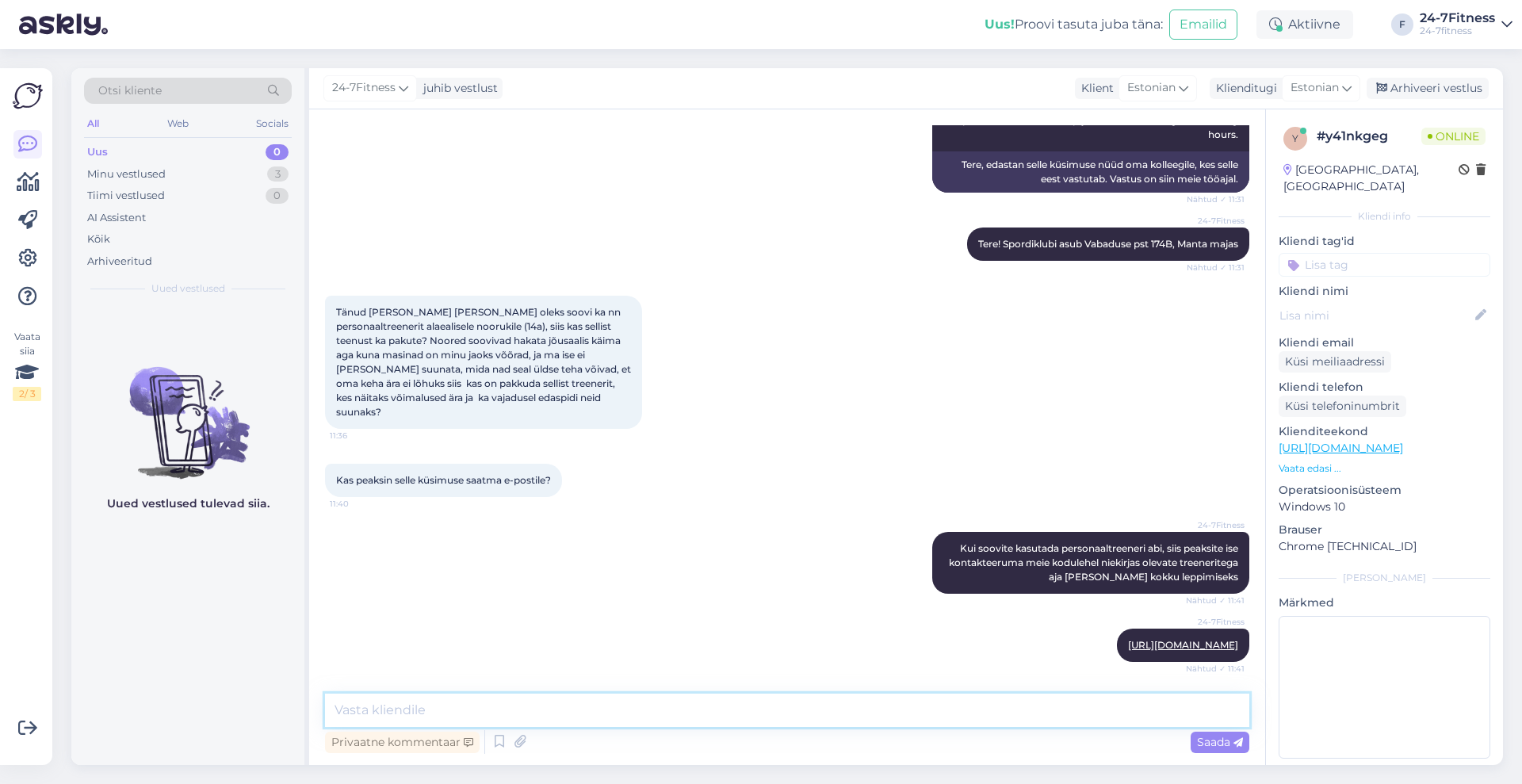
click at [837, 712] on textarea at bounding box center [787, 709] width 924 height 33
paste textarea "Klikkides mõne treeneri nimel avaneb Teile treeneri kirjeldus ja andmed."
type textarea "Klikkides mõne treeneri nimel avaneb Teile treeneri kirjeldus ja andmed."
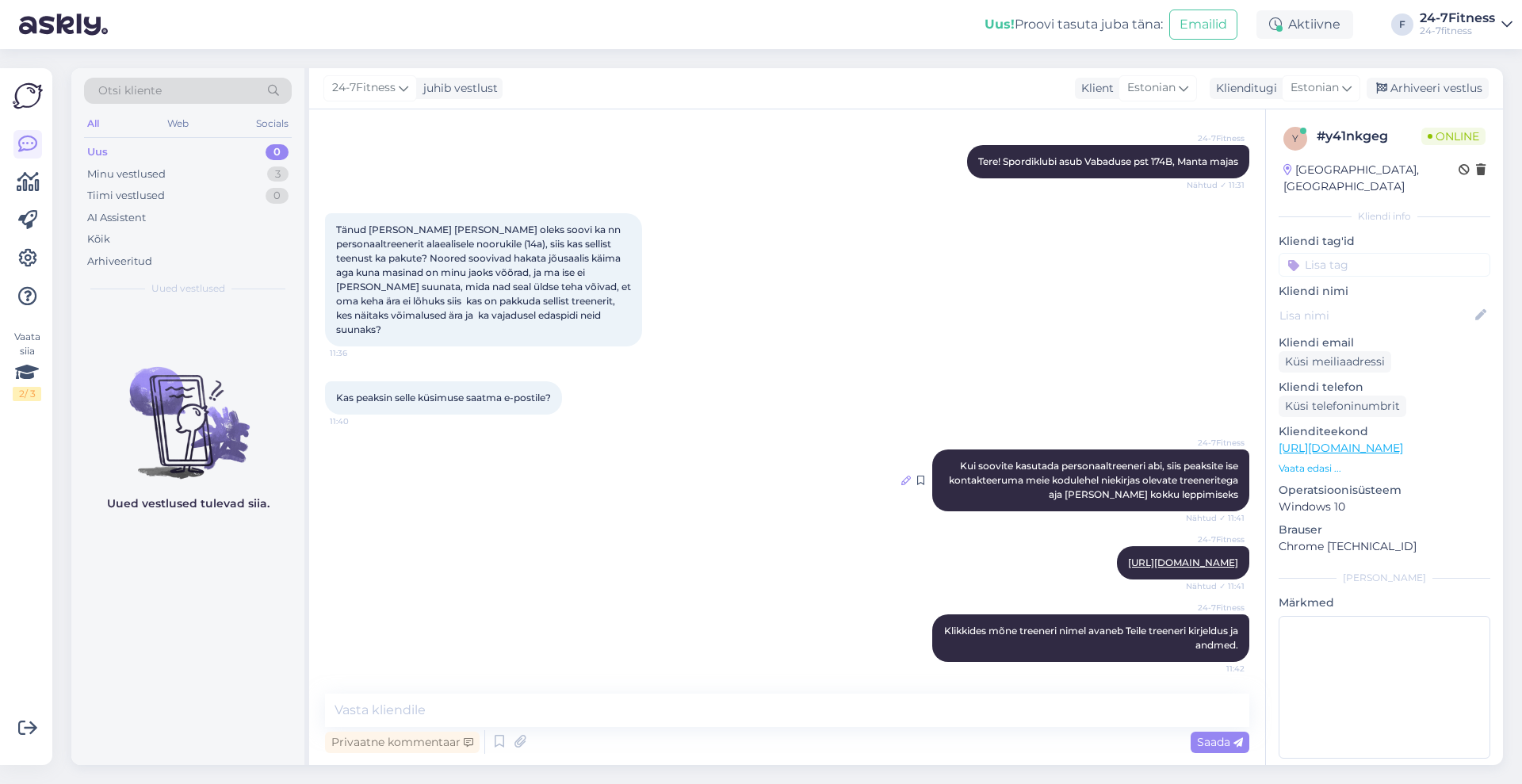
click at [902, 473] on div at bounding box center [906, 480] width 10 height 14
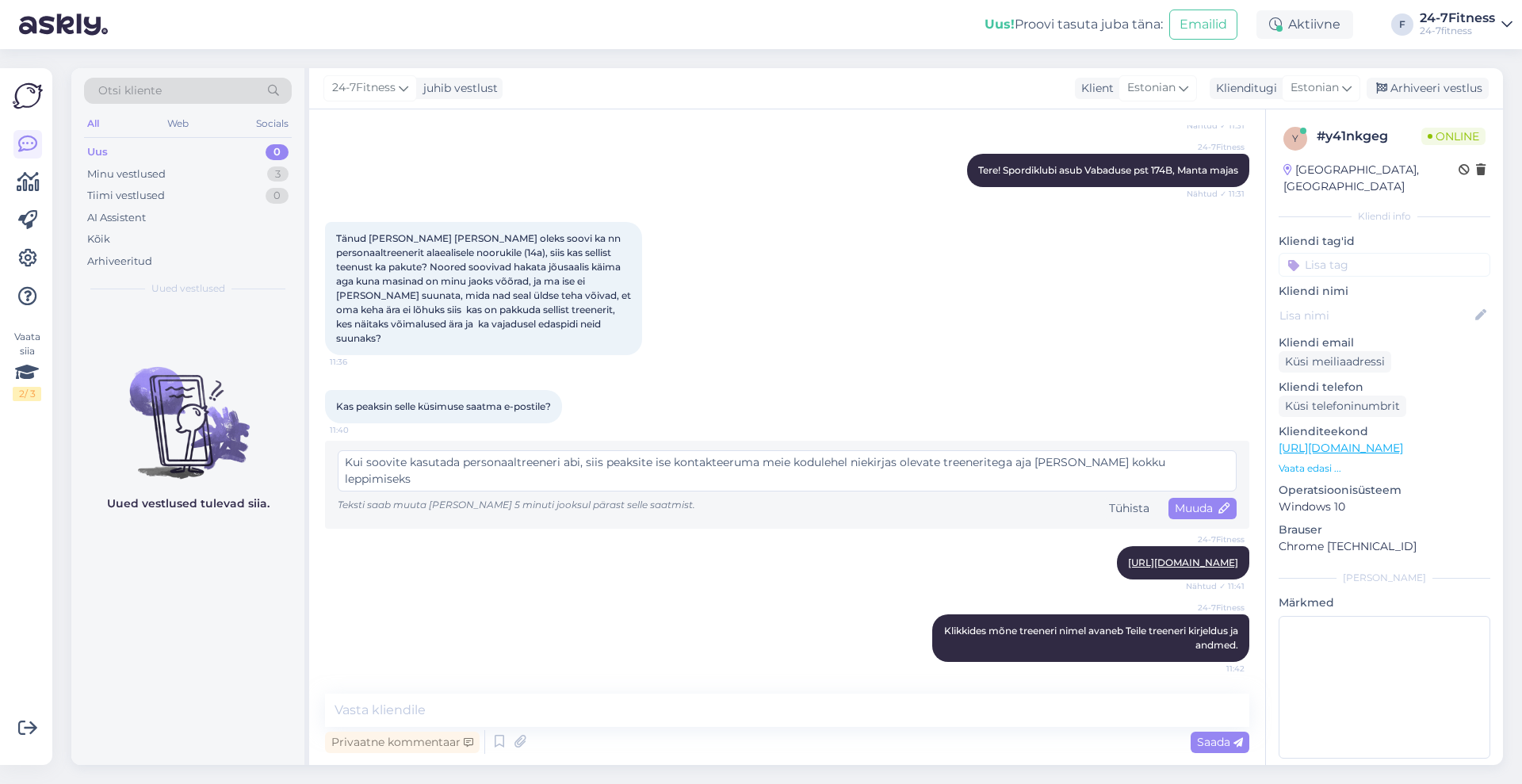
scroll to position [288, 0]
click at [866, 450] on textarea "Kui soovite kasutada personaaltreeneri abi, siis peaksite ise kontakteeruma mei…" at bounding box center [787, 470] width 899 height 41
type textarea "Kui soovite kasutada personaaltreeneri abi, siis peaksite ise kontakteeruma mei…"
click at [1220, 503] on icon at bounding box center [1225, 508] width 11 height 11
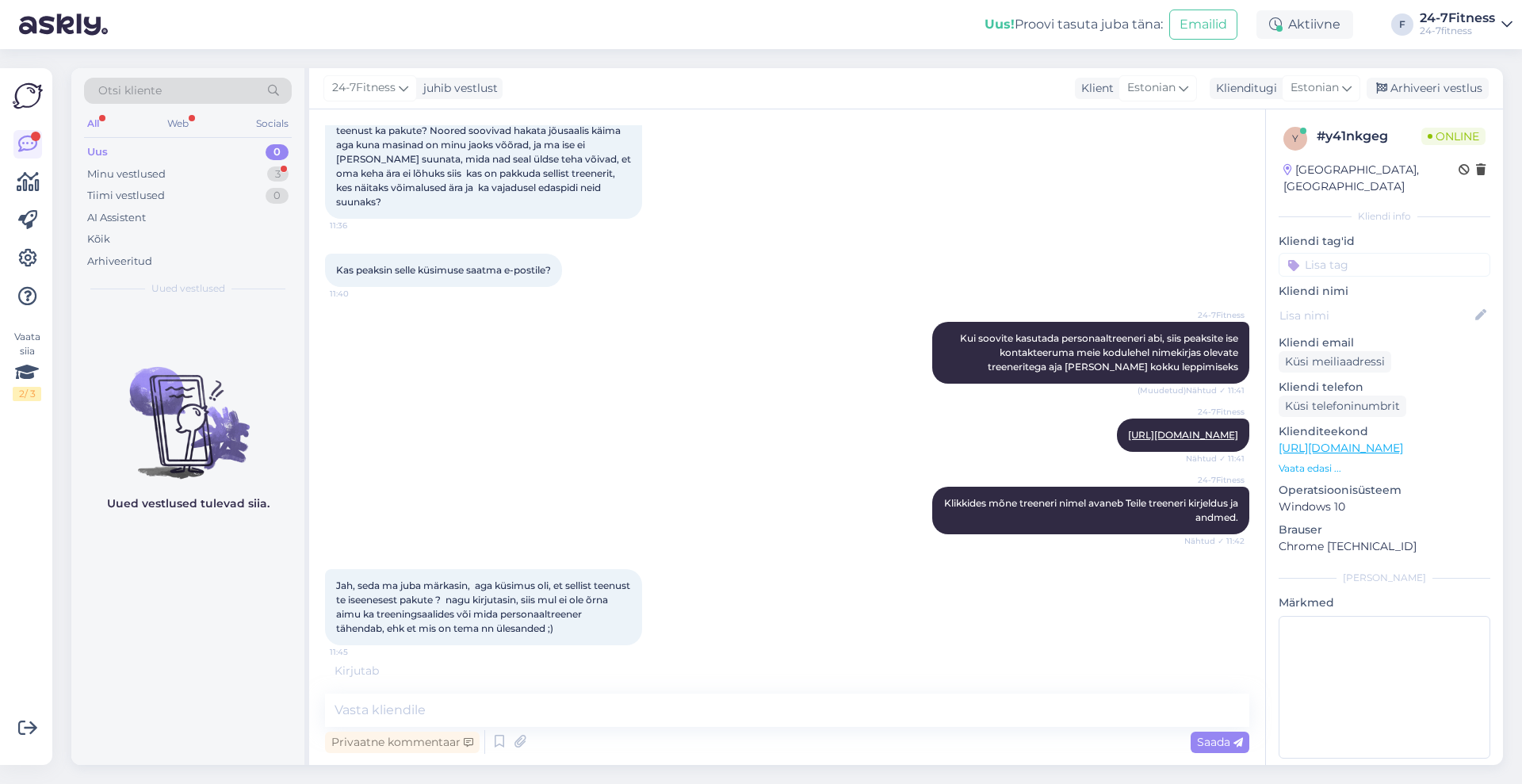
scroll to position [408, 0]
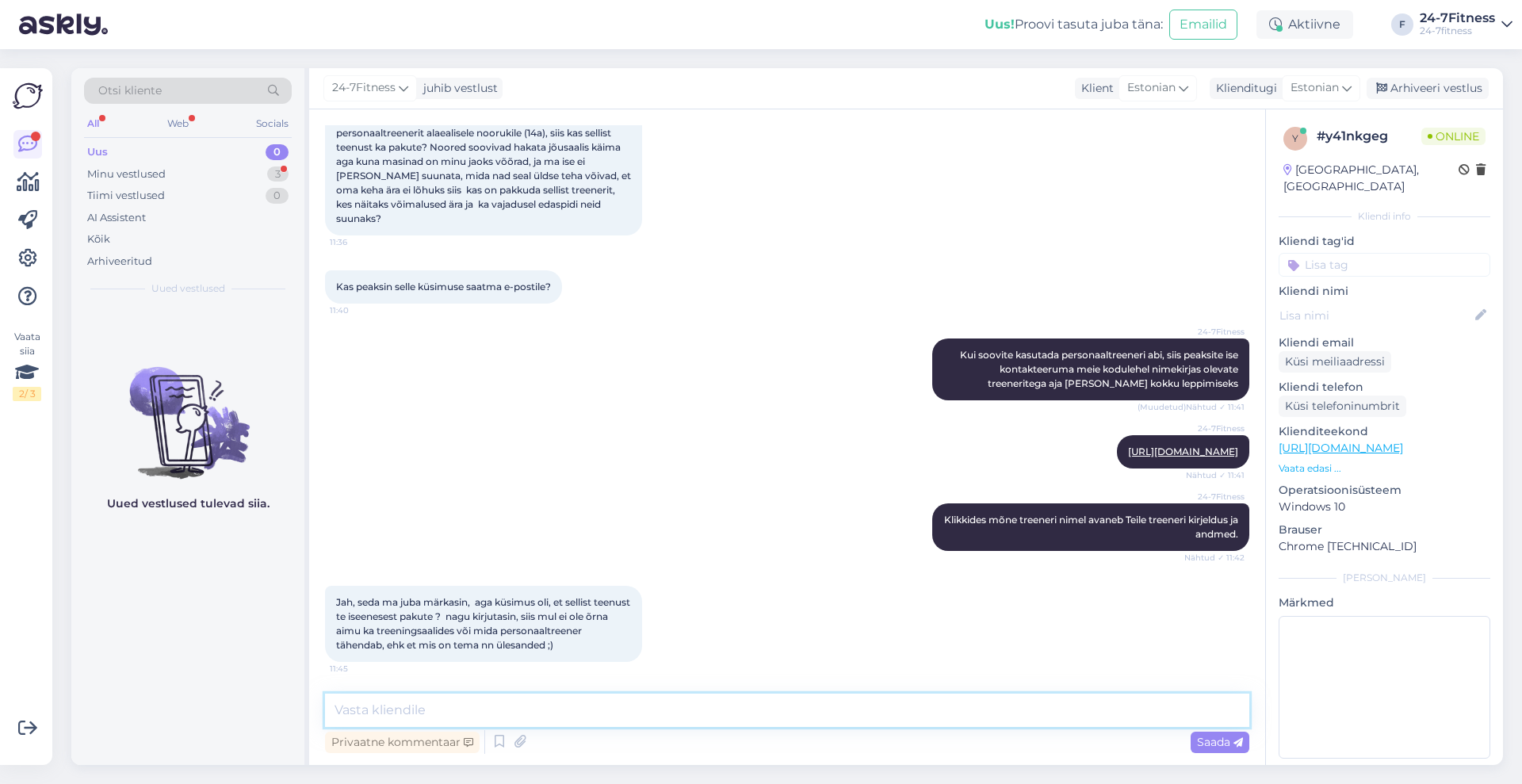
click at [559, 713] on textarea at bounding box center [787, 709] width 924 height 33
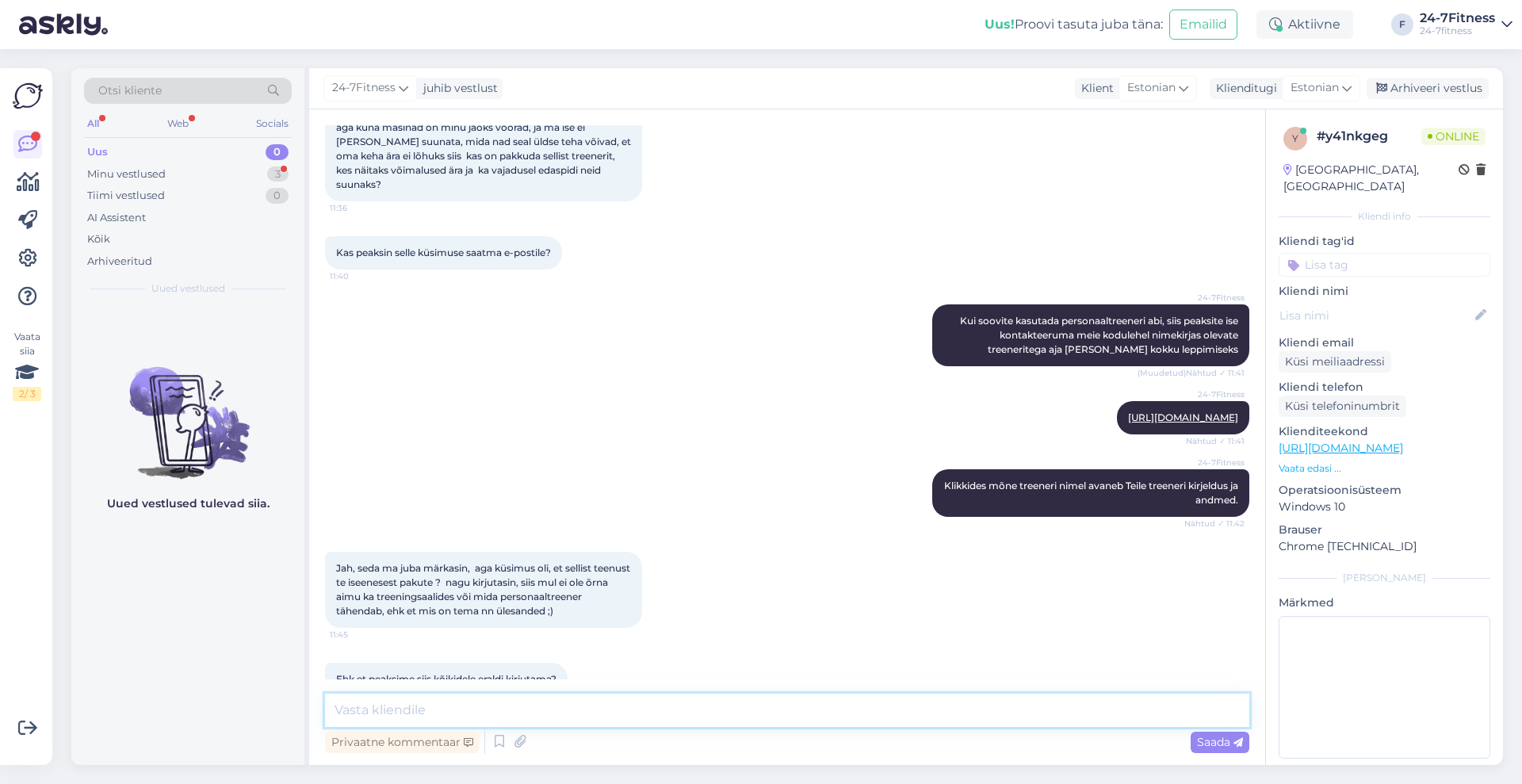
scroll to position [476, 0]
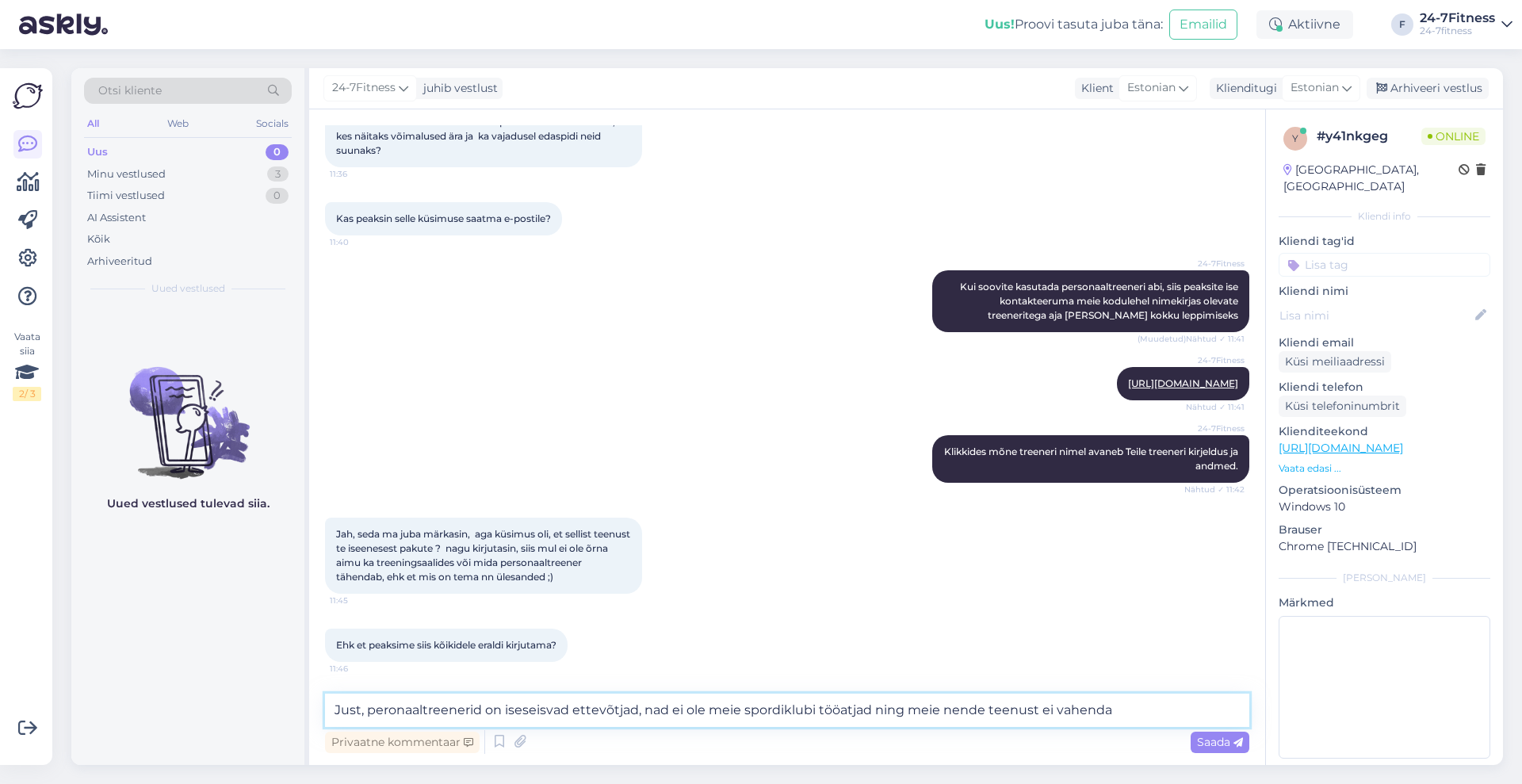
type textarea "Just, peronaaltreenerid on iseseisvad ettevõtjad, nad ei ole meie spordiklubi t…"
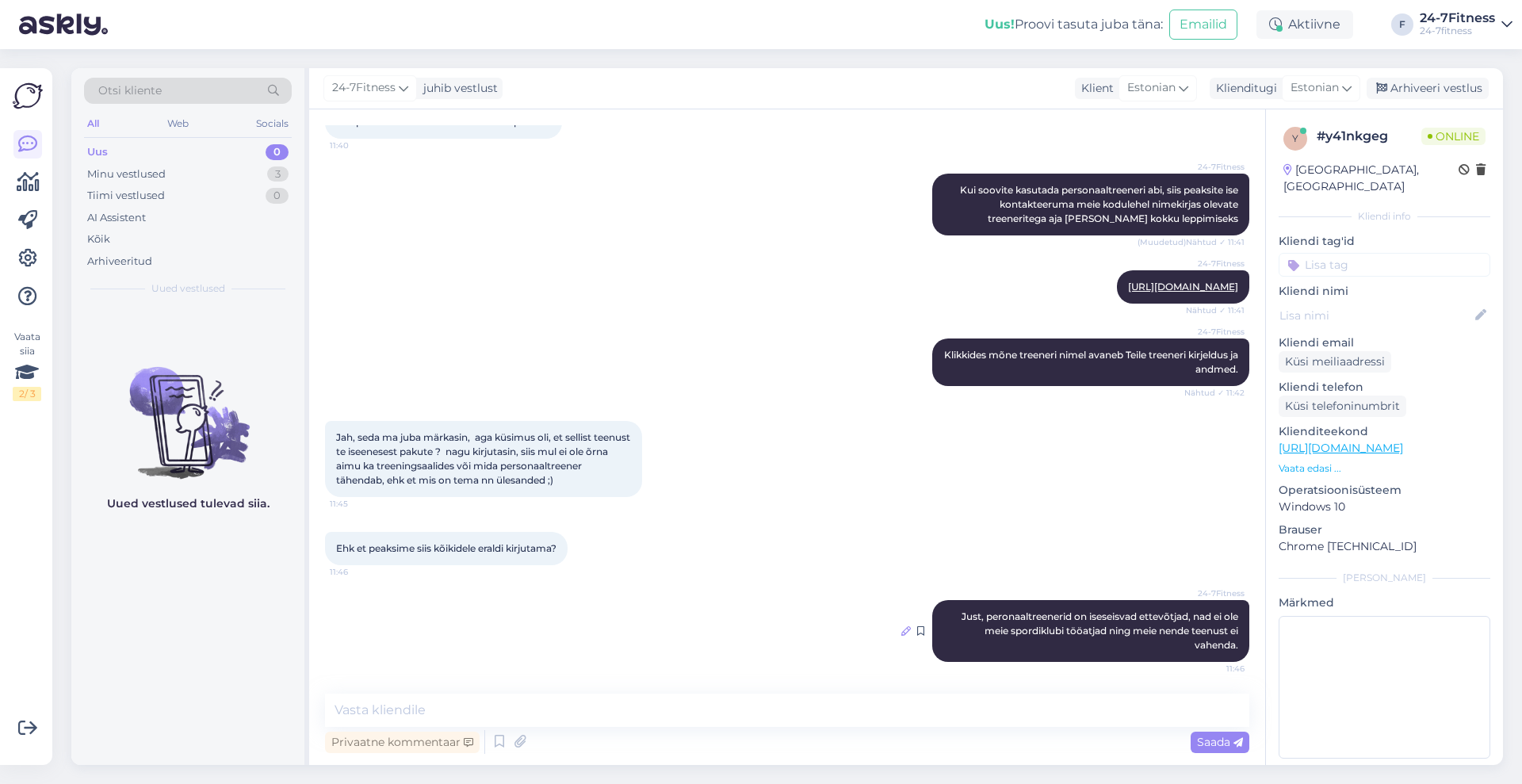
click at [902, 629] on icon at bounding box center [906, 630] width 10 height 10
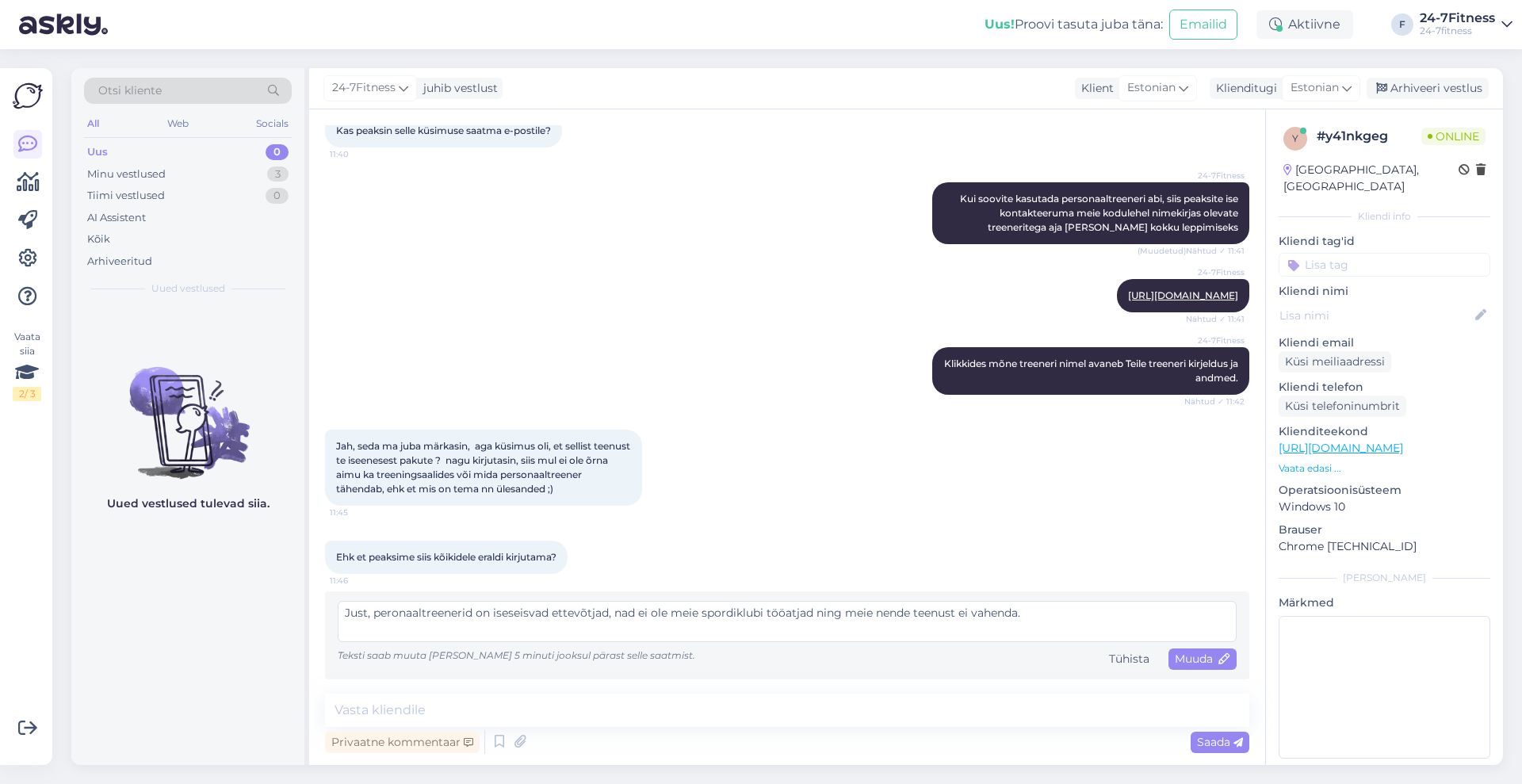
click at [391, 615] on textarea "Just, peronaaltreenerid on iseseisvad ettevõtjad, nad ei ole meie spordiklubi t…" at bounding box center [787, 621] width 899 height 41
click at [797, 611] on textarea "Just, personaaltreenerid on iseseisvad ettevõtjad, nad ei ole meie spordiklubi …" at bounding box center [787, 621] width 899 height 41
type textarea "Just, personaaltreenerid on iseseisvad ettevõtjad, nad ei ole meie spordiklubi …"
click at [1202, 654] on span "Muuda" at bounding box center [1202, 658] width 56 height 14
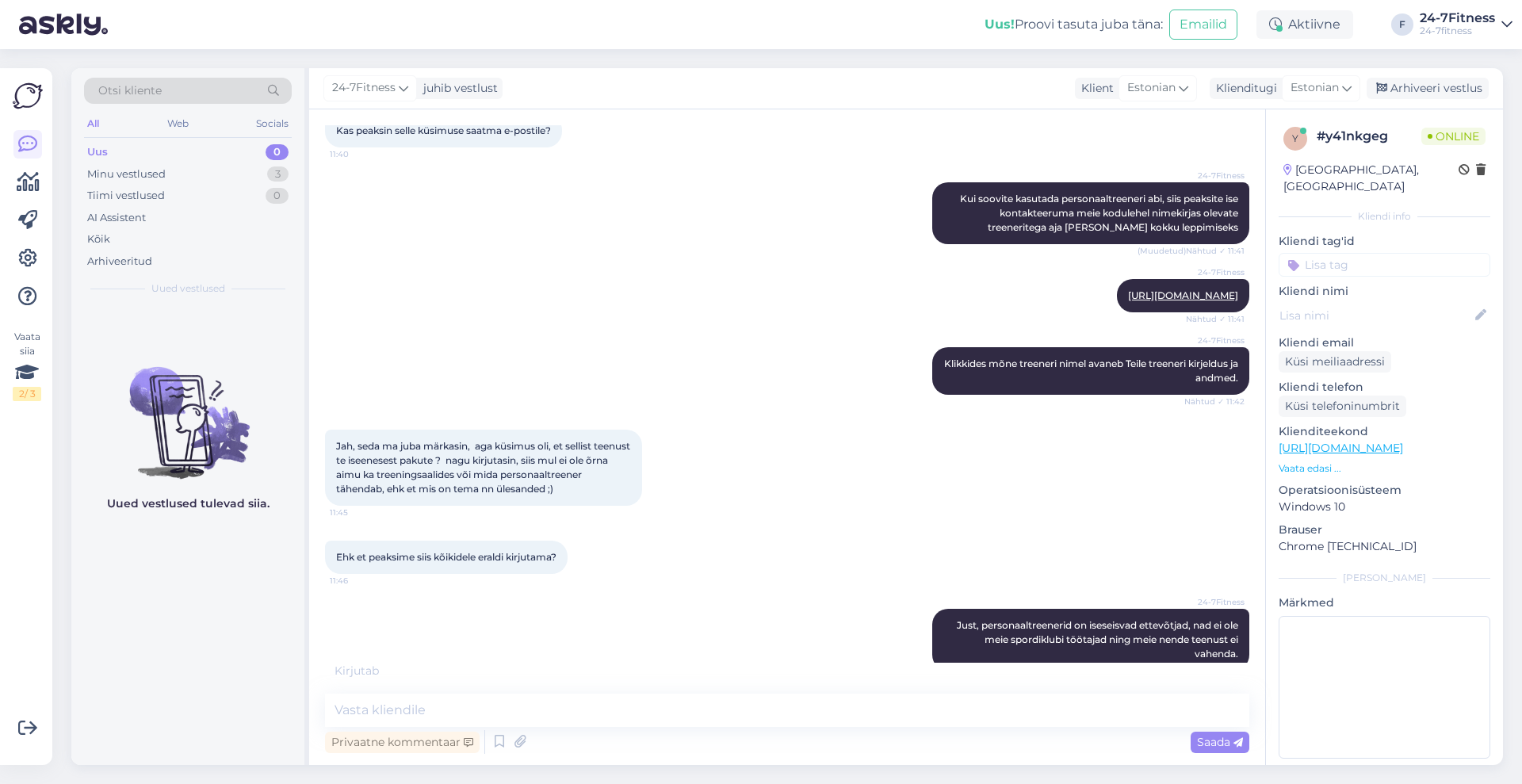
scroll to position [590, 0]
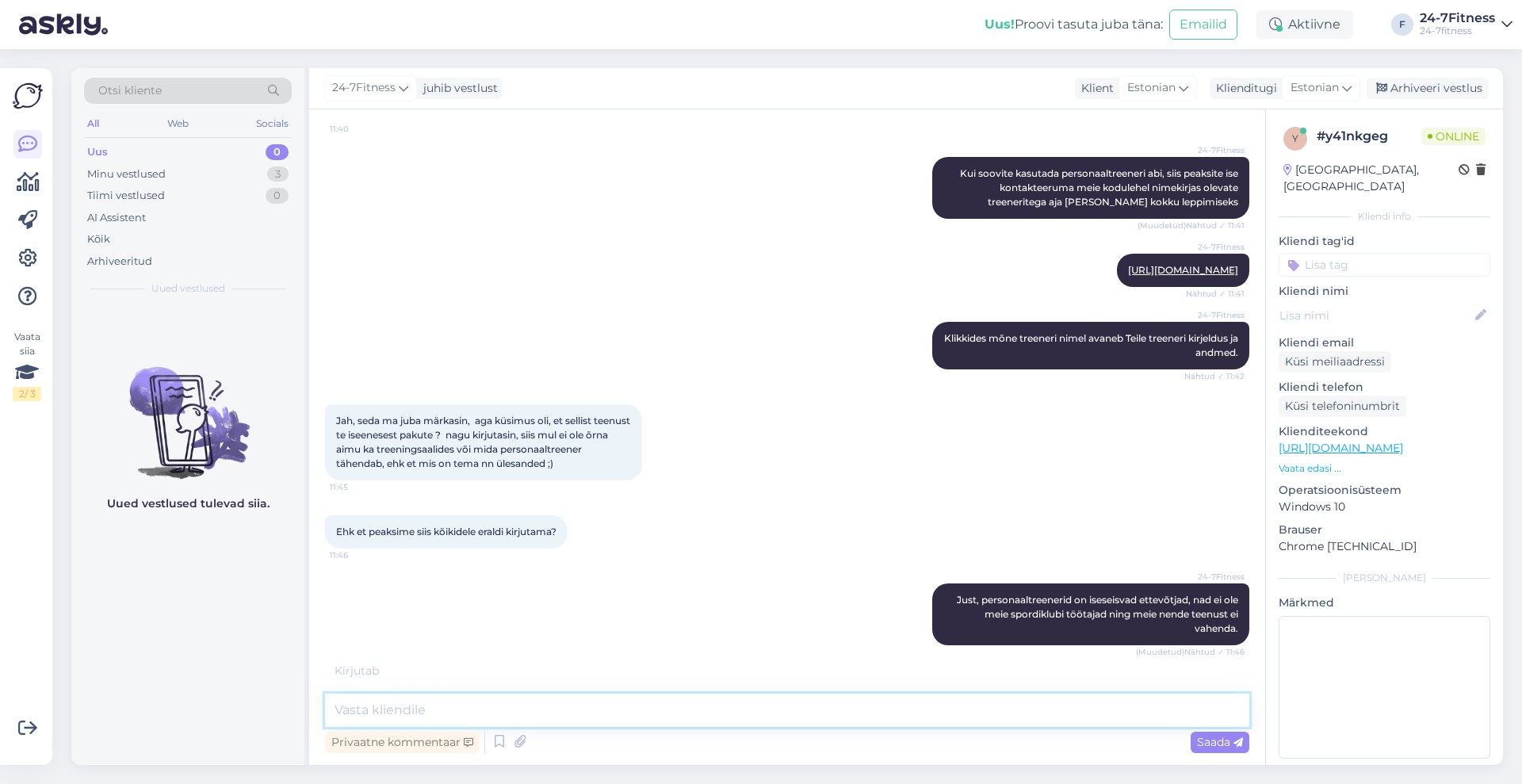
click at [1028, 714] on textarea at bounding box center [787, 709] width 924 height 33
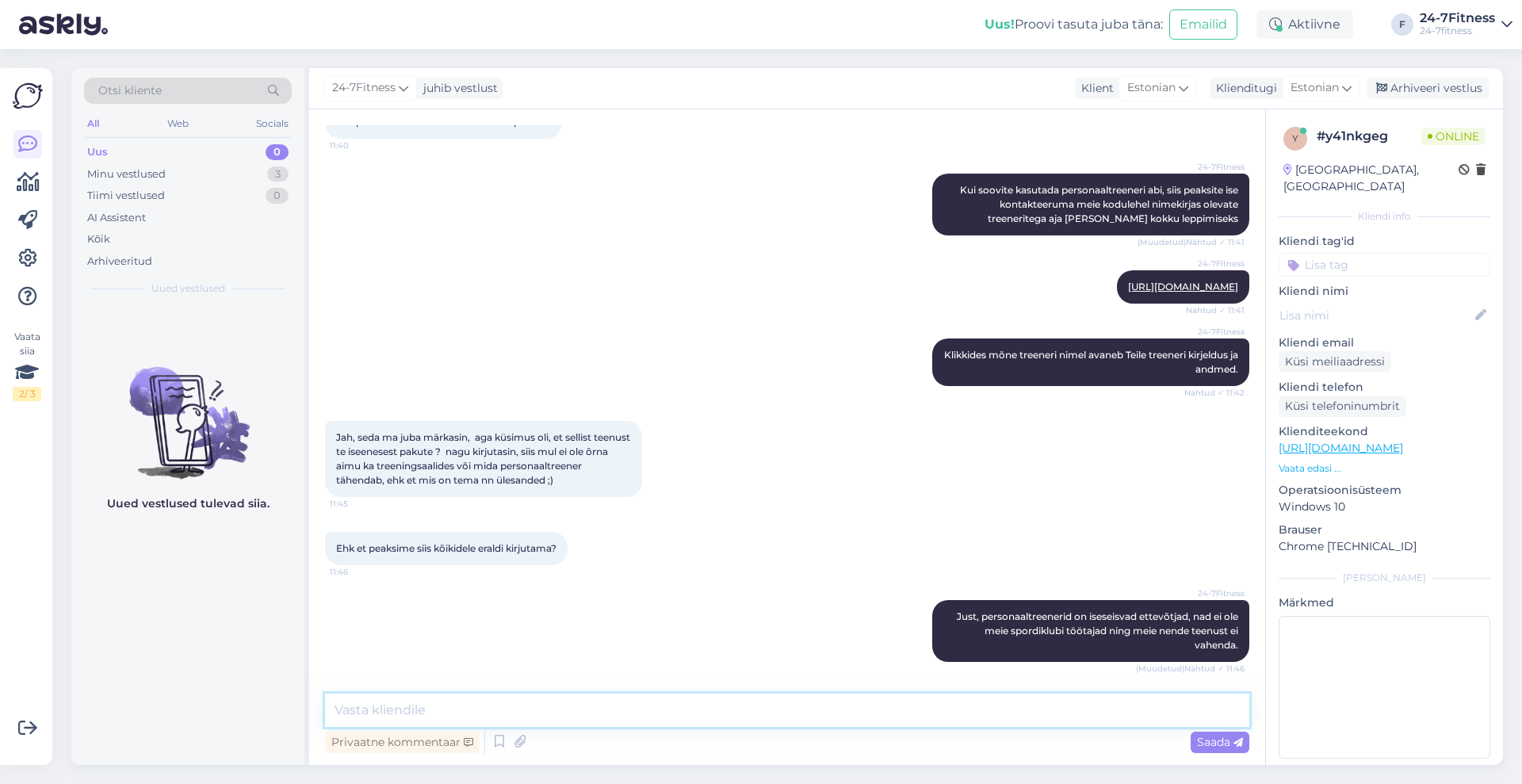
scroll to position [641, 0]
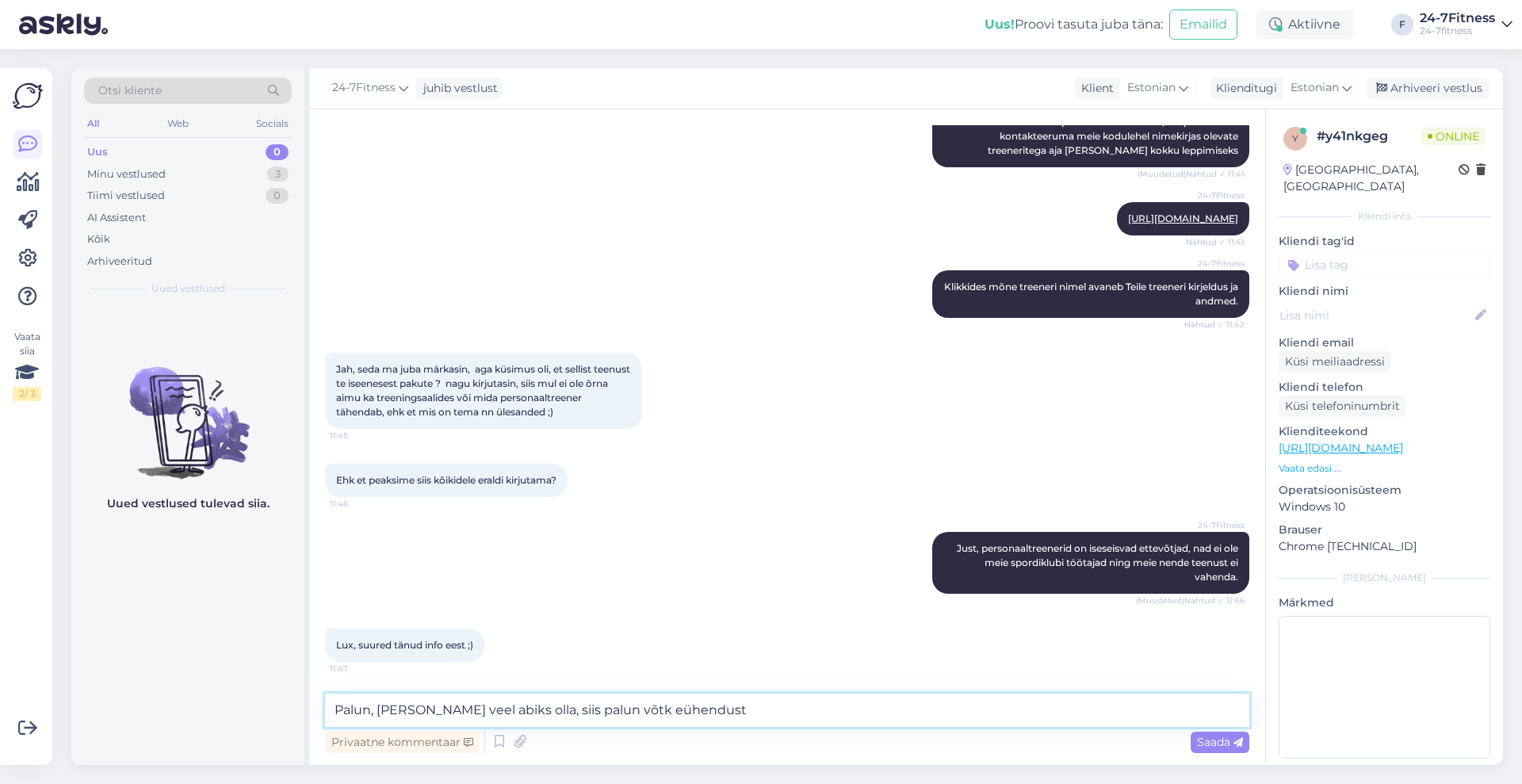
click at [636, 703] on textarea "Palun, [PERSON_NAME] veel abiks olla, siis palun võtk eühendust" at bounding box center [787, 709] width 924 height 33
type textarea "Palun, [PERSON_NAME] veel abiks olla, siis palun võtke ühendust"
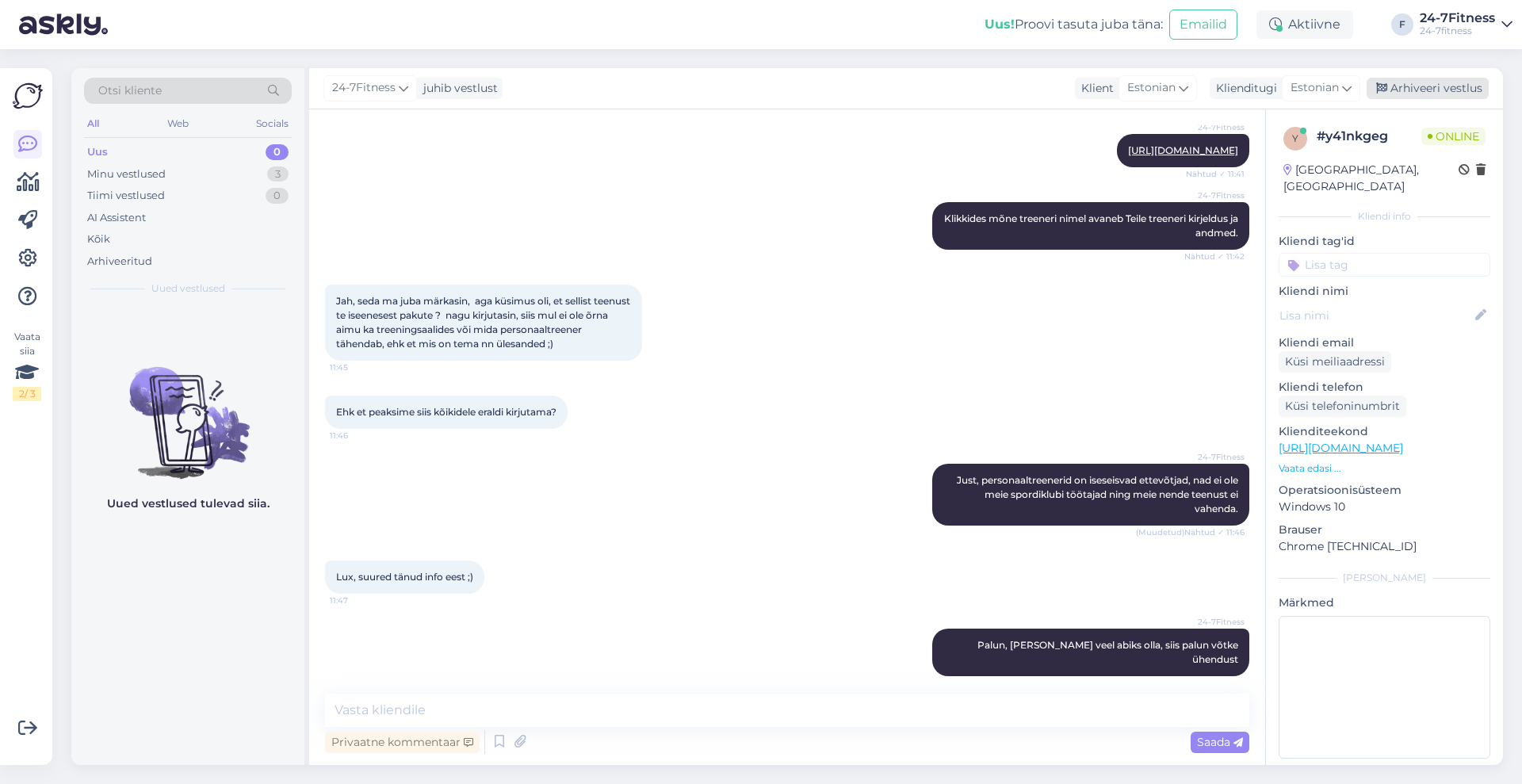
click at [1419, 81] on div "Arhiveeri vestlus" at bounding box center [1427, 88] width 122 height 22
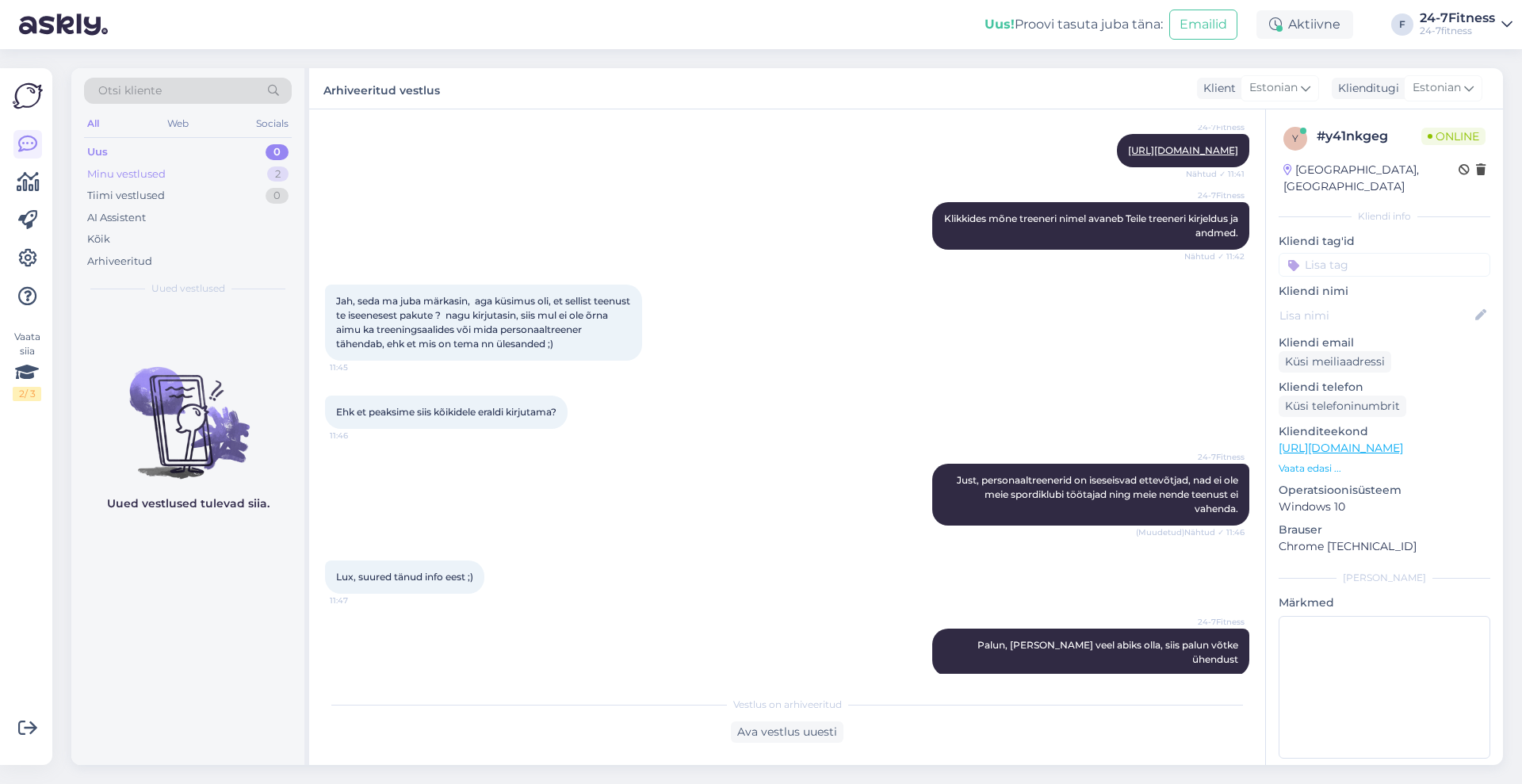
click at [218, 176] on div "Minu vestlused 2" at bounding box center [188, 175] width 208 height 23
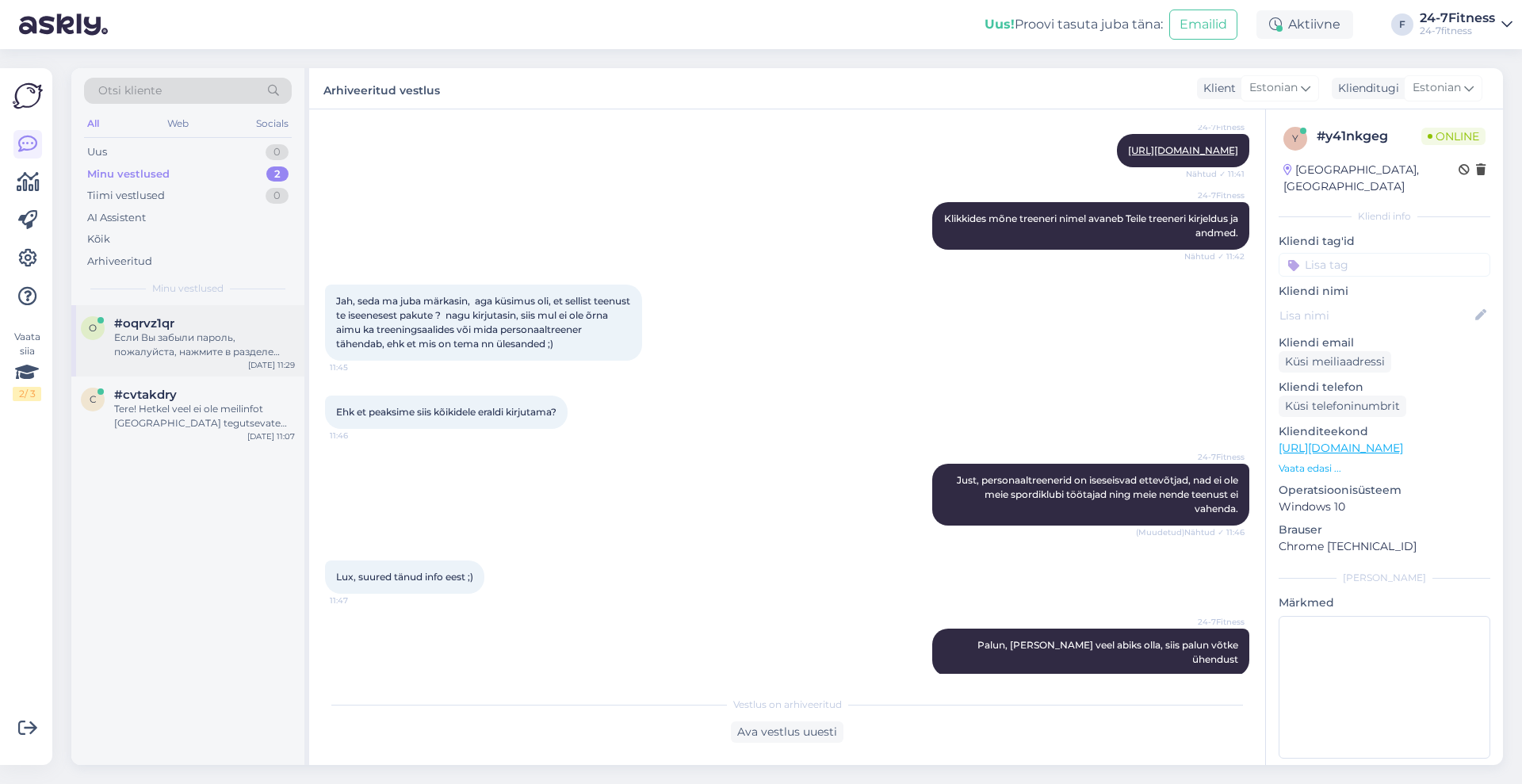
click at [200, 344] on div "Если Вы забыли пароль, пожалуйста, нажмите в разделе входа «Забыл пароль» и вве…" at bounding box center [204, 345] width 181 height 29
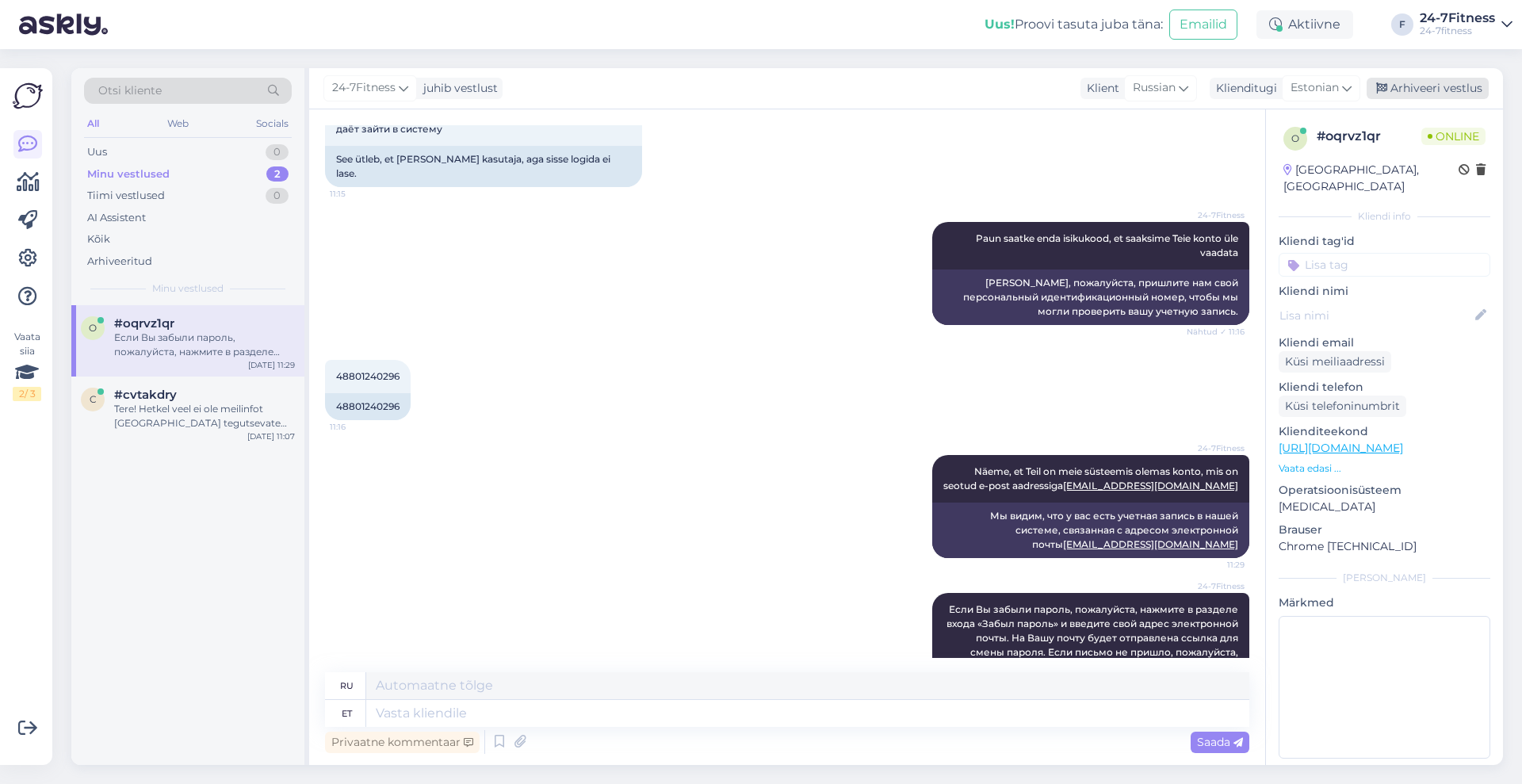
click at [1415, 84] on div "Arhiveeri vestlus" at bounding box center [1427, 88] width 122 height 22
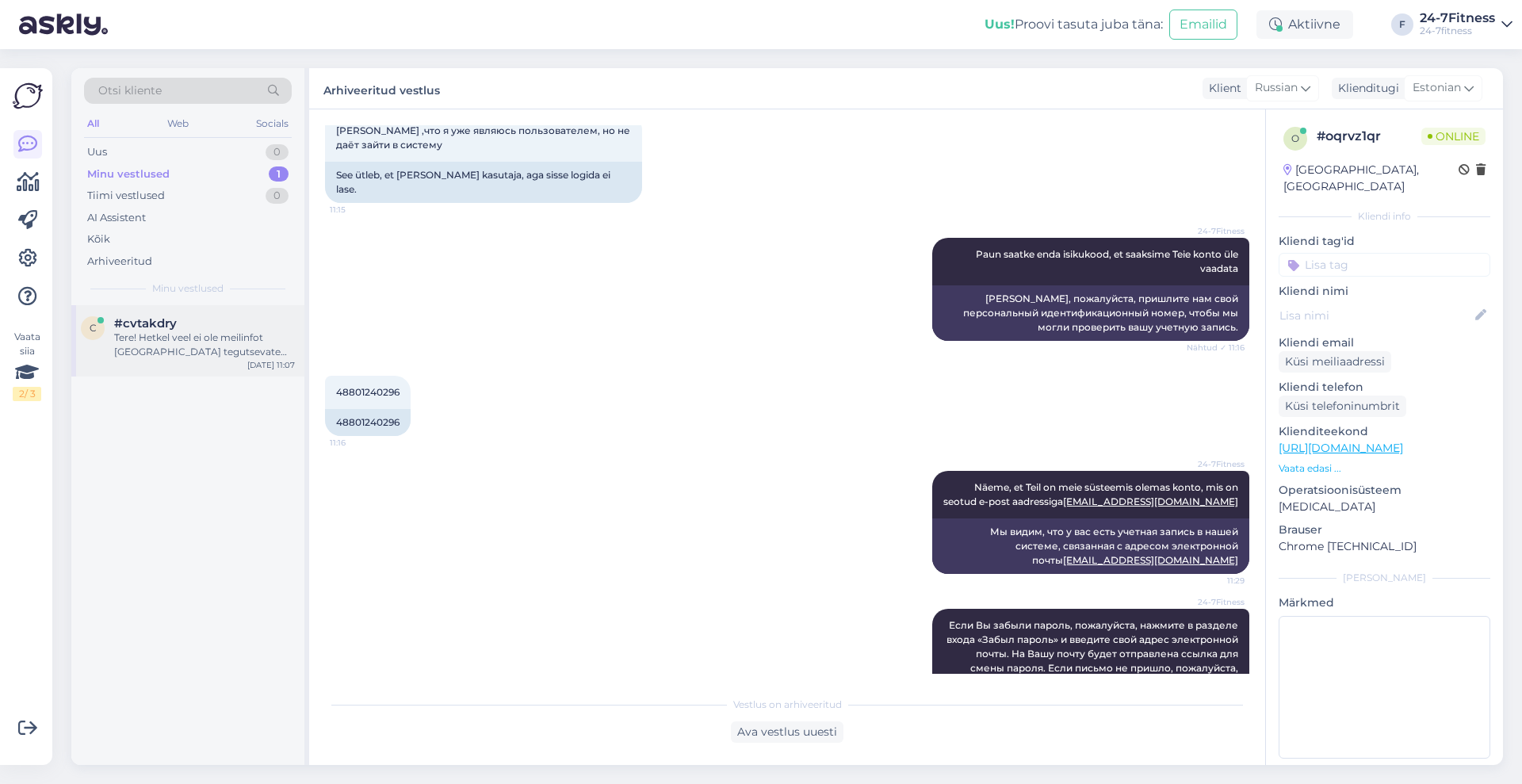
click at [111, 350] on div "c #cvtakdry Tere! Hetkel veel ei ole meilinfot [GEOGRAPHIC_DATA] tegutsevate pe…" at bounding box center [188, 337] width 214 height 43
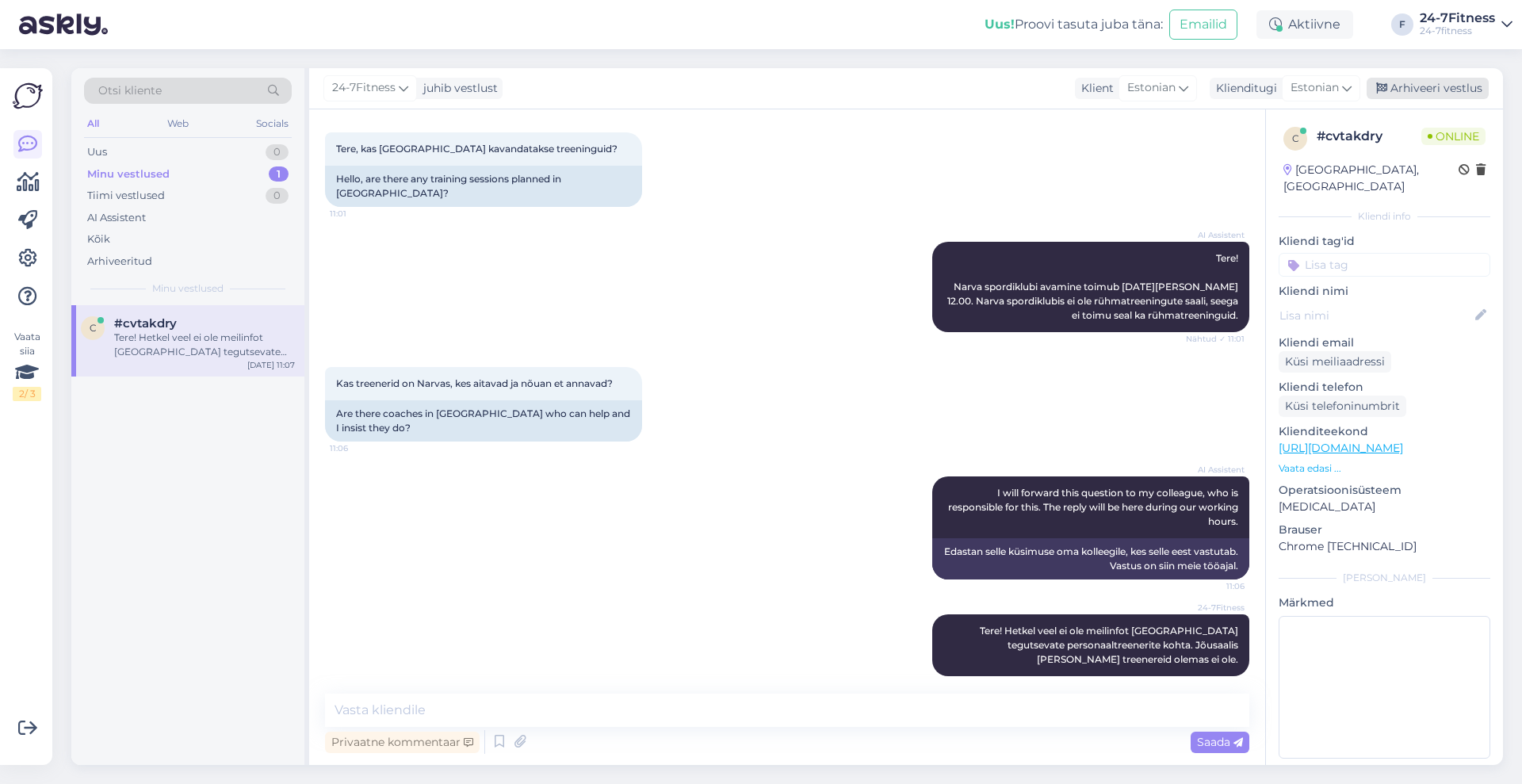
click at [1426, 79] on div "Arhiveeri vestlus" at bounding box center [1427, 88] width 122 height 22
